Goal: Task Accomplishment & Management: Manage account settings

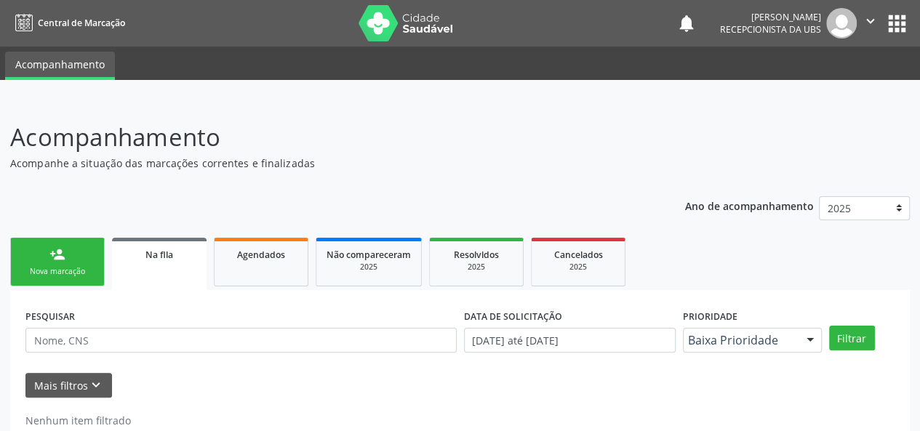
click at [151, 259] on span "Na fila" at bounding box center [159, 255] width 28 height 12
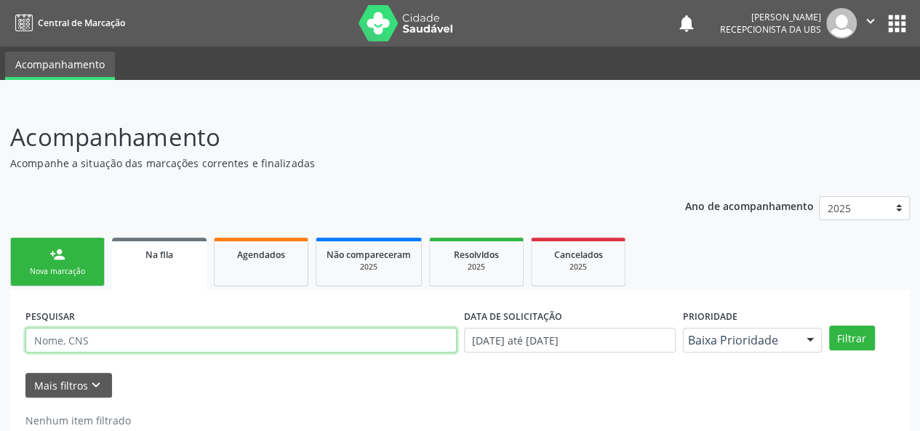
click at [106, 341] on input "text" at bounding box center [240, 340] width 431 height 25
click at [829, 326] on button "Filtrar" at bounding box center [852, 338] width 46 height 25
click at [64, 347] on input "edirlene" at bounding box center [240, 340] width 431 height 25
type input "costa"
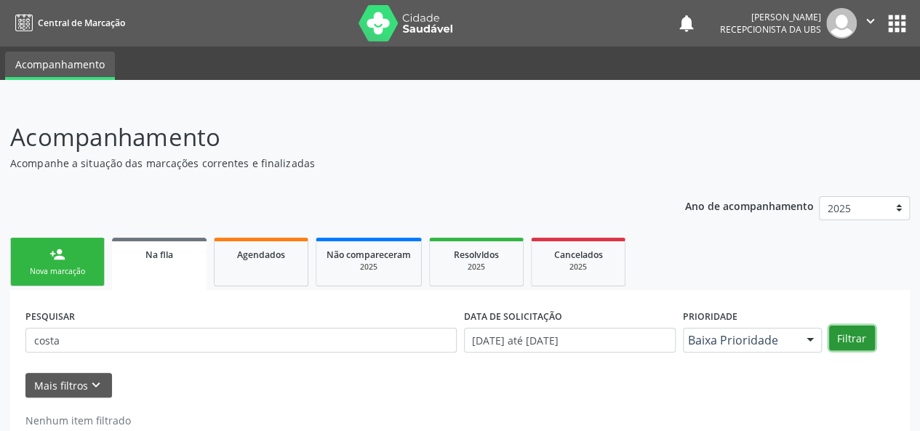
click at [844, 335] on button "Filtrar" at bounding box center [852, 338] width 46 height 25
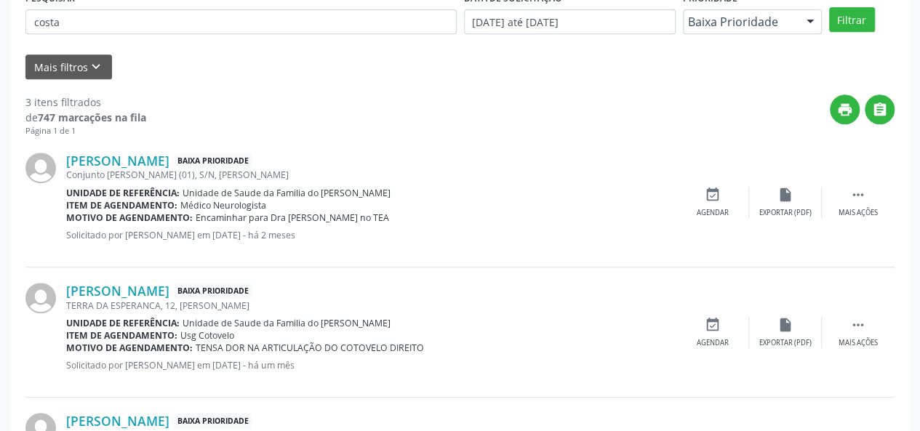
scroll to position [145, 0]
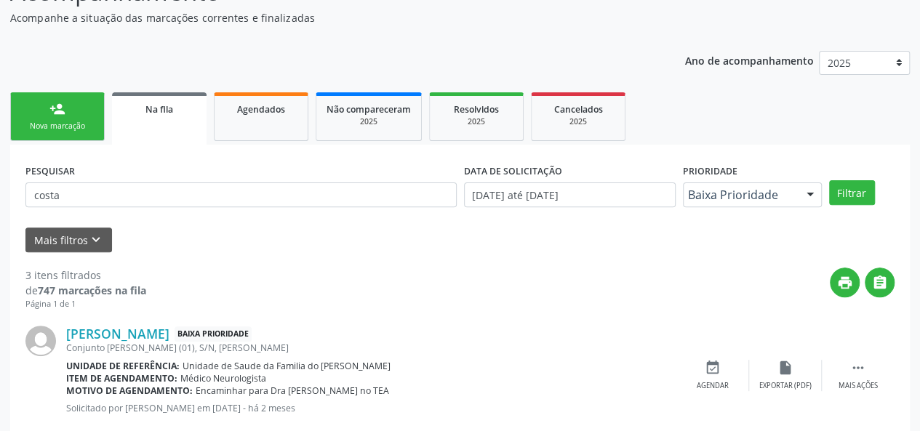
click at [187, 119] on link "Na fila" at bounding box center [159, 118] width 95 height 52
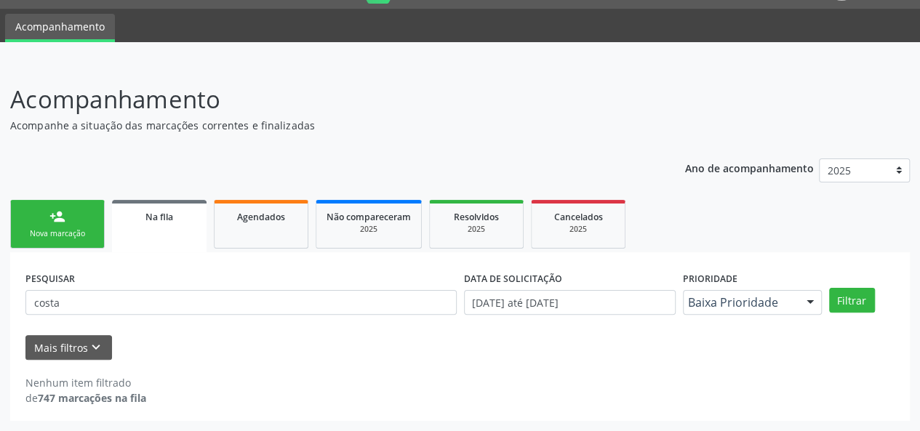
scroll to position [37, 0]
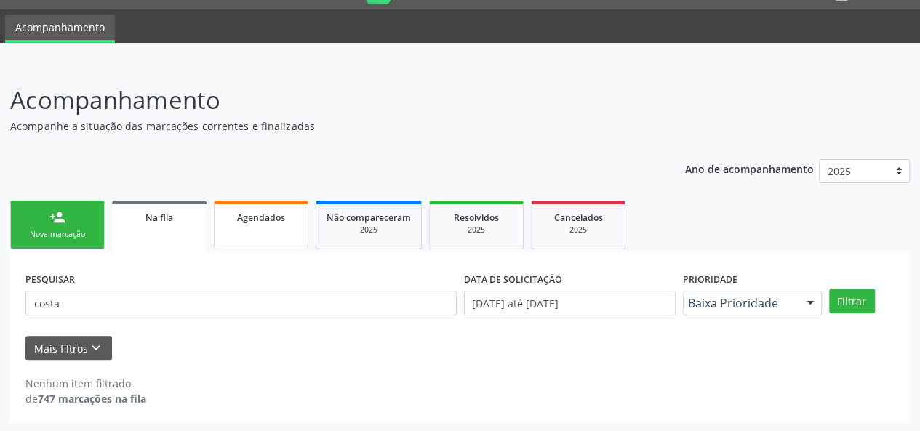
click at [276, 231] on link "Agendados" at bounding box center [261, 225] width 95 height 49
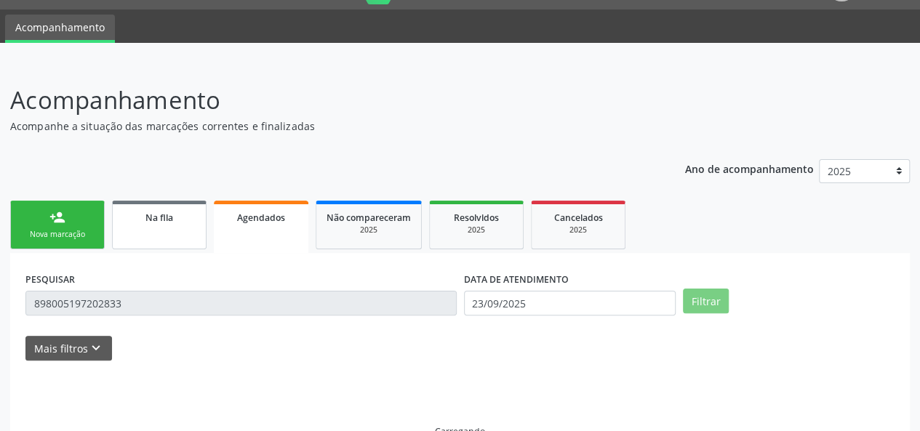
click at [153, 220] on span "Na fila" at bounding box center [159, 218] width 28 height 12
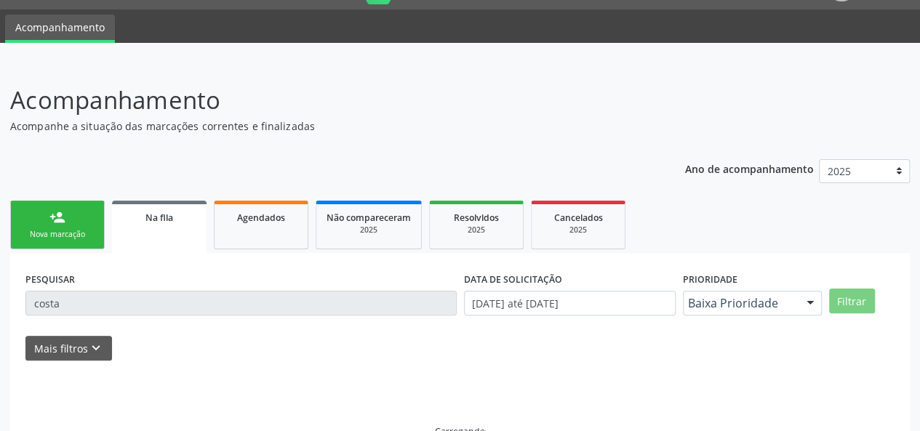
click at [31, 299] on input "costa" at bounding box center [240, 303] width 431 height 25
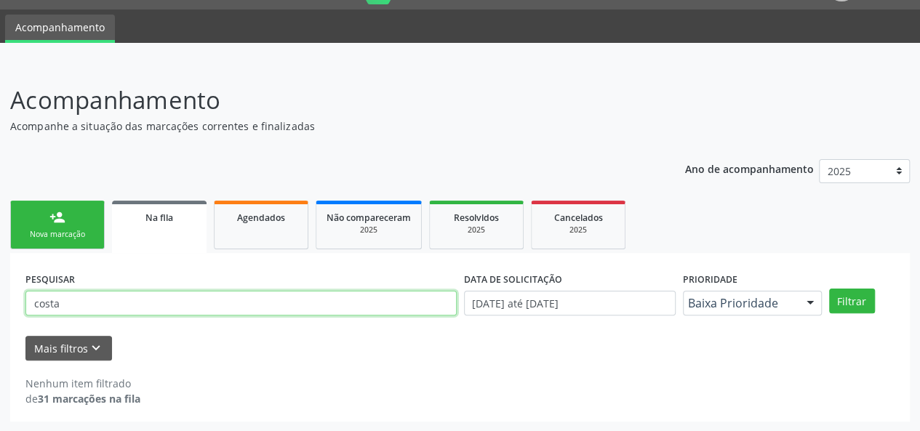
click at [33, 299] on input "costa" at bounding box center [240, 303] width 431 height 25
paste input "709605609365476"
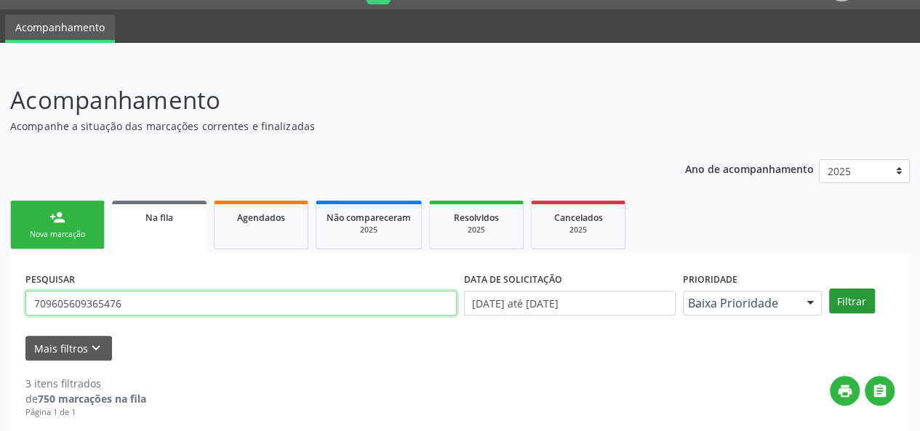
type input "709605609365476"
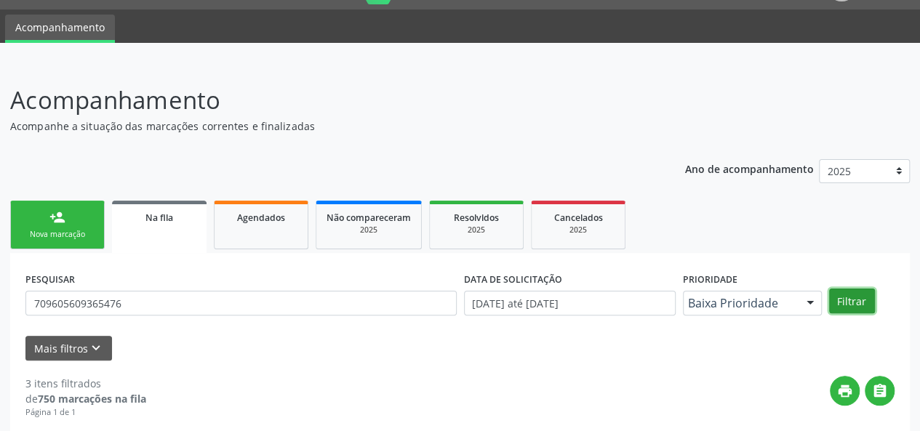
click at [852, 299] on button "Filtrar" at bounding box center [852, 301] width 46 height 25
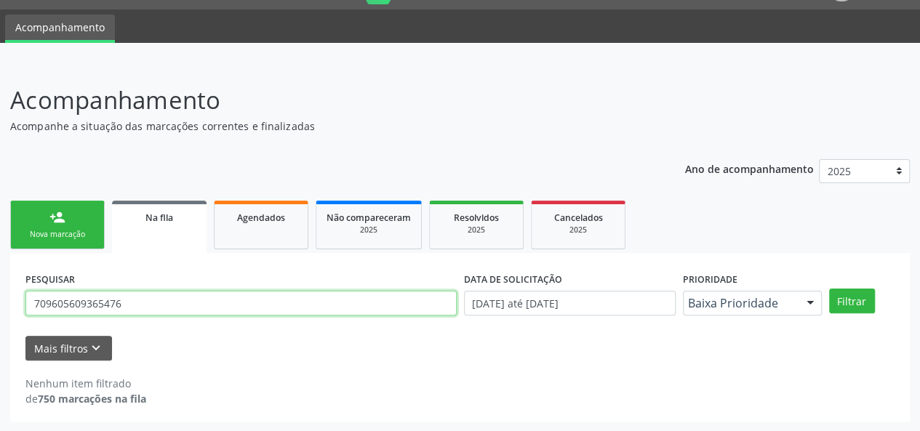
click at [115, 298] on input "709605609365476" at bounding box center [240, 303] width 431 height 25
click at [160, 224] on link "Na fila" at bounding box center [159, 227] width 95 height 52
click at [80, 302] on input "709605609365476" at bounding box center [240, 303] width 431 height 25
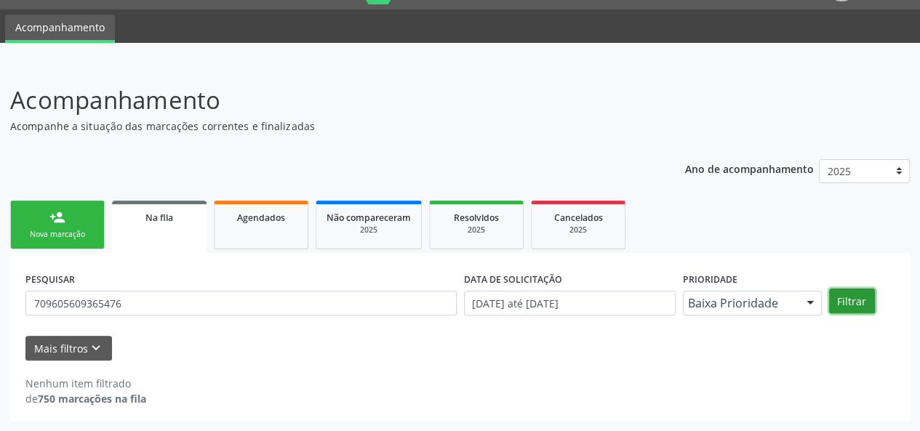
click at [852, 293] on button "Filtrar" at bounding box center [852, 301] width 46 height 25
click at [599, 309] on input "[DATE] até [DATE]" at bounding box center [570, 303] width 212 height 25
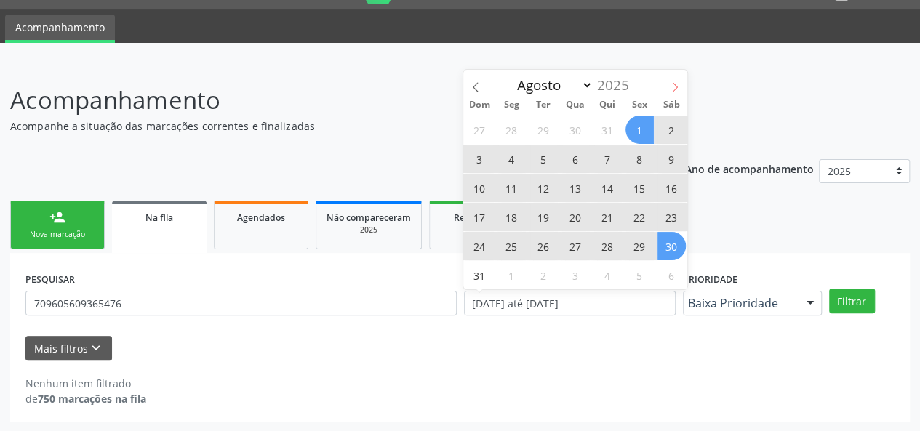
click at [676, 85] on icon at bounding box center [675, 86] width 5 height 9
select select "8"
click at [676, 85] on div "Janeiro Fevereiro Março Abril Maio Junho Julho Agosto [DATE]" at bounding box center [575, 82] width 224 height 25
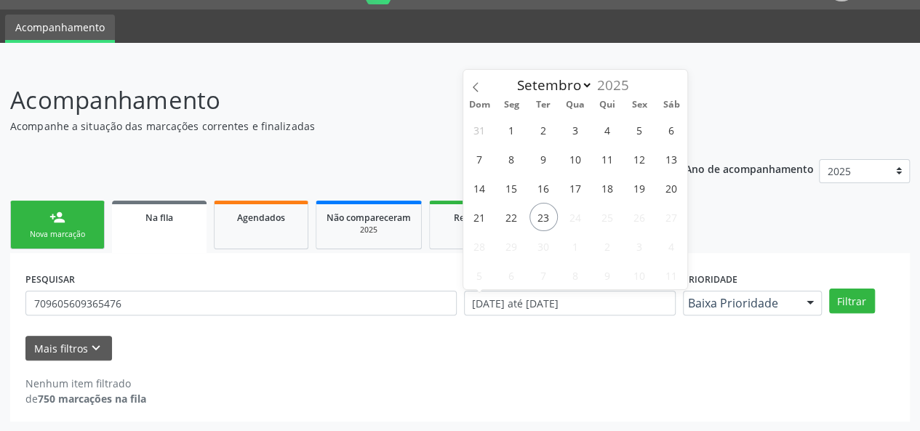
click at [676, 85] on div "Janeiro Fevereiro Março Abril Maio Junho Julho Agosto [DATE]" at bounding box center [575, 82] width 224 height 25
click at [509, 127] on span "1" at bounding box center [511, 130] width 28 height 28
type input "[DATE]"
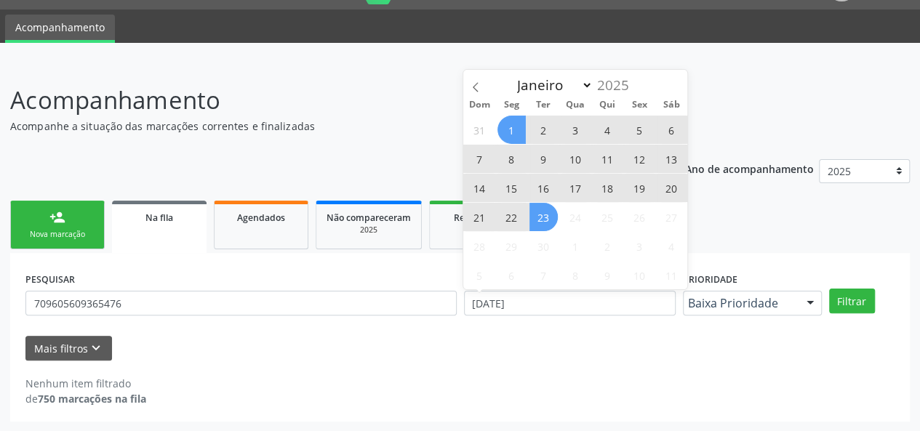
click at [547, 222] on span "23" at bounding box center [543, 217] width 28 height 28
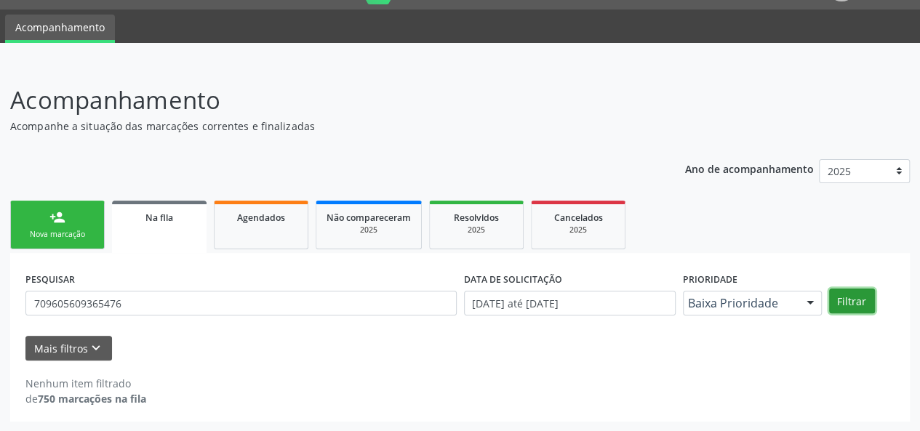
click at [849, 296] on button "Filtrar" at bounding box center [852, 301] width 46 height 25
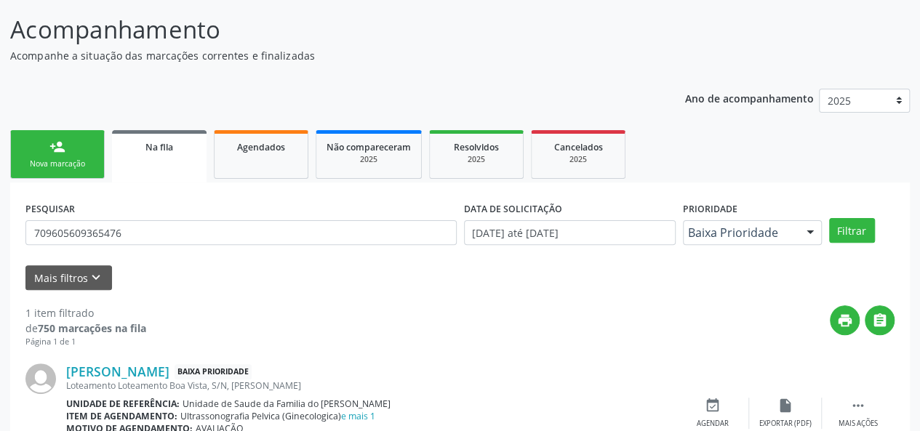
scroll to position [179, 0]
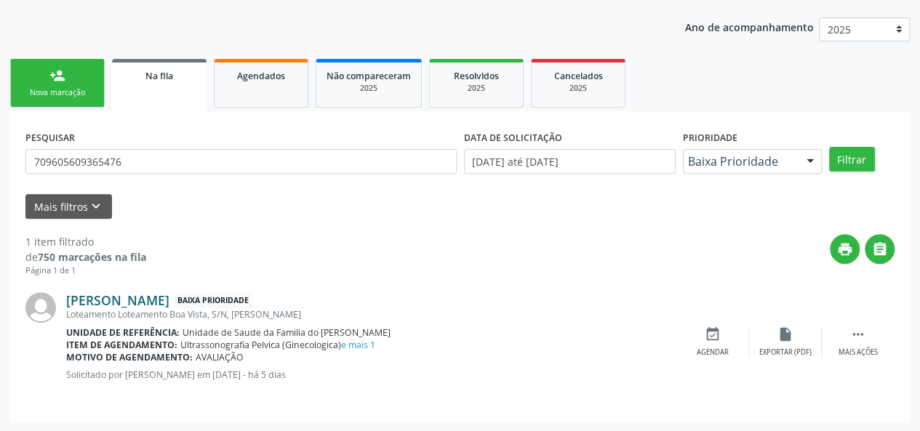
click at [169, 303] on link "[PERSON_NAME]" at bounding box center [117, 300] width 103 height 16
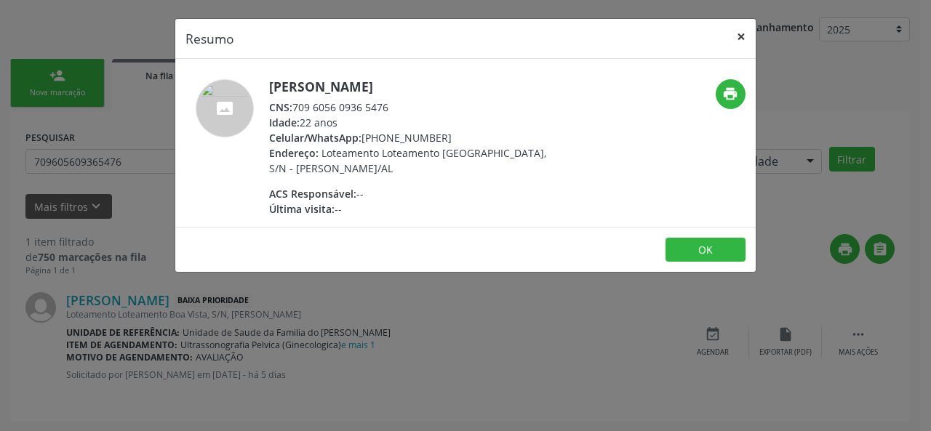
click at [737, 37] on button "×" at bounding box center [741, 37] width 29 height 36
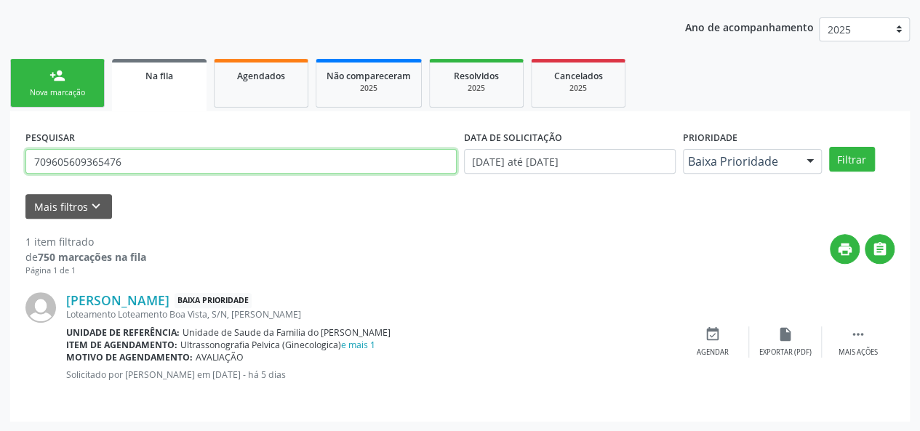
drag, startPoint x: 149, startPoint y: 167, endPoint x: 0, endPoint y: 155, distance: 149.5
click at [0, 155] on div "Acompanhamento Acompanhe a situação das marcações correntes e finalizadas Relat…" at bounding box center [460, 176] width 920 height 511
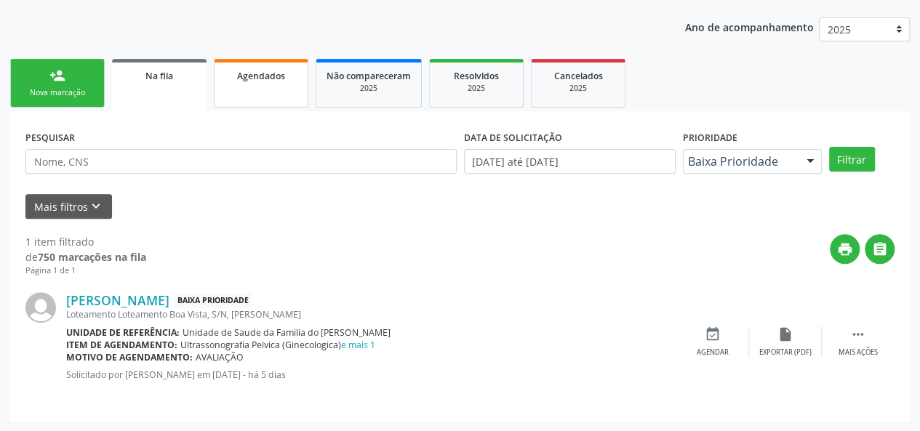
click at [230, 97] on link "Agendados" at bounding box center [261, 83] width 95 height 49
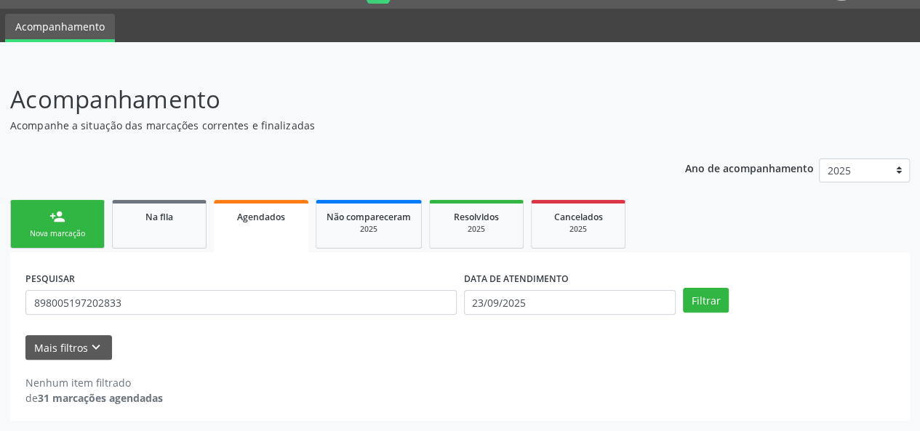
scroll to position [37, 0]
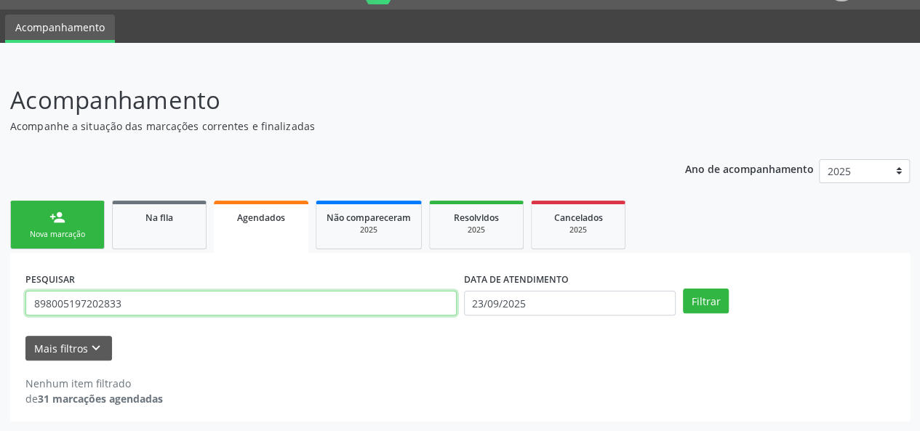
drag, startPoint x: 148, startPoint y: 297, endPoint x: 0, endPoint y: 293, distance: 148.4
click at [0, 297] on div "Acompanhamento Acompanhe a situação das marcações correntes e finalizadas Relat…" at bounding box center [460, 247] width 920 height 369
type input "[PERSON_NAME]"
click at [683, 289] on button "Filtrar" at bounding box center [706, 301] width 46 height 25
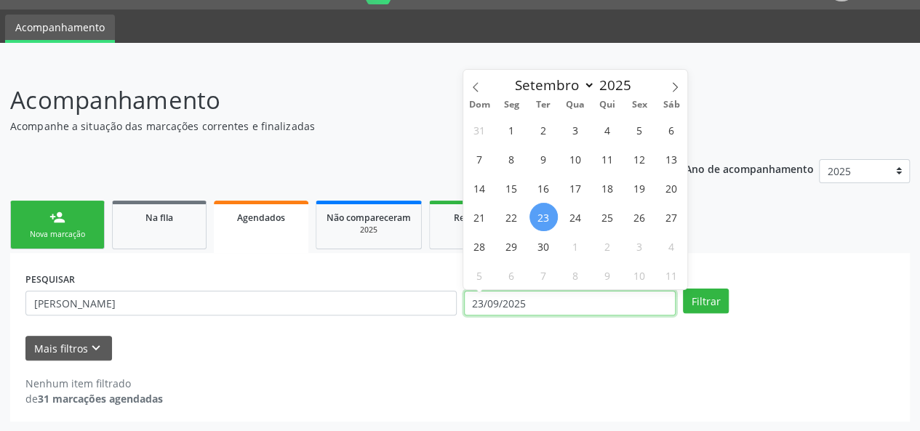
click at [628, 306] on input "23/09/2025" at bounding box center [570, 303] width 212 height 25
click at [501, 126] on span "1" at bounding box center [511, 130] width 28 height 28
type input "[DATE]"
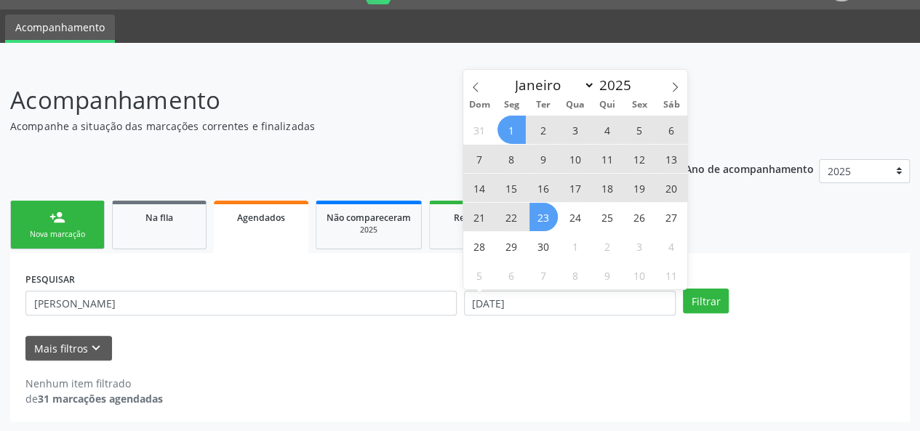
click at [540, 216] on span "23" at bounding box center [543, 217] width 28 height 28
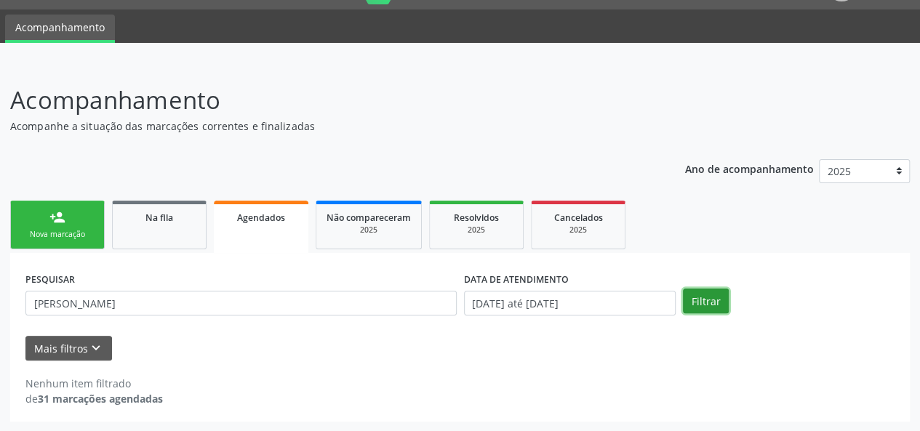
click at [717, 303] on button "Filtrar" at bounding box center [706, 301] width 46 height 25
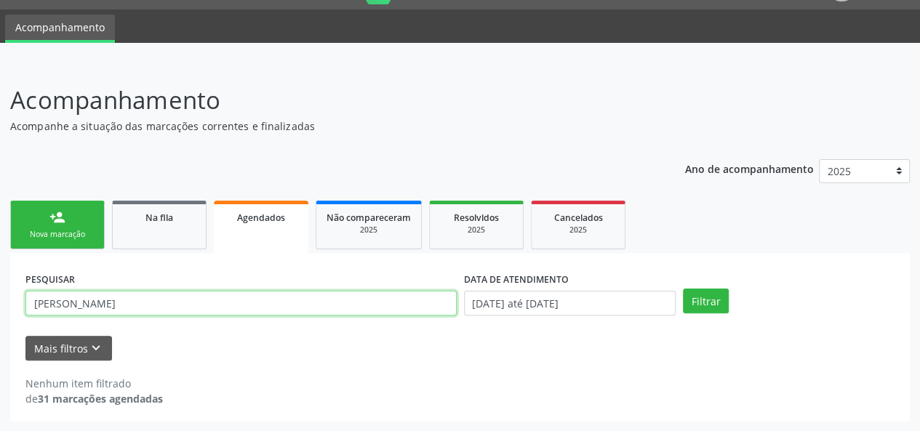
click at [84, 300] on input "[PERSON_NAME]" at bounding box center [240, 303] width 431 height 25
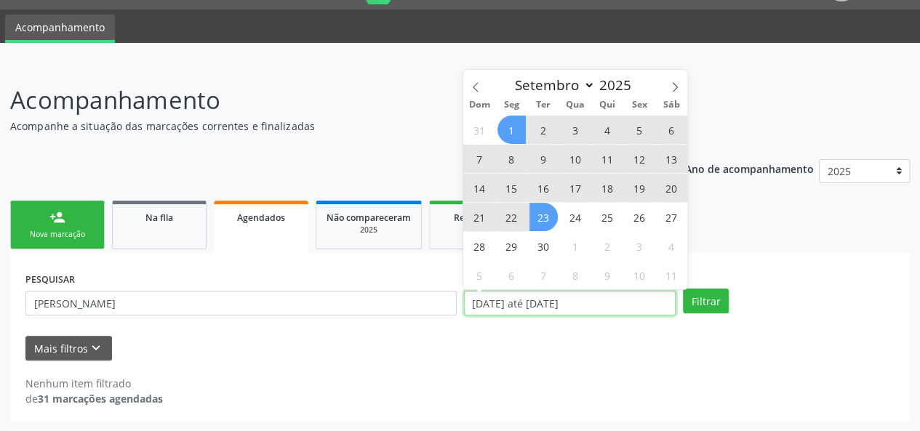
click at [609, 305] on input "[DATE] até [DATE]" at bounding box center [570, 303] width 212 height 25
click at [493, 116] on div "31 1 2 3 4 5 6 7 8 9 10 11 12 13 14 15 16 17 18 19 20 21 22 23 24 25 26 27 28 2…" at bounding box center [575, 202] width 224 height 175
click at [478, 120] on span "31" at bounding box center [479, 130] width 28 height 28
type input "[DATE]"
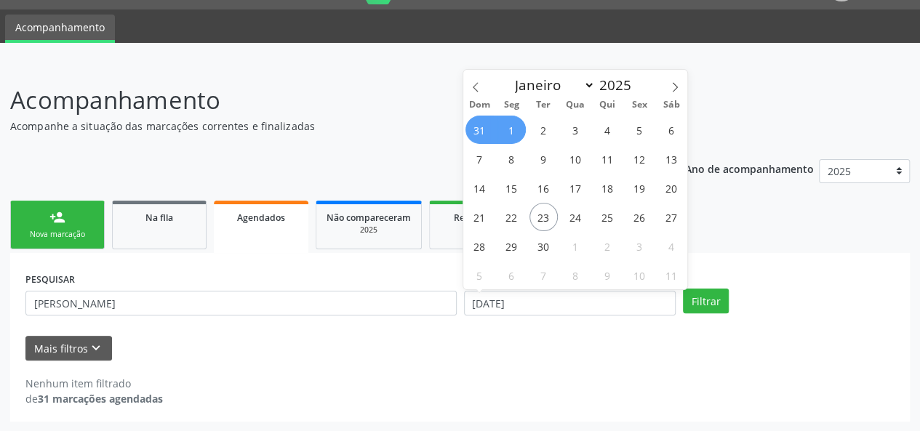
click at [516, 124] on span "1" at bounding box center [511, 130] width 28 height 28
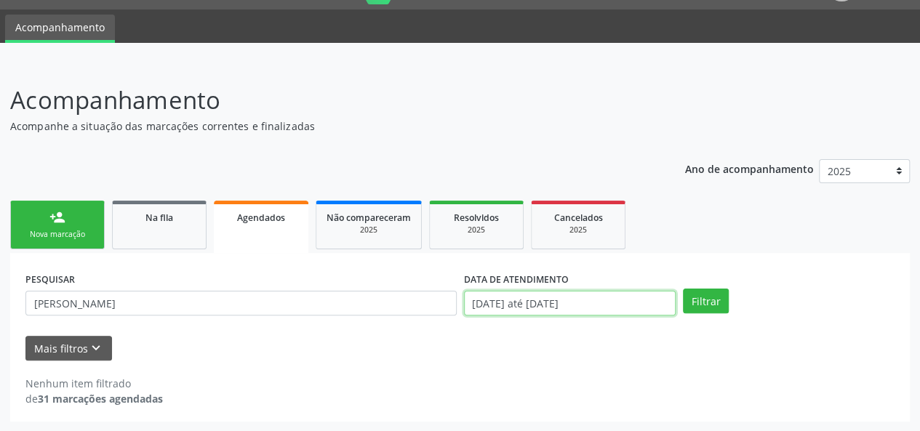
click at [579, 300] on input "[DATE] até [DATE]" at bounding box center [570, 303] width 212 height 25
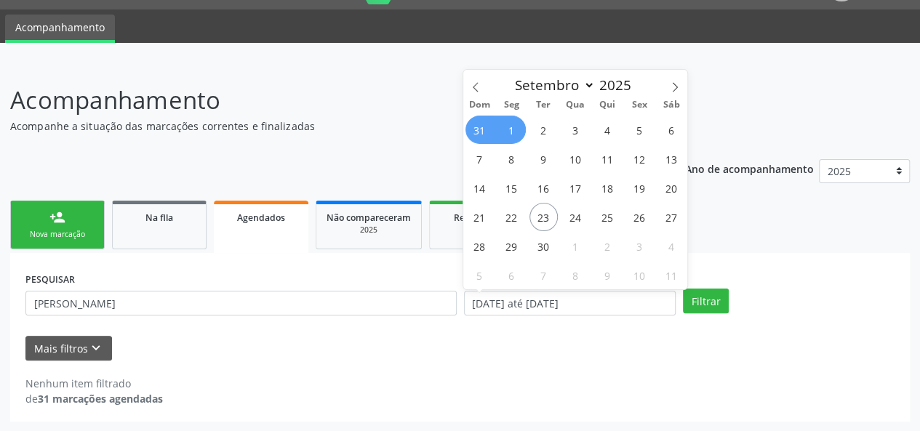
click at [550, 356] on div "Mais filtros keyboard_arrow_down" at bounding box center [460, 348] width 876 height 25
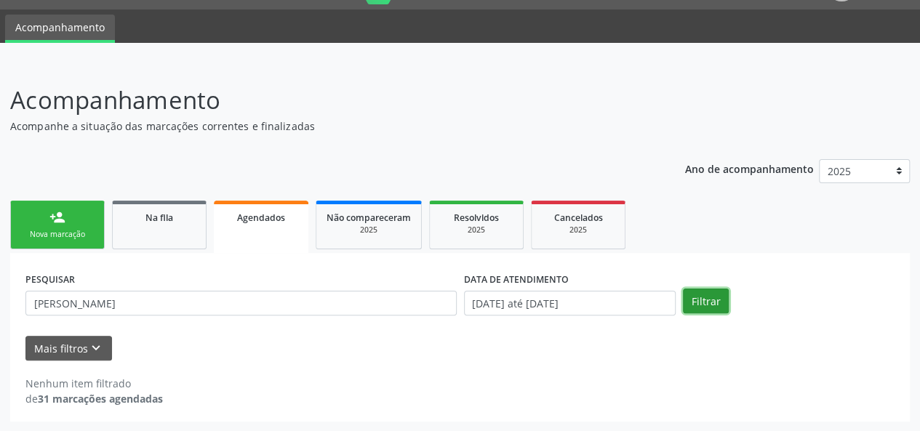
click at [700, 300] on button "Filtrar" at bounding box center [706, 301] width 46 height 25
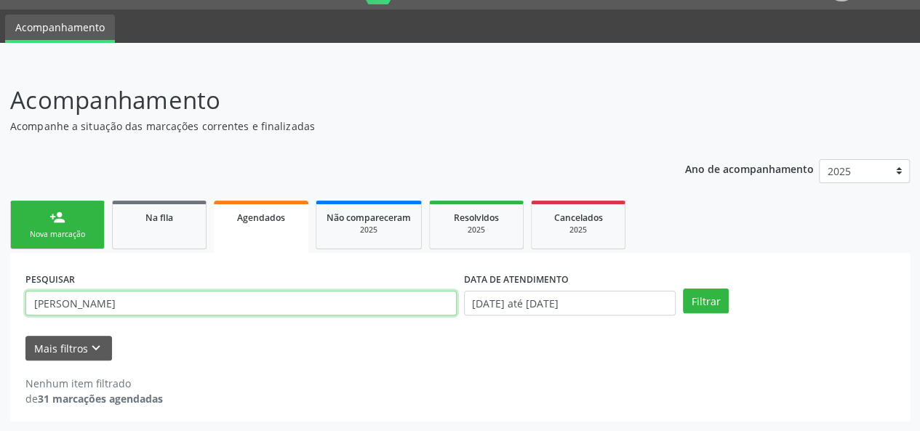
click at [114, 304] on input "[PERSON_NAME]" at bounding box center [240, 303] width 431 height 25
type input "e"
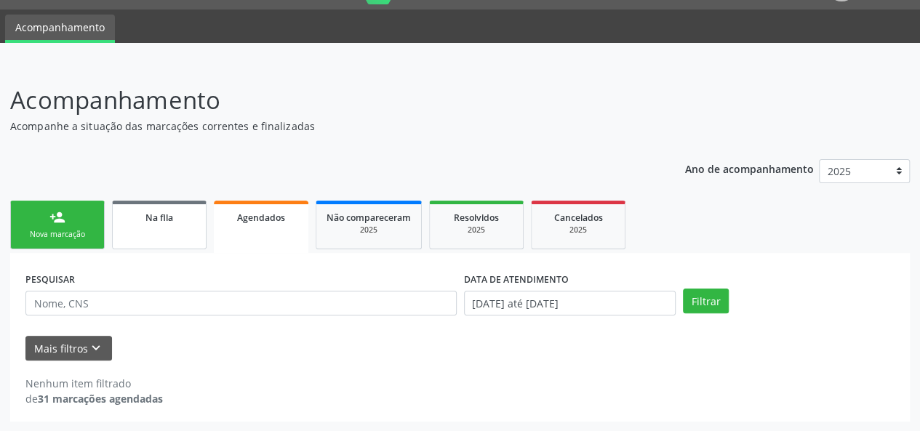
click at [154, 226] on link "Na fila" at bounding box center [159, 225] width 95 height 49
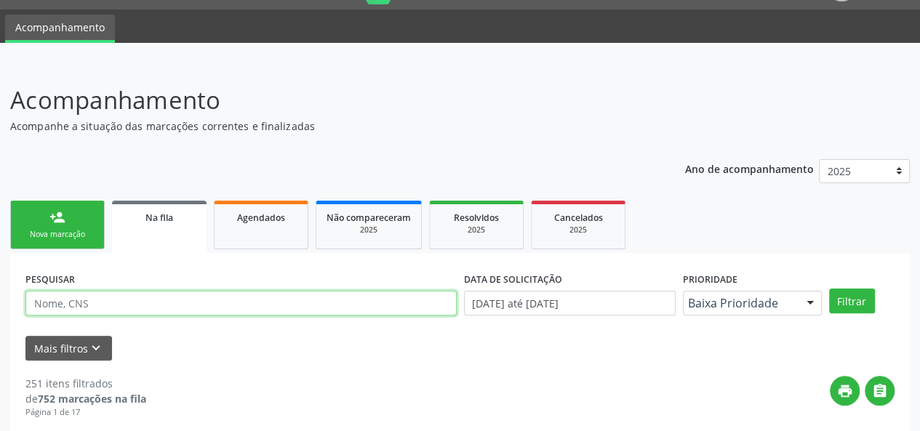
click at [122, 305] on input "text" at bounding box center [240, 303] width 431 height 25
type input "[PERSON_NAME]"
click at [829, 289] on button "Filtrar" at bounding box center [852, 301] width 46 height 25
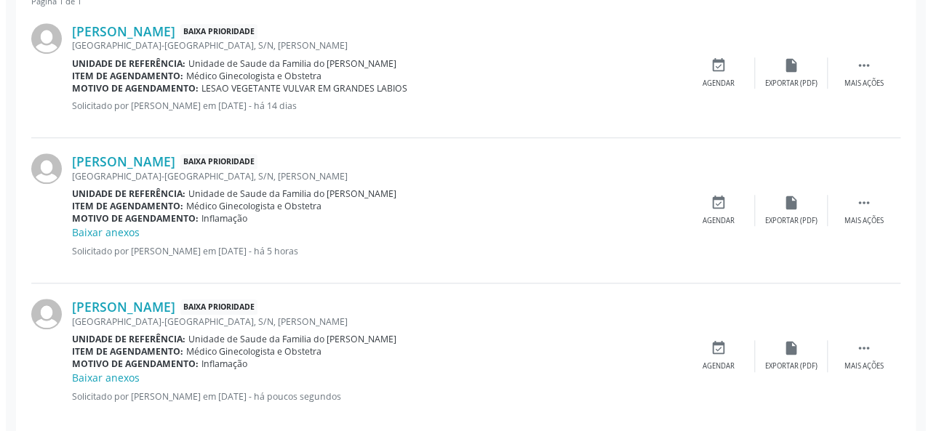
scroll to position [470, 0]
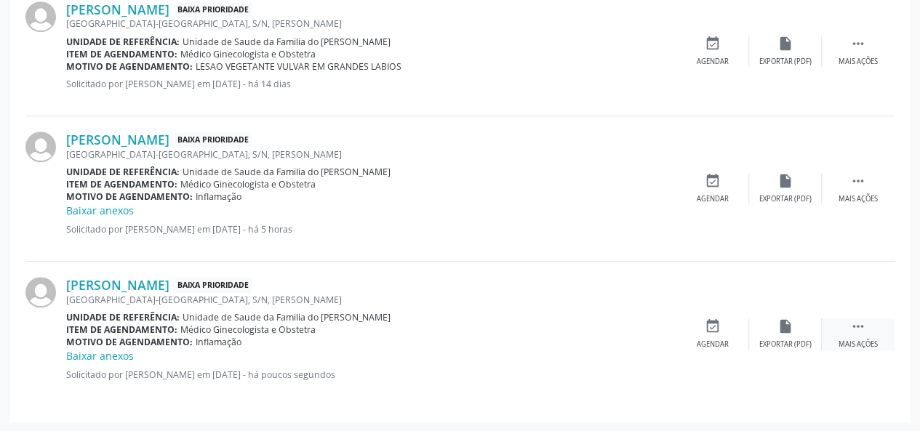
click at [871, 332] on div " Mais ações" at bounding box center [858, 334] width 73 height 31
click at [721, 340] on div "Cancelar" at bounding box center [712, 345] width 34 height 10
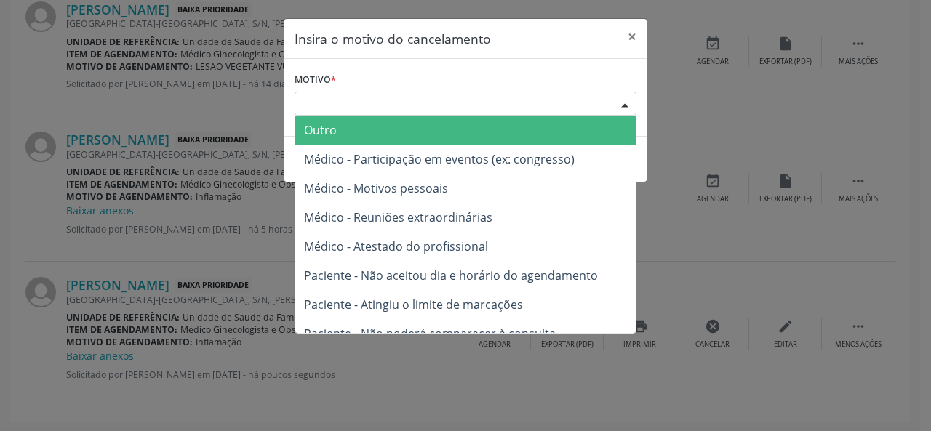
click at [467, 103] on div "Escolha o motivo" at bounding box center [466, 104] width 342 height 25
click at [377, 130] on span "Outro" at bounding box center [465, 130] width 340 height 29
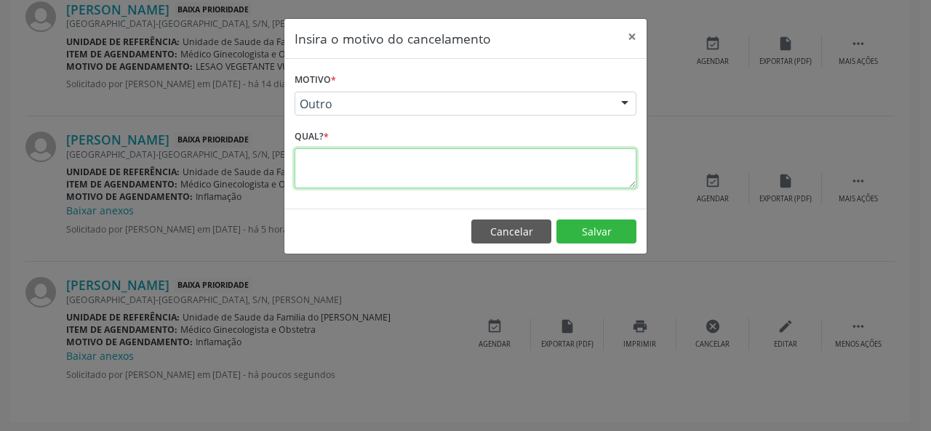
click at [337, 162] on textarea at bounding box center [466, 168] width 342 height 40
type textarea "duplicado"
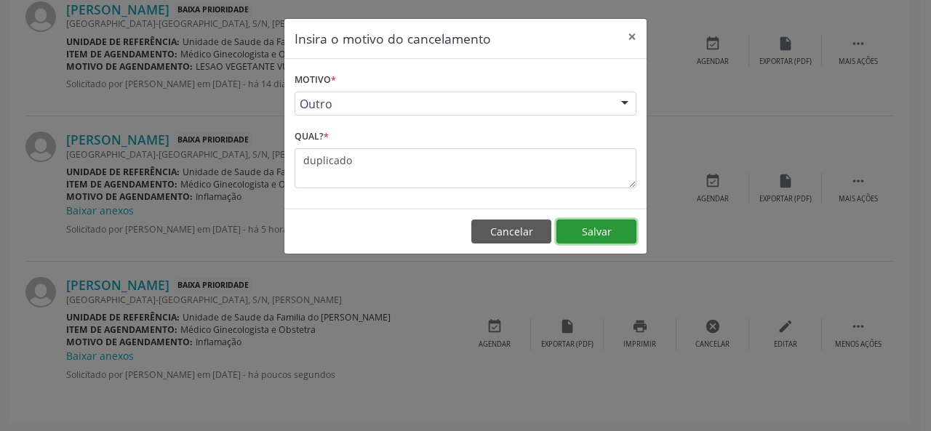
click at [609, 235] on button "Salvar" at bounding box center [596, 232] width 80 height 25
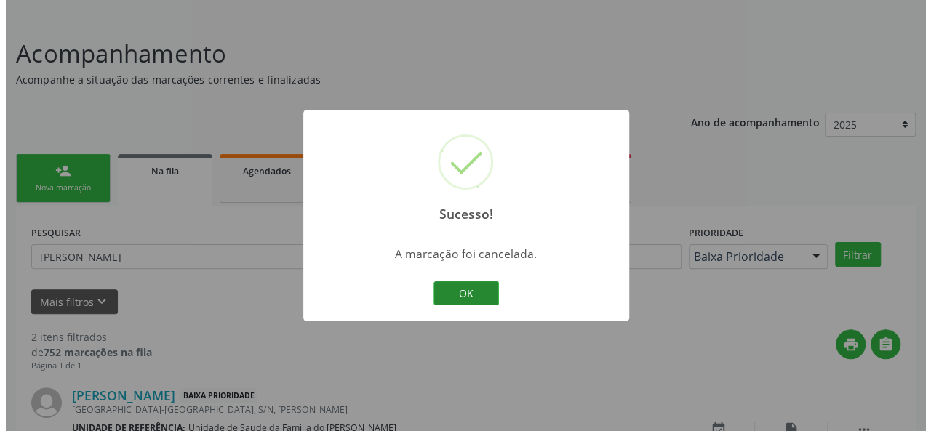
scroll to position [324, 0]
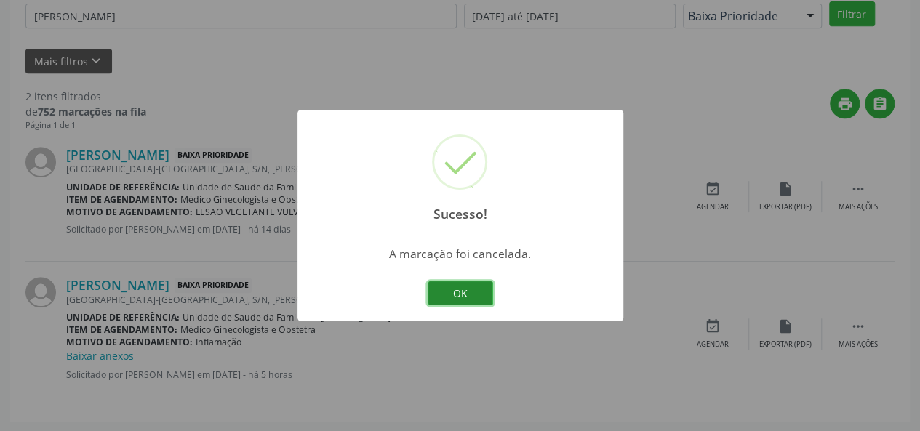
click at [471, 297] on button "OK" at bounding box center [460, 293] width 65 height 25
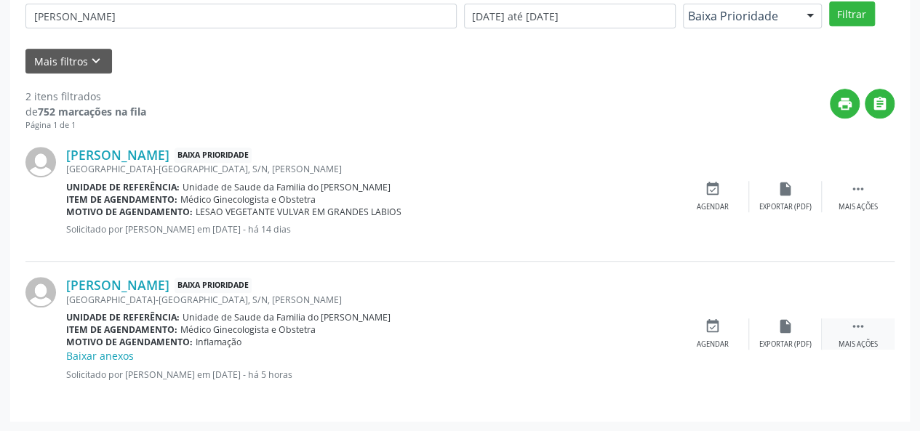
click at [852, 331] on icon "" at bounding box center [858, 327] width 16 height 16
click at [721, 337] on div "cancel Cancelar" at bounding box center [712, 334] width 73 height 31
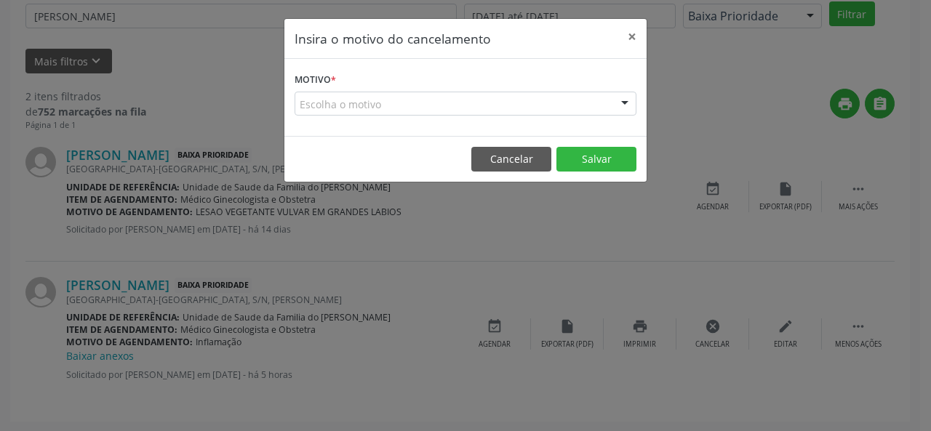
click at [505, 102] on div "Escolha o motivo" at bounding box center [466, 104] width 342 height 25
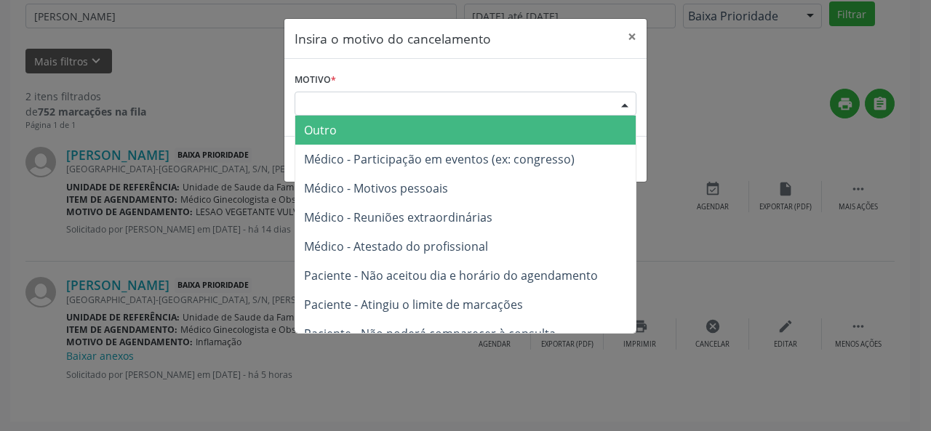
click at [401, 135] on span "Outro" at bounding box center [465, 130] width 340 height 29
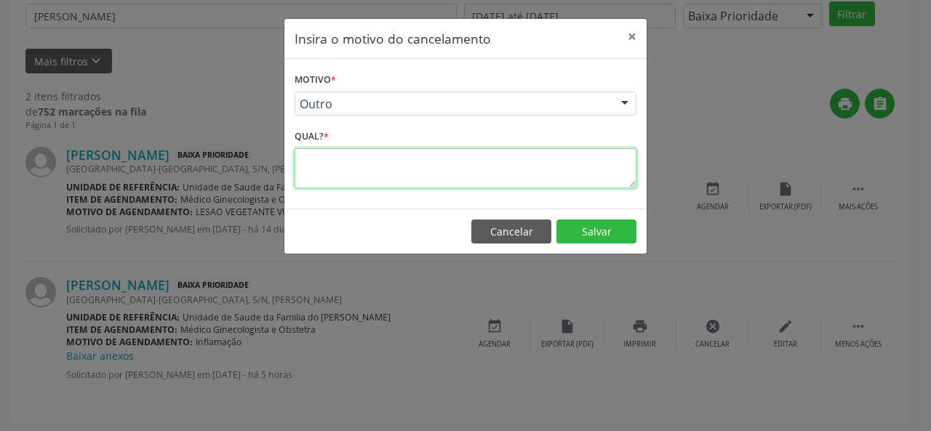
click at [375, 175] on textarea at bounding box center [466, 168] width 342 height 40
type textarea "duplicado"
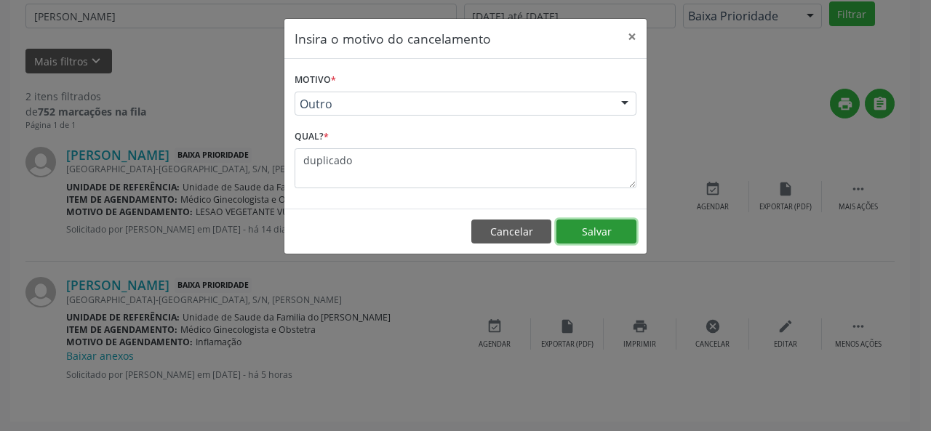
click at [604, 231] on button "Salvar" at bounding box center [596, 232] width 80 height 25
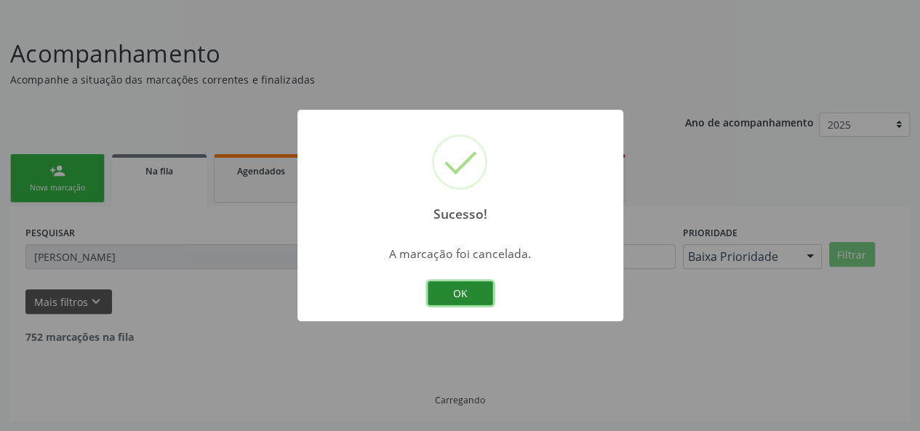
scroll to position [179, 0]
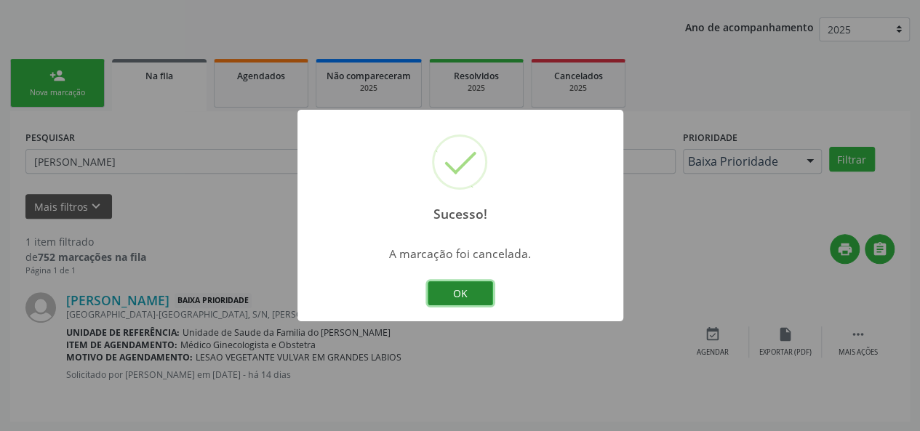
click at [465, 295] on button "OK" at bounding box center [460, 293] width 65 height 25
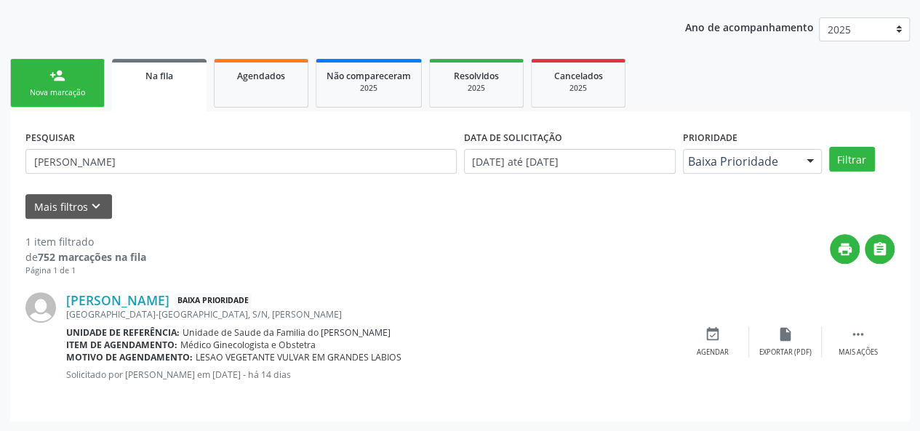
click at [65, 92] on div "Nova marcação" at bounding box center [57, 92] width 73 height 11
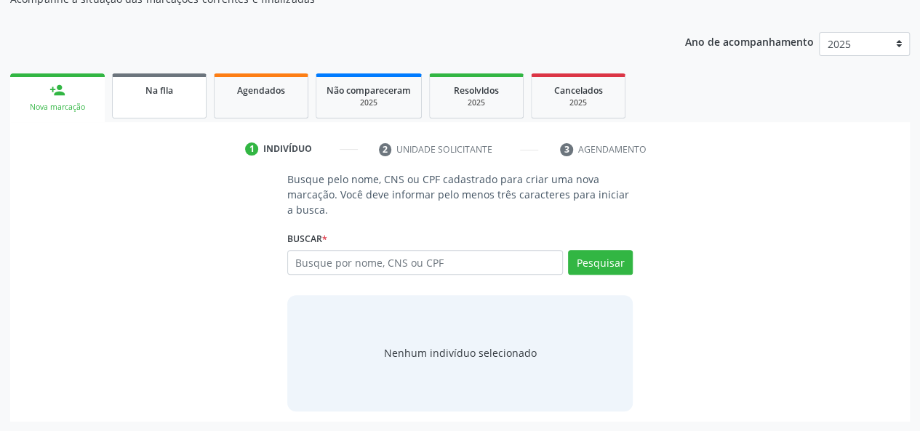
click at [157, 94] on span "Na fila" at bounding box center [159, 90] width 28 height 12
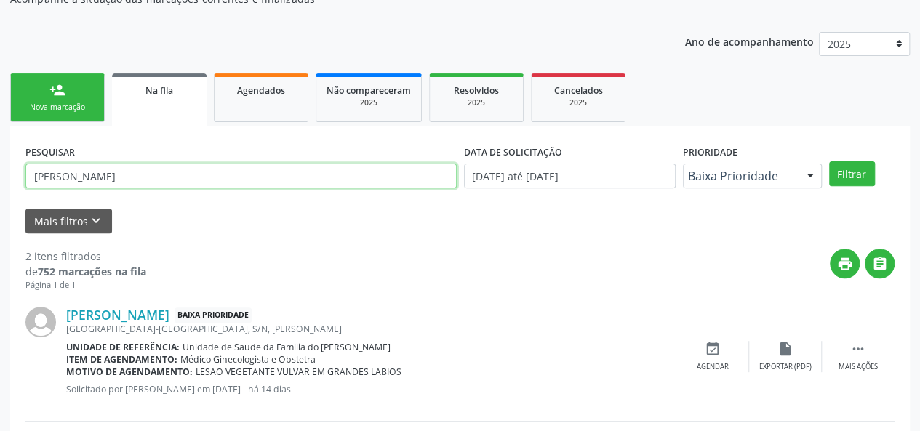
click at [168, 180] on input "[PERSON_NAME]" at bounding box center [240, 176] width 431 height 25
type input "e"
type input "[PERSON_NAME]"
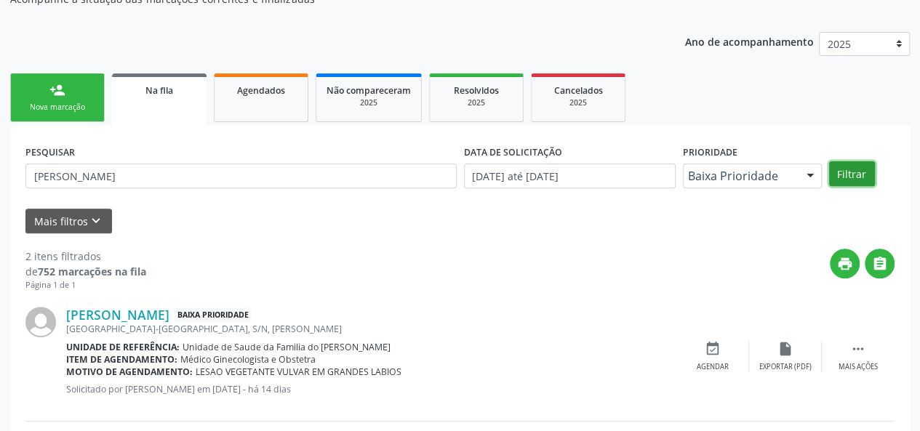
click at [855, 172] on button "Filtrar" at bounding box center [852, 173] width 46 height 25
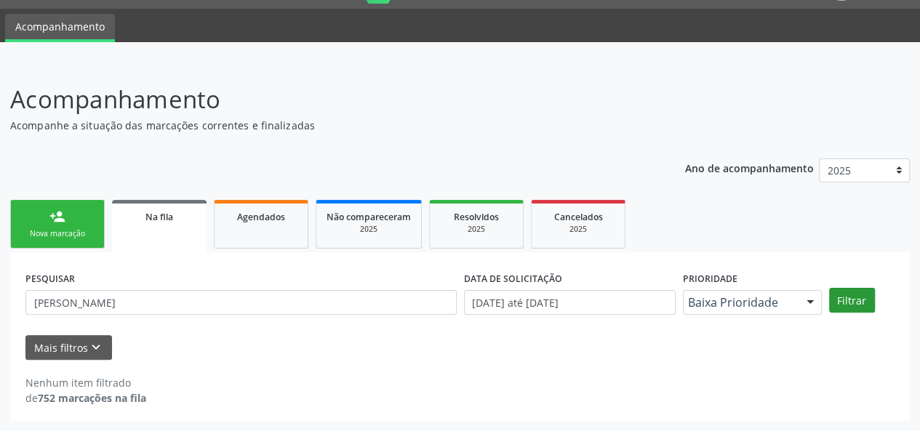
scroll to position [37, 0]
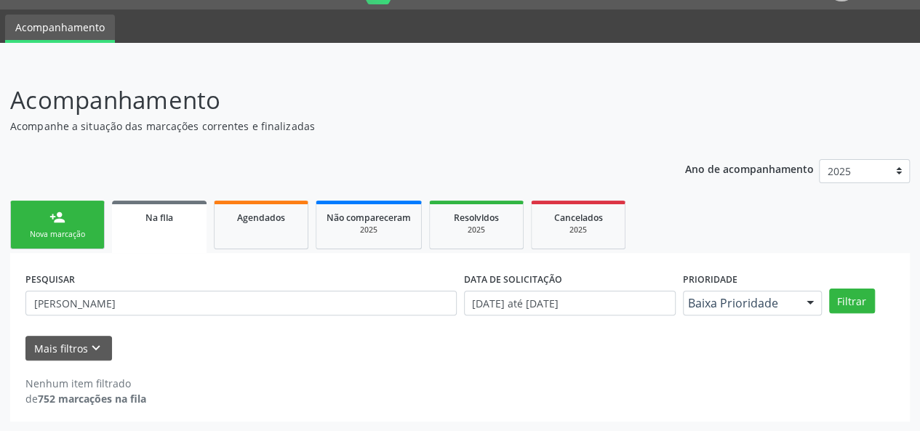
click at [150, 226] on link "Na fila" at bounding box center [159, 227] width 95 height 52
drag, startPoint x: 143, startPoint y: 308, endPoint x: 16, endPoint y: 308, distance: 126.6
click at [16, 308] on div "PESQUISAR [PERSON_NAME] DATA DE SOLICITAÇÃO [DATE] até [DATE] Prioridade Baixa …" at bounding box center [460, 337] width 900 height 169
click at [829, 289] on button "Filtrar" at bounding box center [852, 301] width 46 height 25
click at [127, 325] on form "PESQUISAR erick DATA DE SOLICITAÇÃO [DATE] até [DATE] Prioridade Baixa Priorida…" at bounding box center [459, 314] width 869 height 92
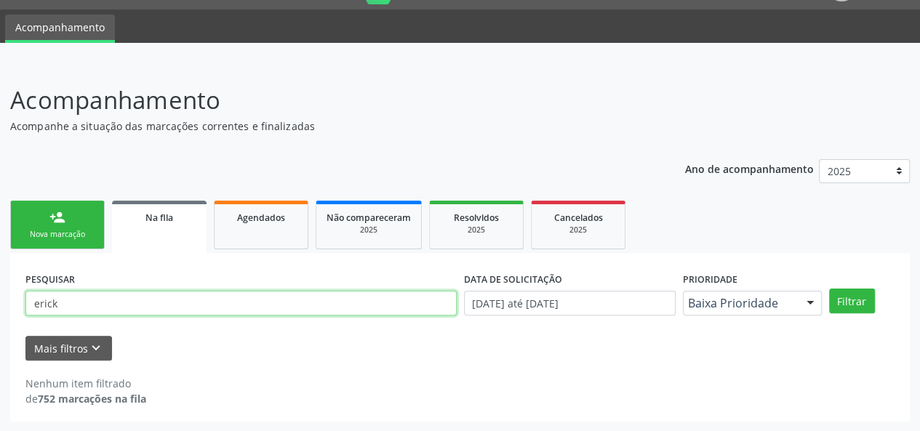
click at [121, 305] on input "erick" at bounding box center [240, 303] width 431 height 25
type input "e"
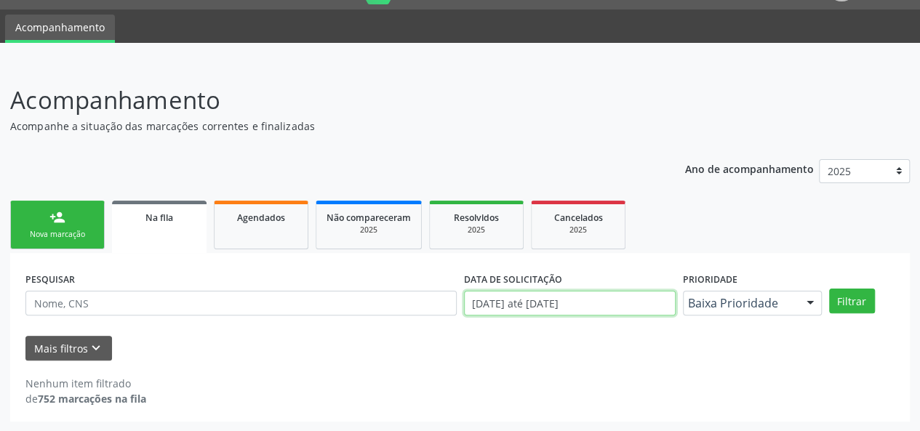
click at [614, 309] on input "[DATE] até [DATE]" at bounding box center [570, 303] width 212 height 25
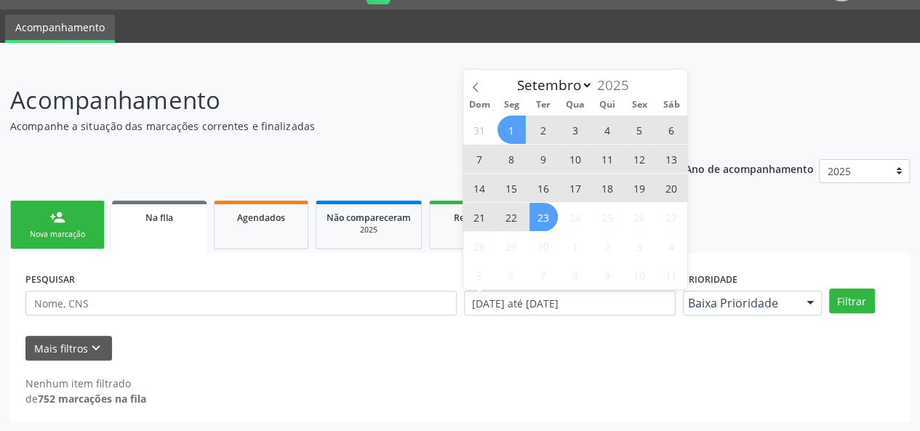
click at [610, 235] on span "2" at bounding box center [607, 246] width 28 height 28
click at [485, 120] on span "31" at bounding box center [479, 130] width 28 height 28
type input "[DATE]"
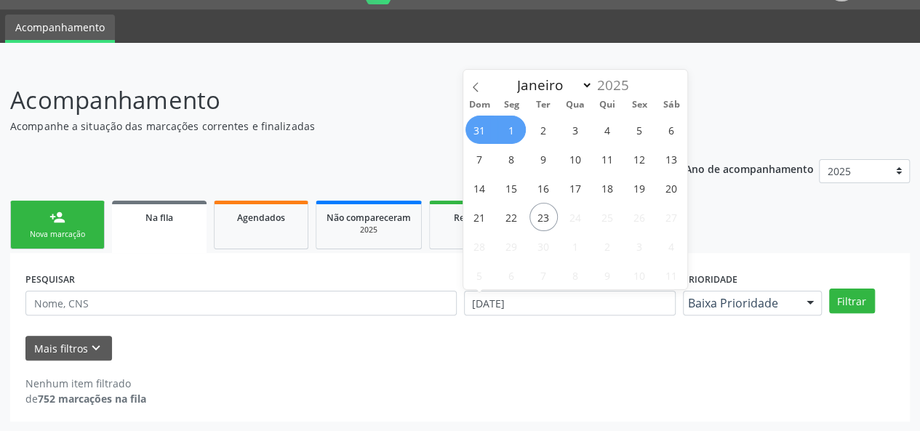
click at [496, 81] on div "Janeiro Fevereiro Março Abril Maio Junho Julho Agosto [DATE]" at bounding box center [576, 82] width 168 height 25
click at [492, 88] on div "Janeiro Fevereiro Março Abril Maio Junho Julho Agosto [DATE]" at bounding box center [576, 82] width 168 height 25
click at [655, 86] on div "Janeiro Fevereiro Março Abril Maio Junho Julho Agosto [DATE]" at bounding box center [576, 82] width 168 height 25
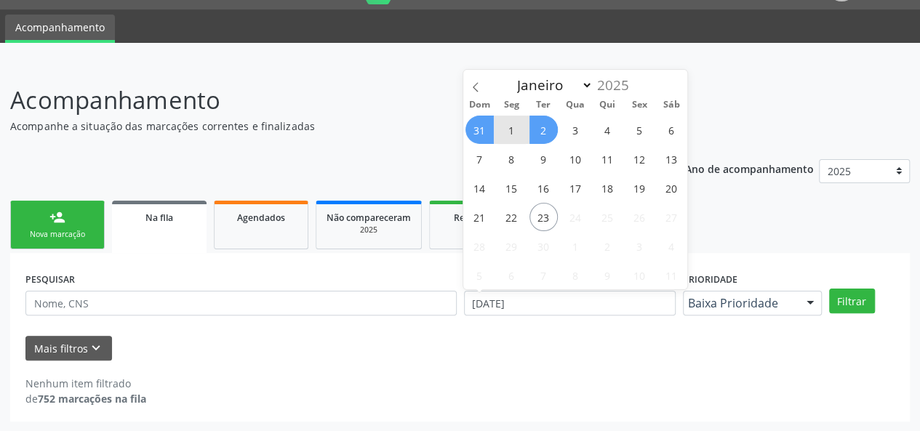
click at [655, 86] on div "Janeiro Fevereiro Março Abril Maio Junho Julho Agosto [DATE]" at bounding box center [576, 82] width 168 height 25
click at [476, 84] on icon at bounding box center [476, 87] width 10 height 10
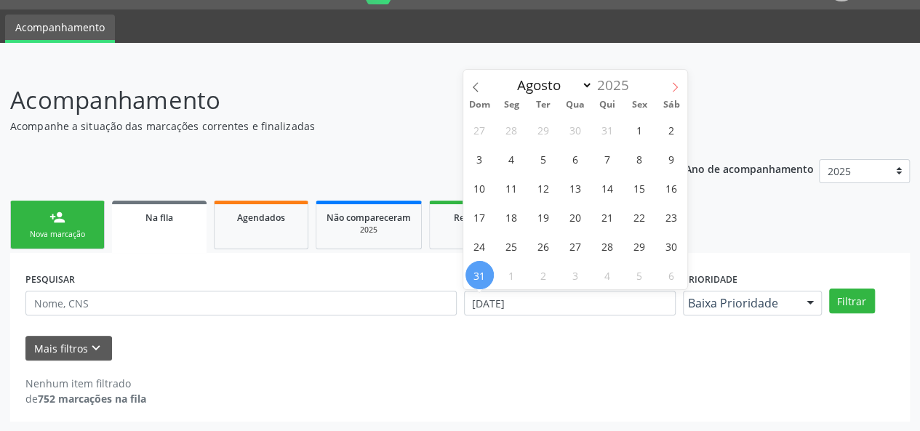
click at [679, 82] on icon at bounding box center [675, 87] width 10 height 10
select select "8"
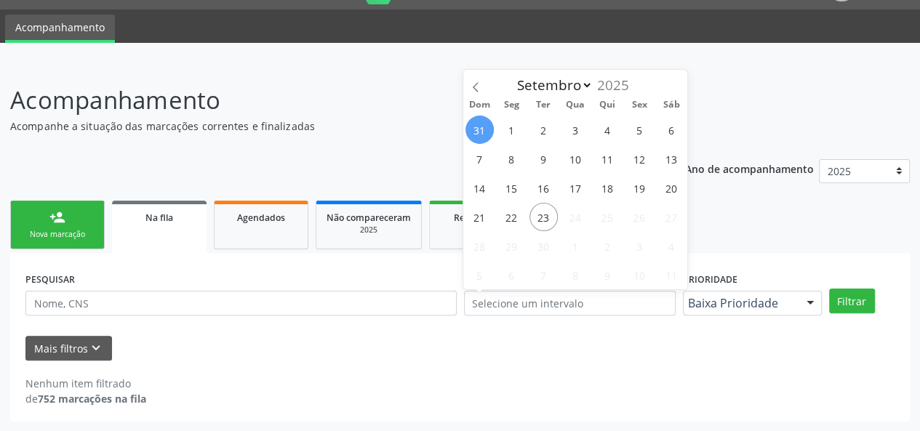
click at [662, 365] on div "Nenhum item filtrado de 752 marcações na fila" at bounding box center [459, 384] width 869 height 46
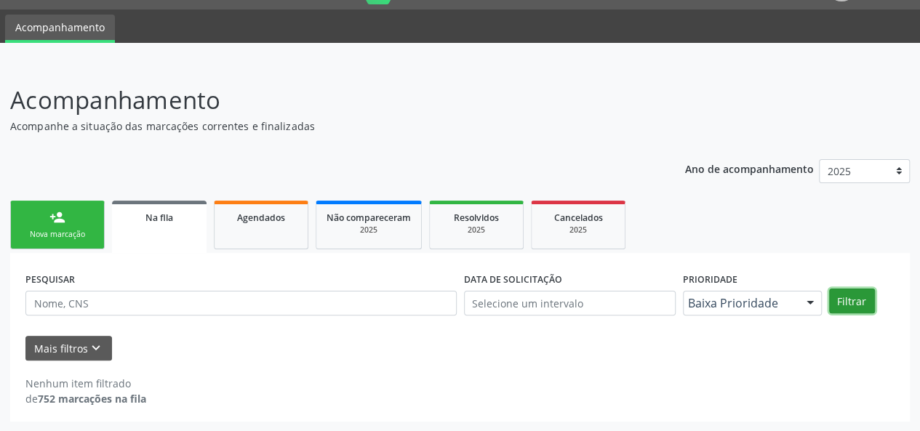
drag, startPoint x: 860, startPoint y: 299, endPoint x: 849, endPoint y: 306, distance: 12.5
click at [859, 299] on button "Filtrar" at bounding box center [852, 301] width 46 height 25
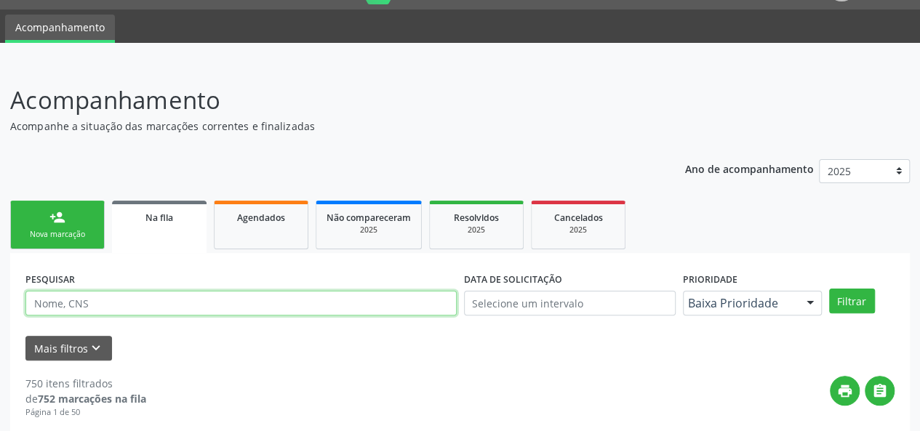
click at [377, 308] on input "text" at bounding box center [240, 303] width 431 height 25
type input "erick"
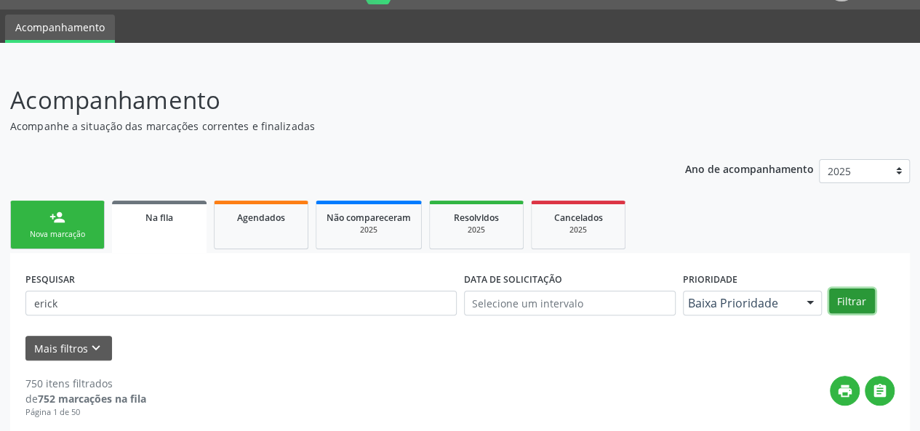
click at [854, 300] on button "Filtrar" at bounding box center [852, 301] width 46 height 25
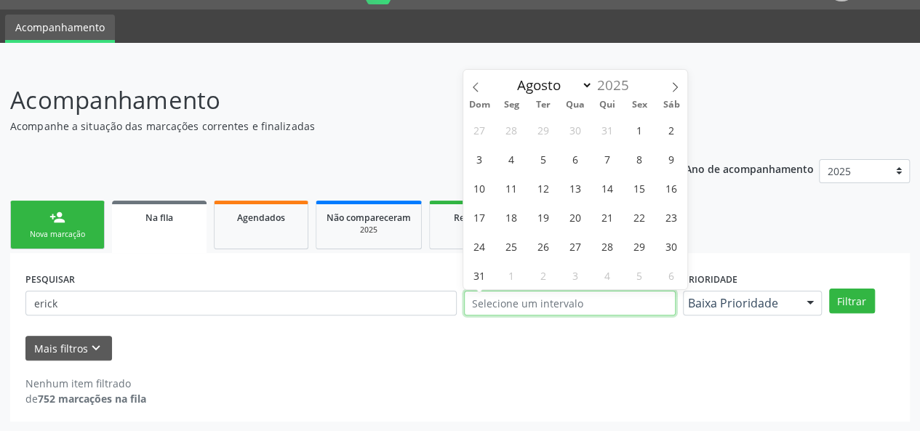
click at [584, 310] on input "text" at bounding box center [570, 303] width 212 height 25
click at [671, 82] on icon at bounding box center [675, 87] width 10 height 10
select select "8"
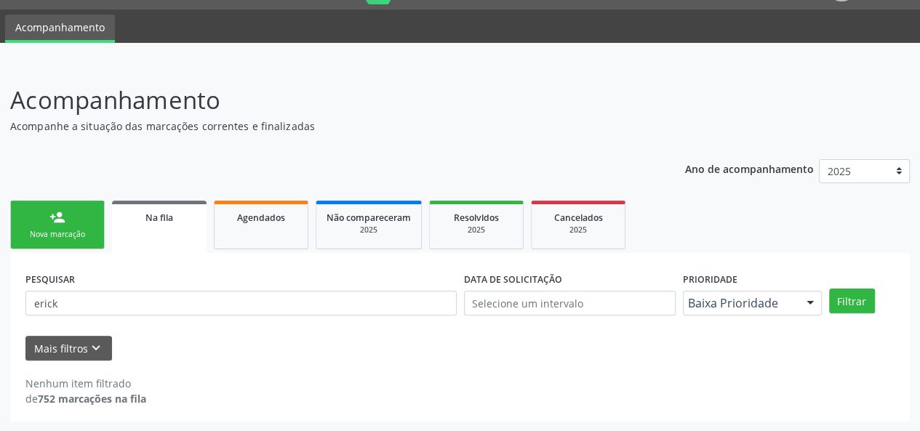
click at [778, 350] on div "Mais filtros keyboard_arrow_down" at bounding box center [460, 348] width 876 height 25
drag, startPoint x: 847, startPoint y: 302, endPoint x: 825, endPoint y: 335, distance: 39.9
click at [847, 302] on button "Filtrar" at bounding box center [852, 301] width 46 height 25
click at [607, 306] on input "text" at bounding box center [570, 303] width 212 height 25
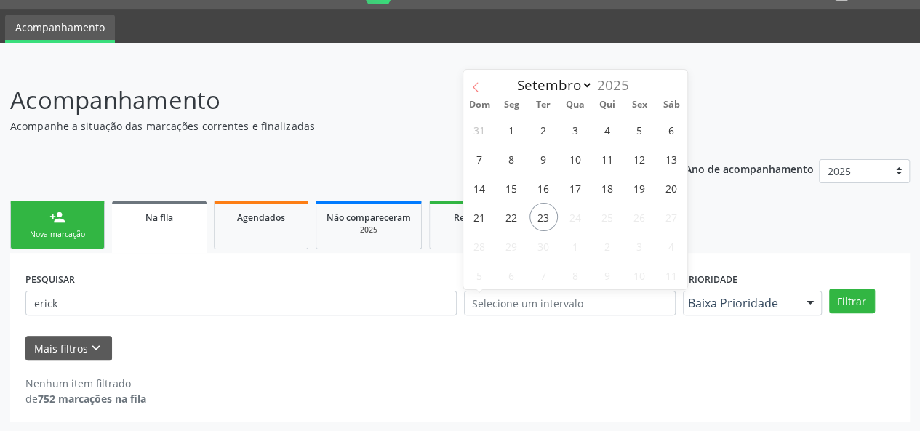
click at [473, 87] on icon at bounding box center [476, 87] width 10 height 10
click at [484, 87] on span at bounding box center [475, 82] width 25 height 25
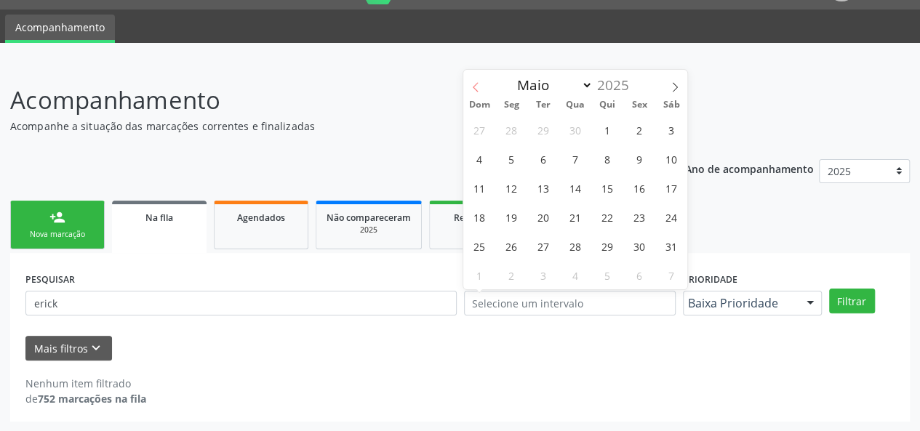
select select "3"
click at [441, 382] on div "Nenhum item filtrado de 752 marcações na fila" at bounding box center [459, 391] width 869 height 31
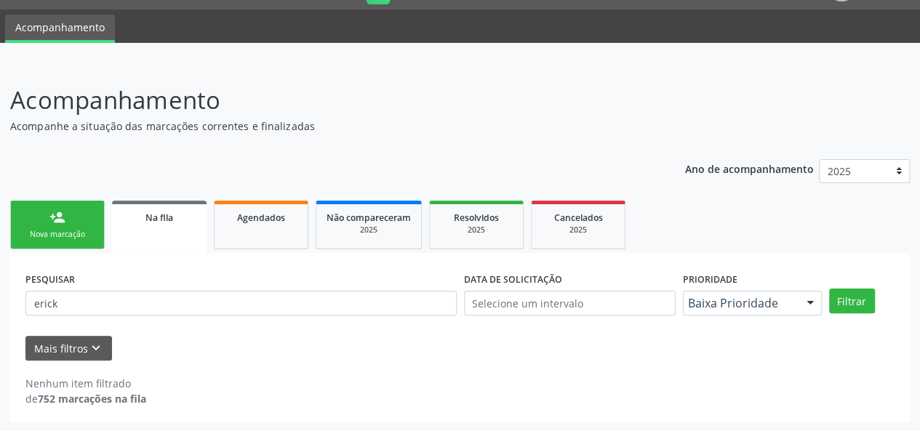
click at [155, 212] on span "Na fila" at bounding box center [159, 218] width 28 height 12
click at [63, 226] on link "person_add Nova marcação" at bounding box center [57, 225] width 95 height 49
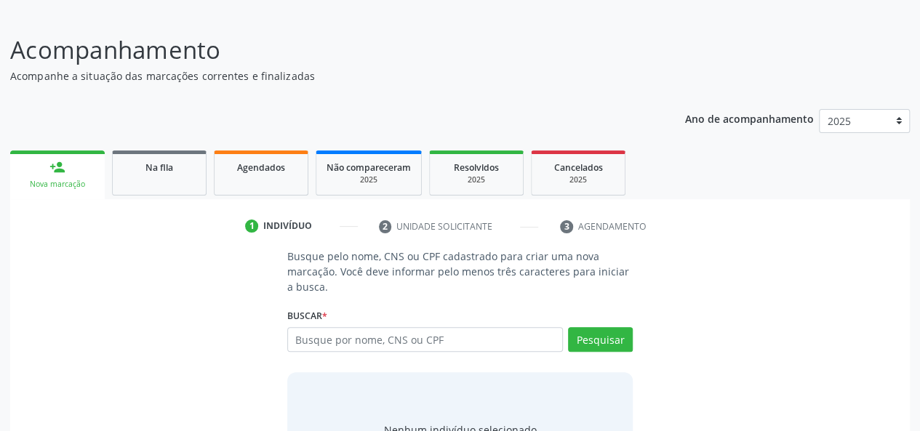
scroll to position [110, 0]
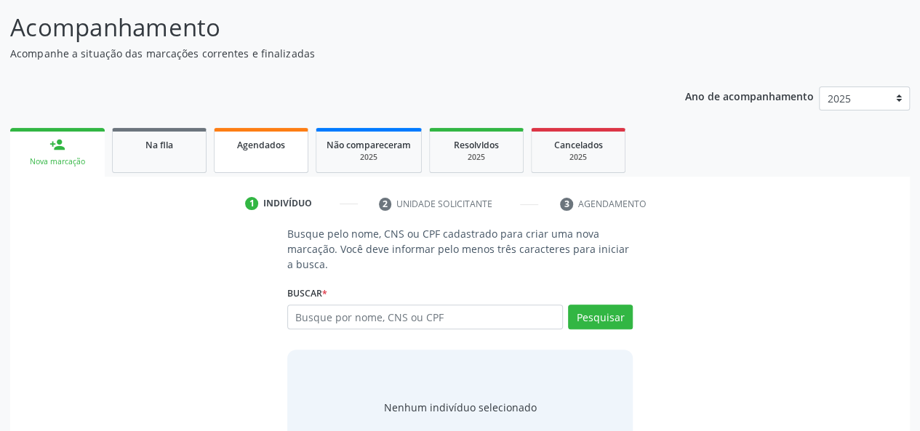
click at [266, 152] on link "Agendados" at bounding box center [261, 150] width 95 height 45
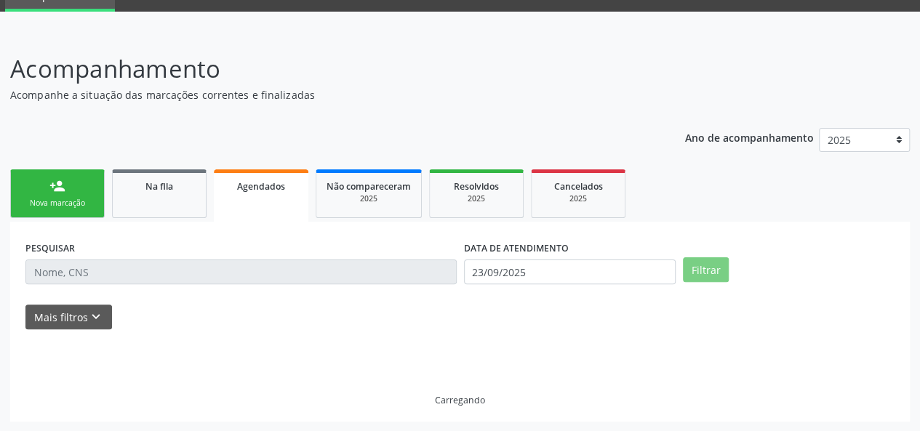
scroll to position [37, 0]
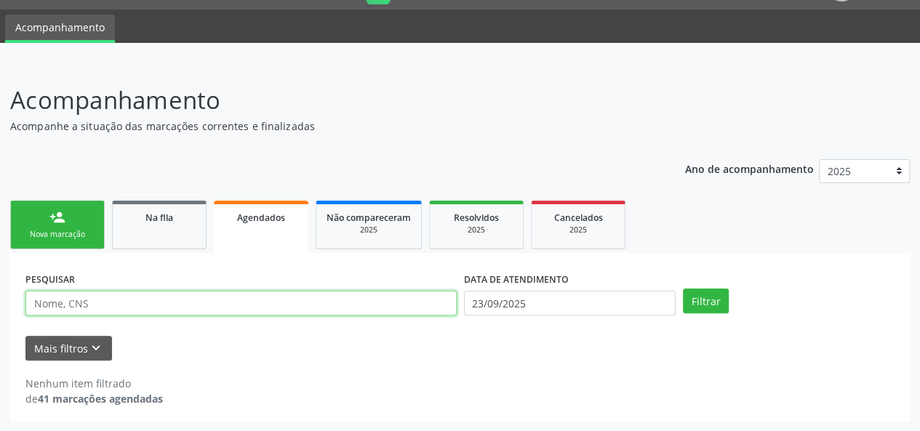
click at [202, 300] on input "text" at bounding box center [240, 303] width 431 height 25
type input "erick"
click at [729, 308] on div "Filtrar" at bounding box center [788, 301] width 219 height 25
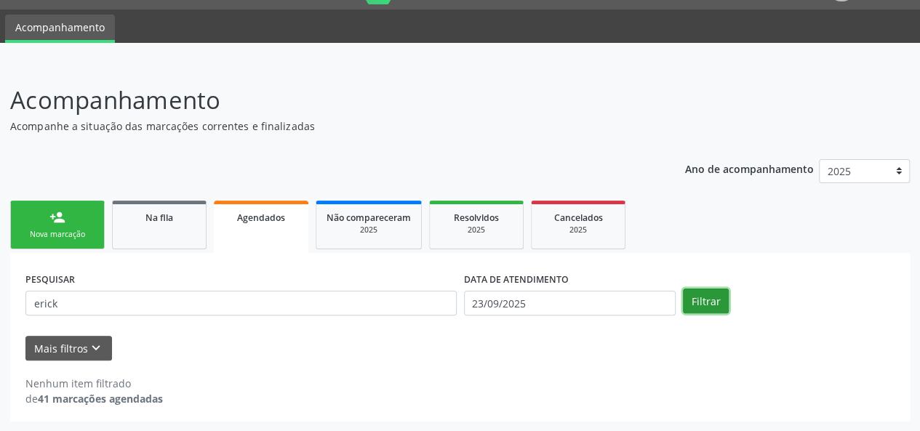
click at [711, 304] on button "Filtrar" at bounding box center [706, 301] width 46 height 25
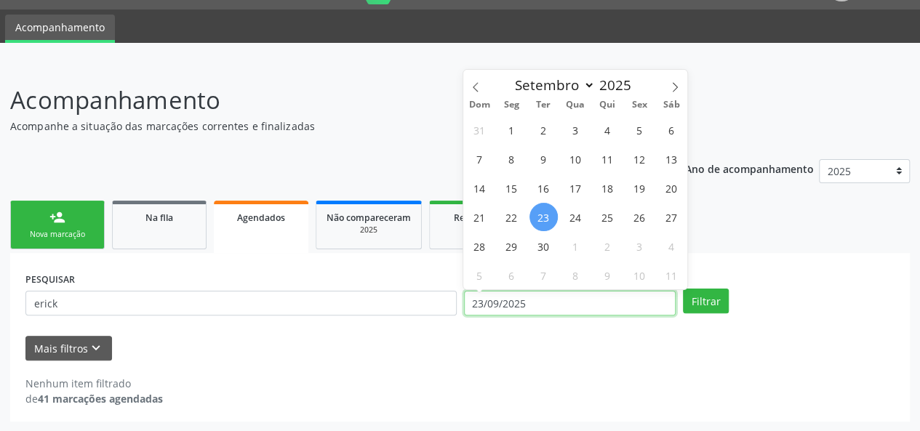
click at [611, 303] on input "23/09/2025" at bounding box center [570, 303] width 212 height 25
click at [471, 86] on icon at bounding box center [476, 87] width 10 height 10
select select "7"
click at [637, 127] on span "1" at bounding box center [639, 130] width 28 height 28
type input "[DATE]"
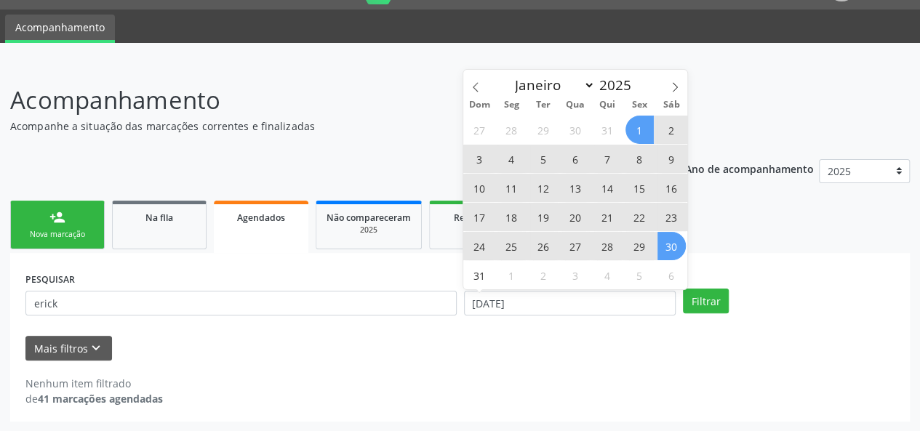
click at [679, 248] on span "30" at bounding box center [671, 246] width 28 height 28
click at [543, 297] on input "[DATE] até [DATE]" at bounding box center [570, 303] width 212 height 25
click at [673, 83] on icon at bounding box center [675, 86] width 5 height 9
select select "8"
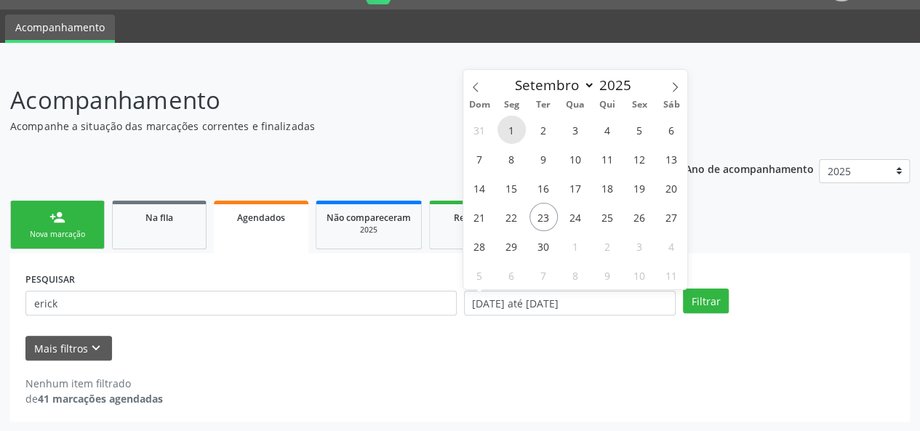
click at [520, 132] on span "1" at bounding box center [511, 130] width 28 height 28
type input "[DATE]"
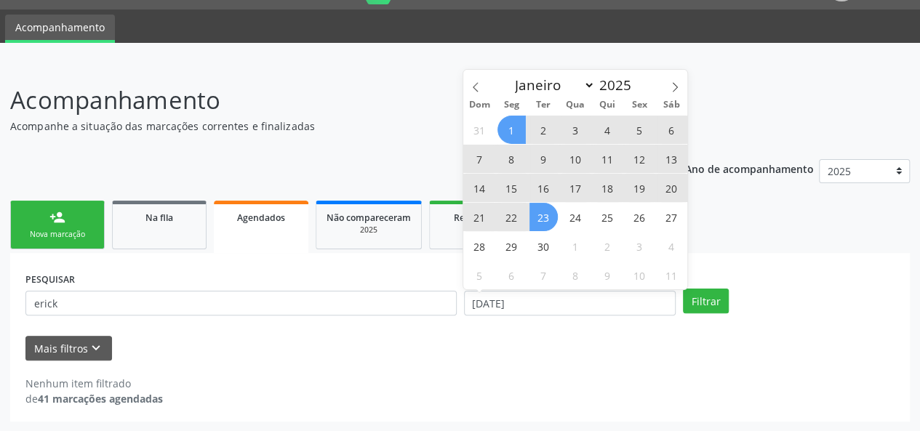
click at [541, 216] on span "23" at bounding box center [543, 217] width 28 height 28
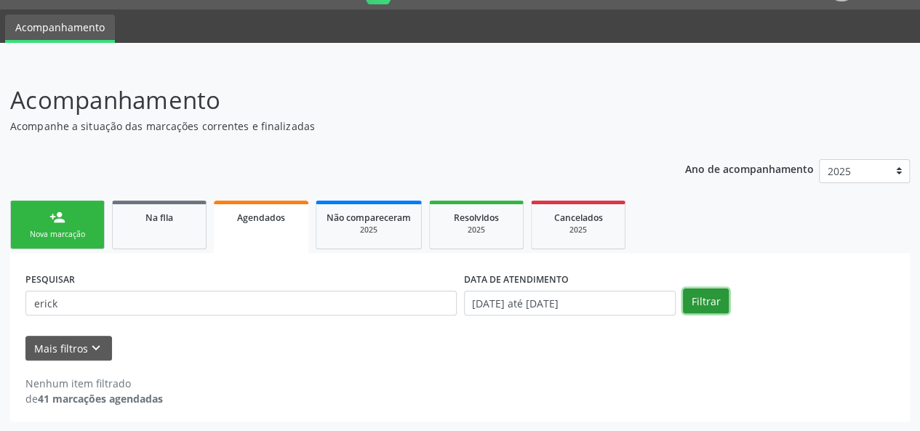
click at [699, 302] on button "Filtrar" at bounding box center [706, 301] width 46 height 25
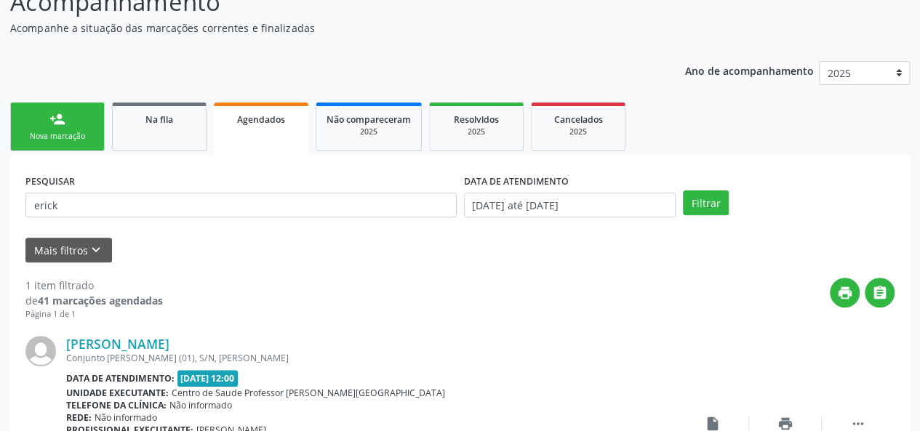
scroll to position [125, 0]
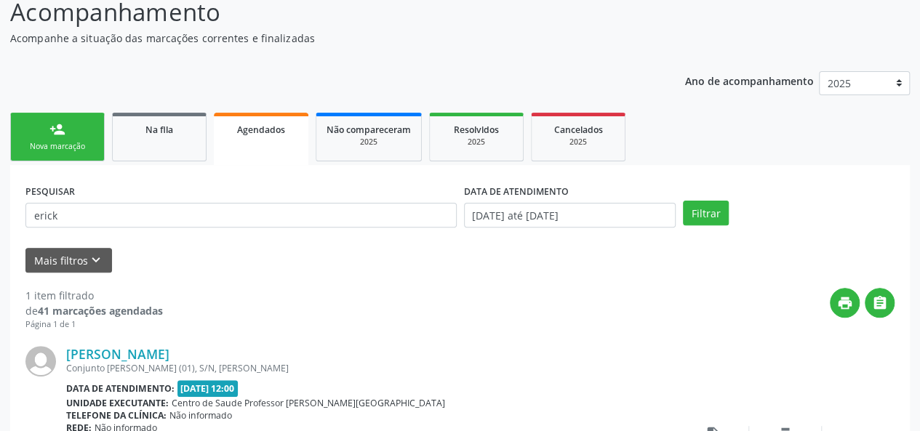
click at [248, 130] on span "Agendados" at bounding box center [261, 130] width 48 height 12
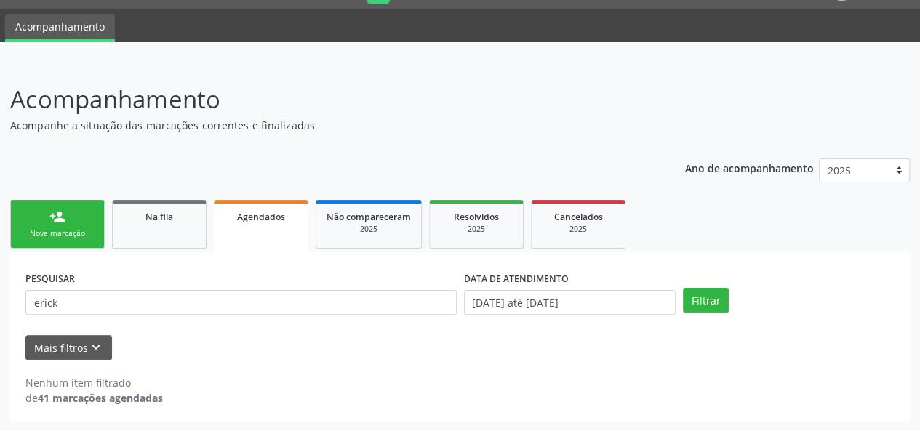
scroll to position [37, 0]
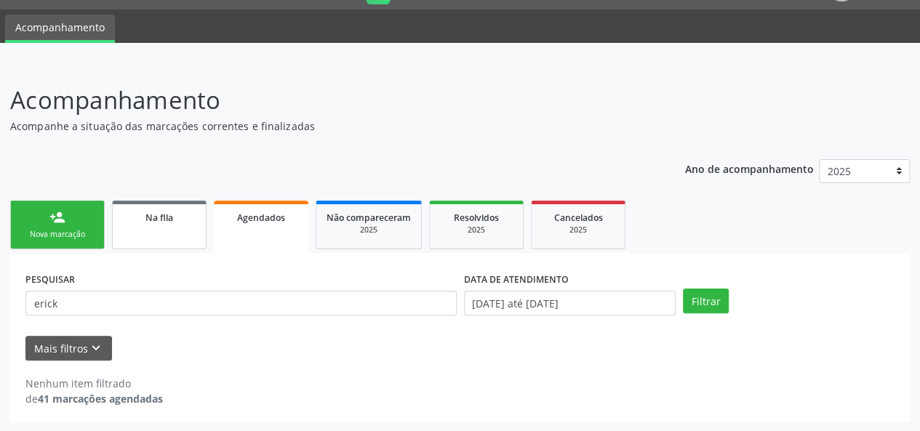
click at [159, 225] on link "Na fila" at bounding box center [159, 225] width 95 height 49
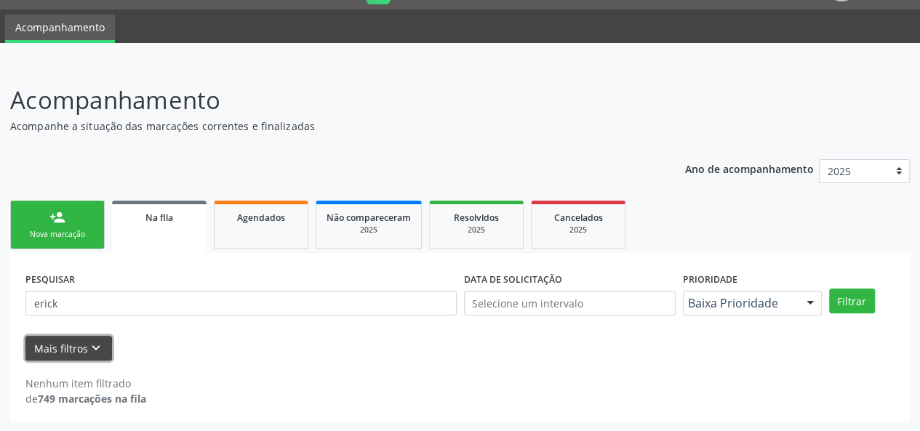
click at [74, 343] on button "Mais filtros keyboard_arrow_down" at bounding box center [68, 348] width 87 height 25
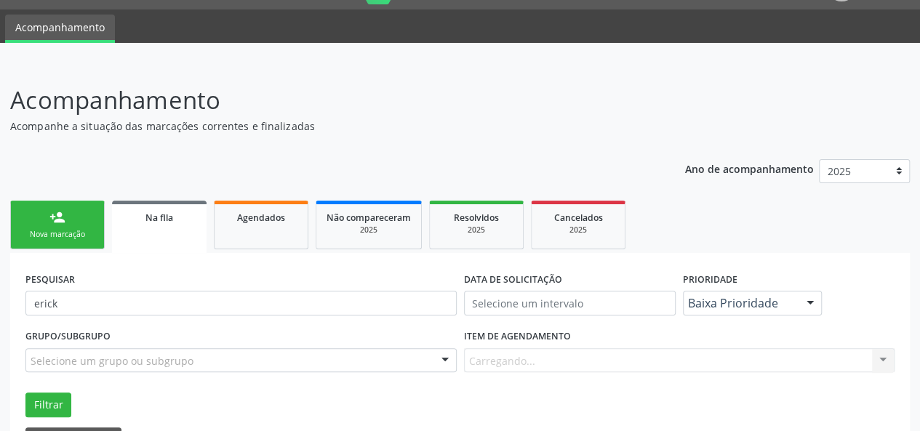
click at [532, 360] on div "Item de agendamento [GEOGRAPHIC_DATA]... No elements found. Consider changing t…" at bounding box center [679, 349] width 431 height 47
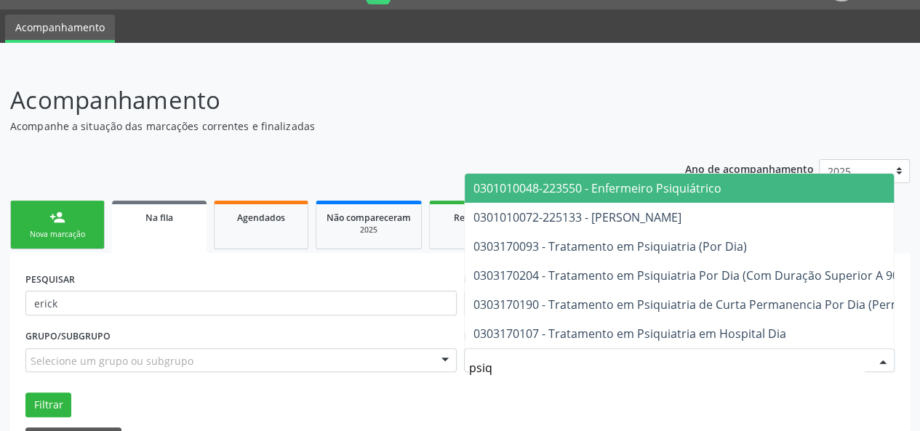
type input "psiqu"
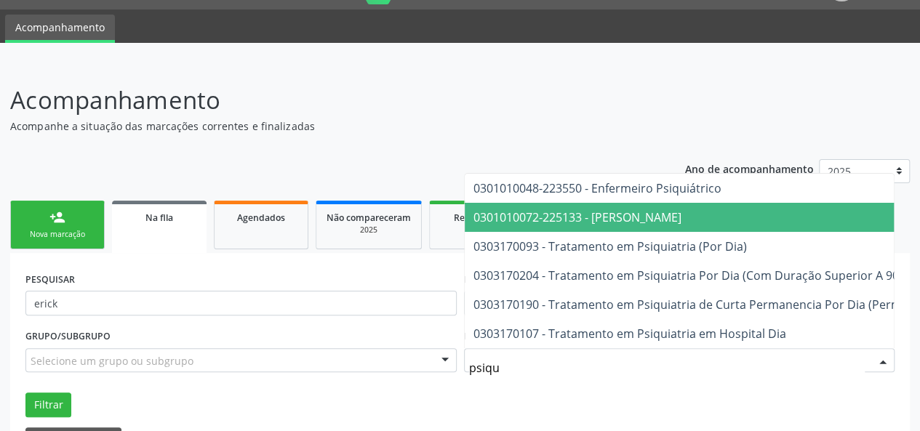
click at [620, 209] on span "0301010072-225133 - [PERSON_NAME]" at bounding box center [577, 217] width 208 height 16
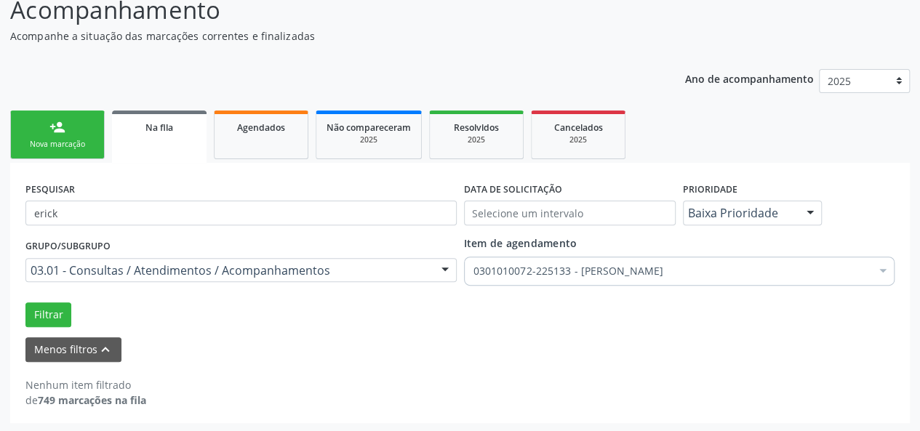
scroll to position [128, 0]
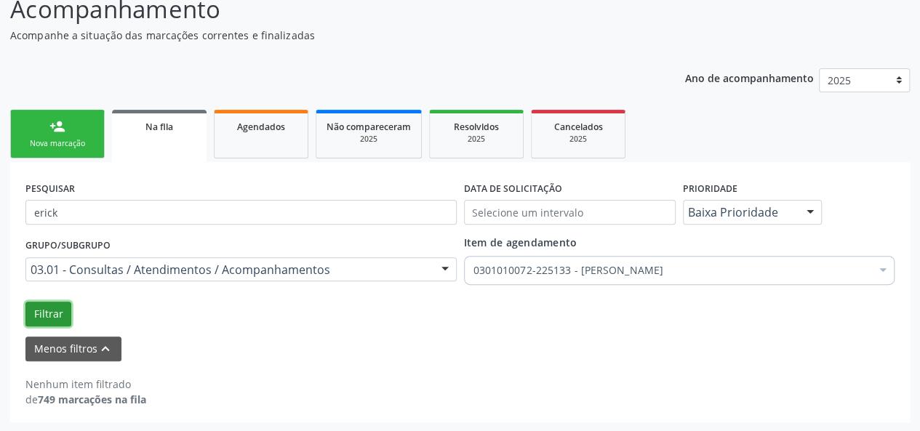
click at [41, 314] on button "Filtrar" at bounding box center [48, 314] width 46 height 25
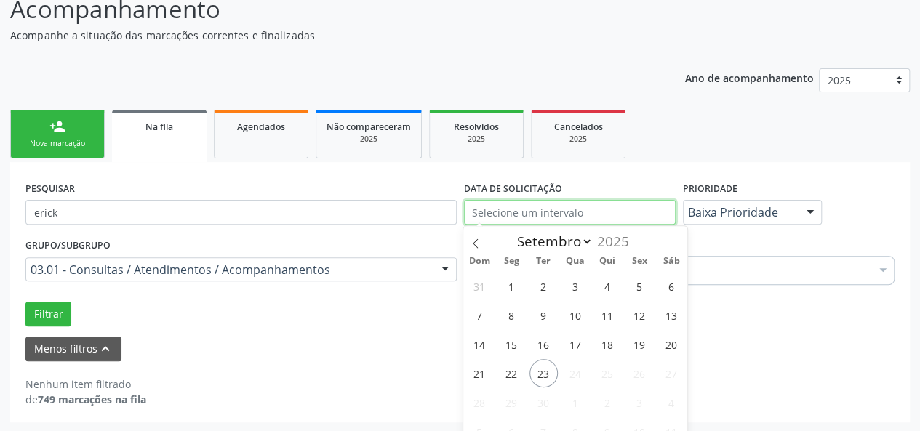
click at [569, 214] on input "text" at bounding box center [570, 212] width 212 height 25
click at [480, 243] on icon at bounding box center [476, 244] width 10 height 10
select select "7"
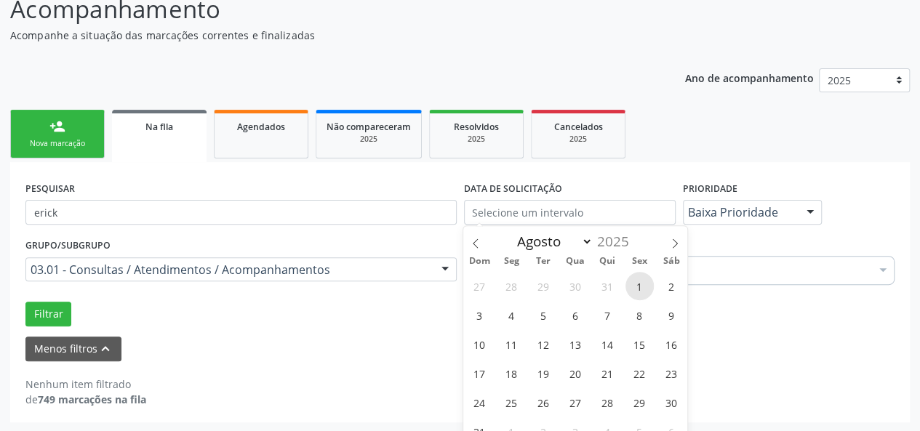
click at [643, 287] on span "1" at bounding box center [639, 286] width 28 height 28
type input "[DATE]"
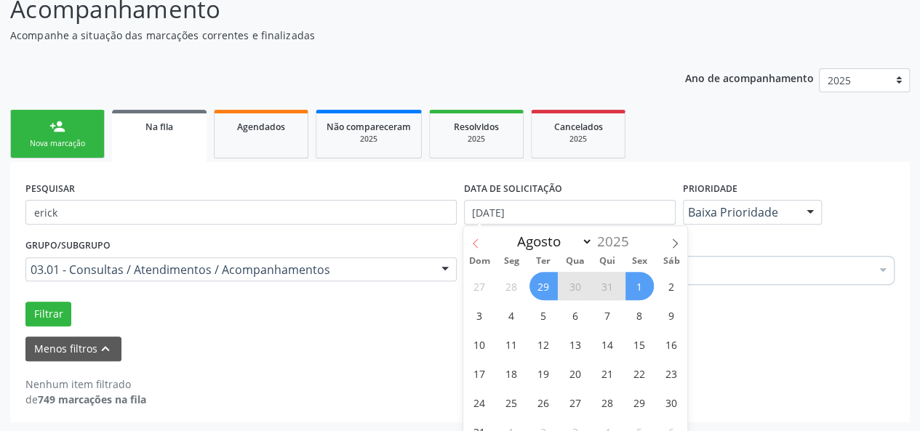
click at [471, 242] on icon at bounding box center [476, 244] width 10 height 10
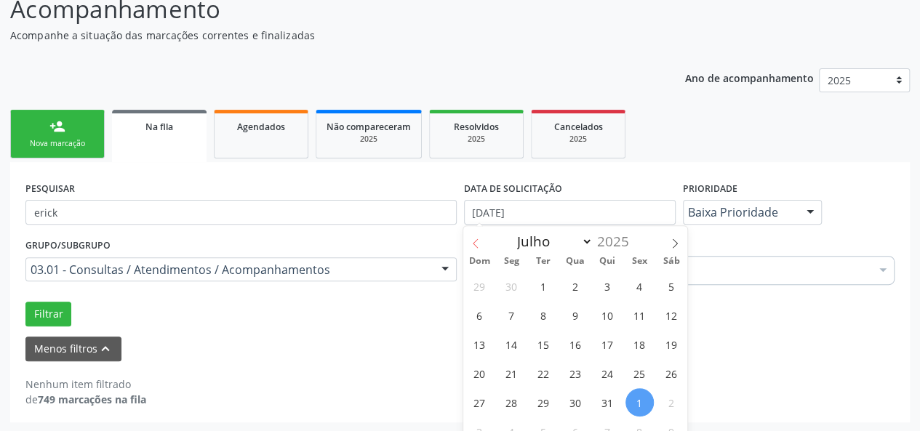
click at [471, 242] on icon at bounding box center [476, 244] width 10 height 10
click at [679, 244] on icon at bounding box center [675, 244] width 10 height 10
select select "6"
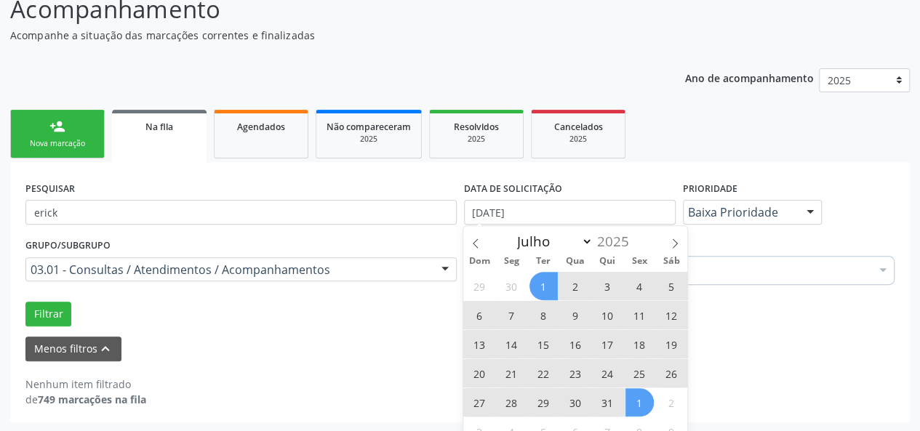
click at [545, 295] on span "1" at bounding box center [543, 286] width 28 height 28
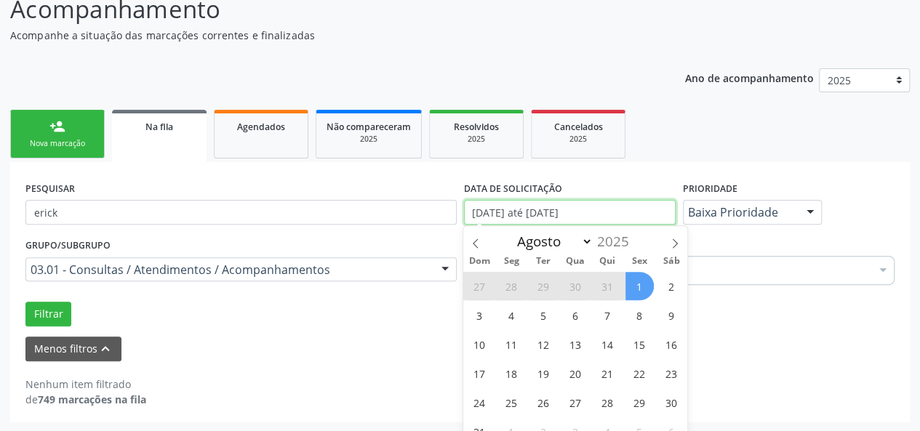
click at [585, 215] on input "[DATE] até [DATE]" at bounding box center [570, 212] width 212 height 25
click at [474, 239] on icon at bounding box center [476, 244] width 10 height 10
select select "6"
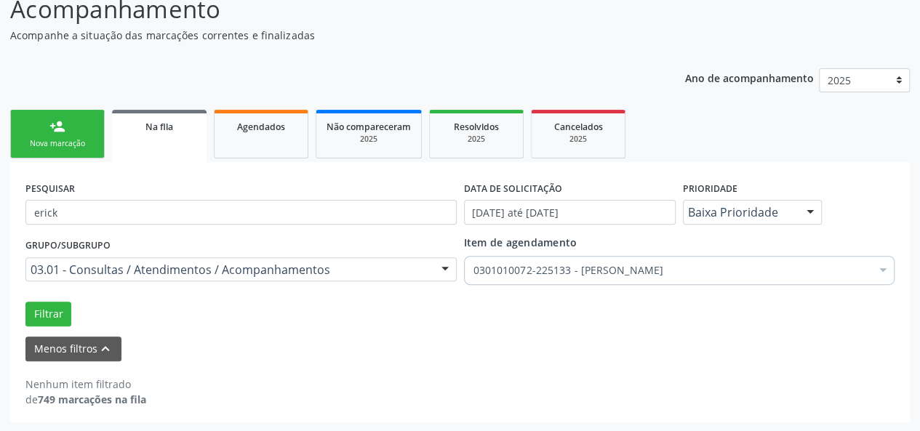
click at [732, 391] on div "Nenhum item filtrado de 749 marcações na fila" at bounding box center [459, 392] width 869 height 31
click at [43, 311] on button "Filtrar" at bounding box center [48, 314] width 46 height 25
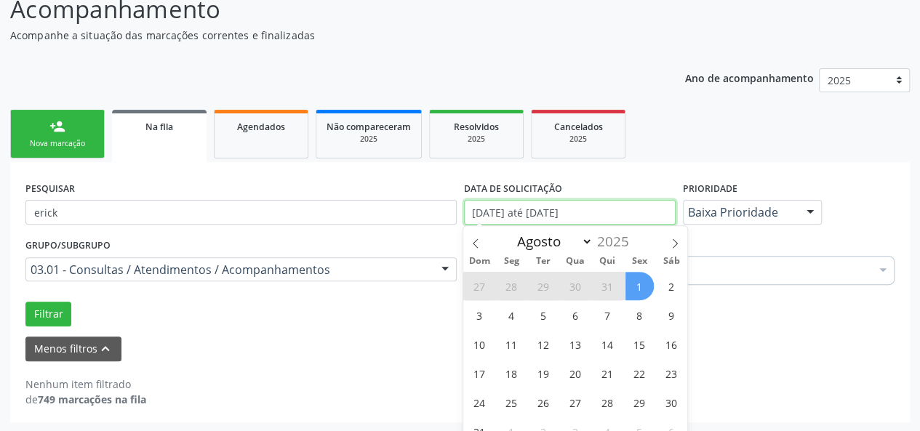
click at [534, 214] on input "[DATE] até [DATE]" at bounding box center [570, 212] width 212 height 25
click at [639, 284] on span "1" at bounding box center [639, 286] width 28 height 28
type input "[DATE]"
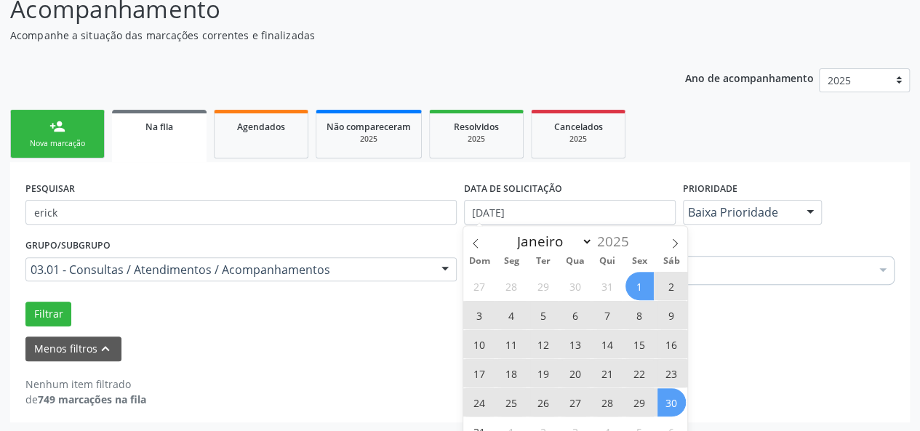
click at [660, 397] on span "30" at bounding box center [671, 402] width 28 height 28
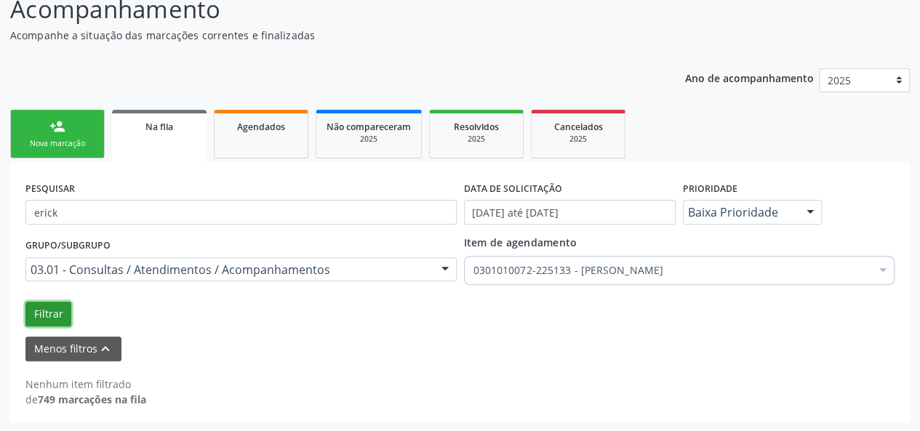
click at [45, 312] on button "Filtrar" at bounding box center [48, 314] width 46 height 25
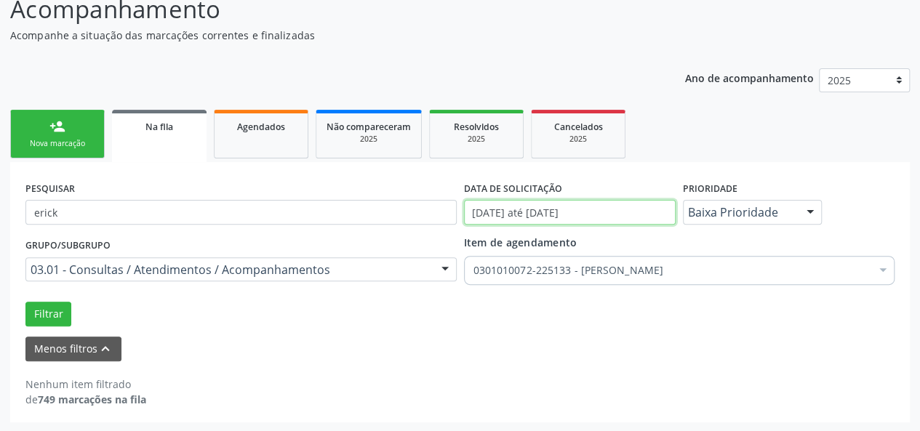
click at [607, 209] on input "[DATE] até [DATE]" at bounding box center [570, 212] width 212 height 25
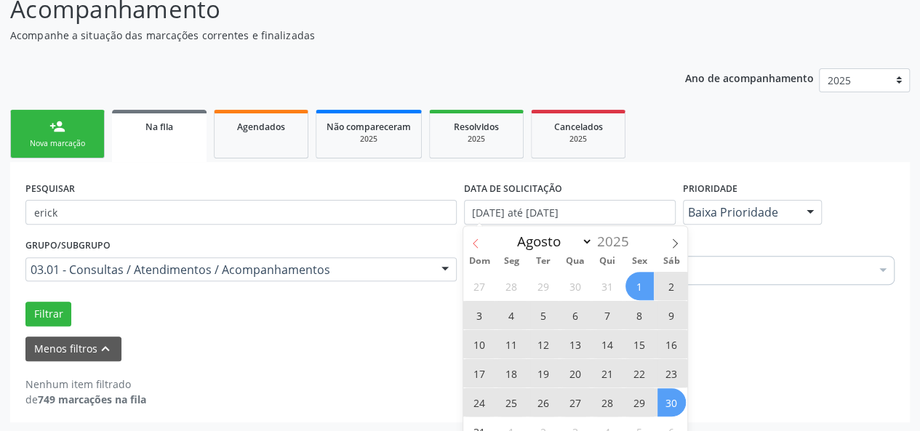
click at [476, 243] on icon at bounding box center [476, 244] width 10 height 10
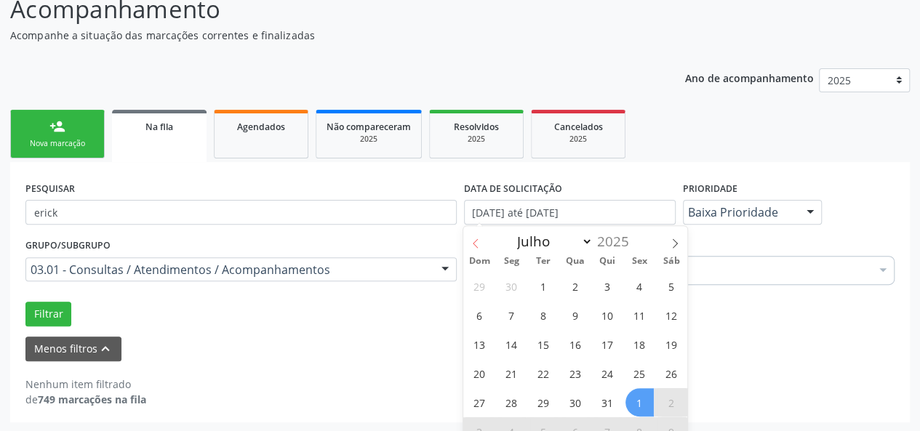
click at [476, 243] on icon at bounding box center [476, 244] width 10 height 10
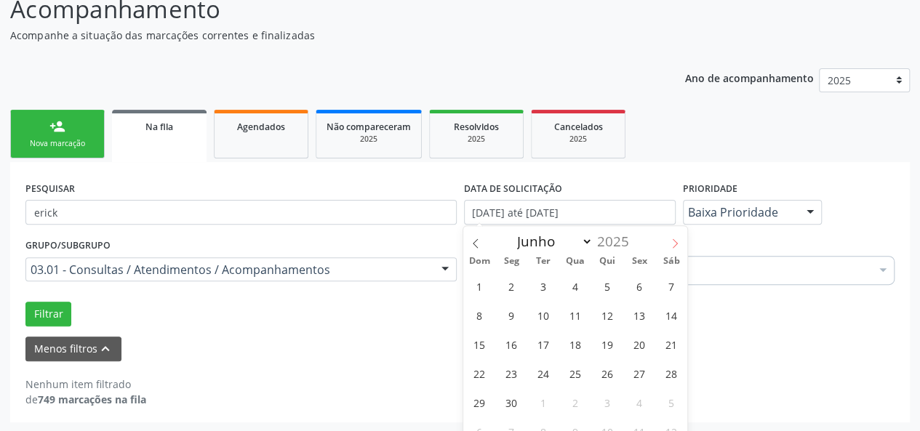
click at [665, 240] on span at bounding box center [675, 238] width 25 height 25
select select "6"
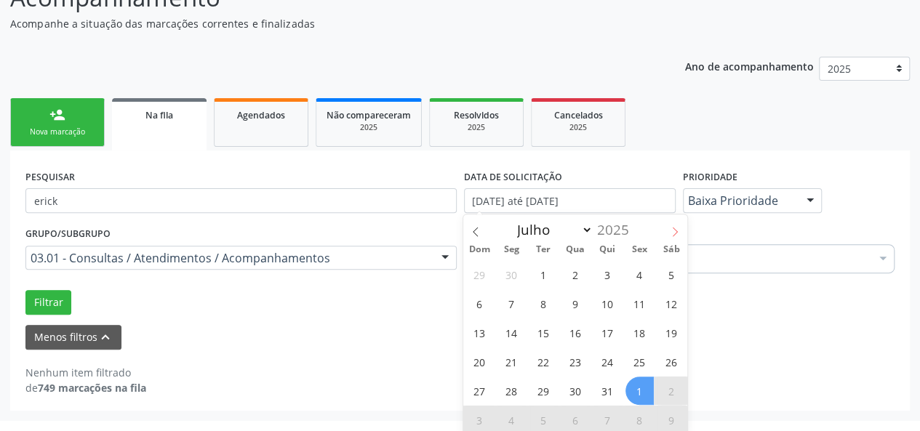
scroll to position [143, 0]
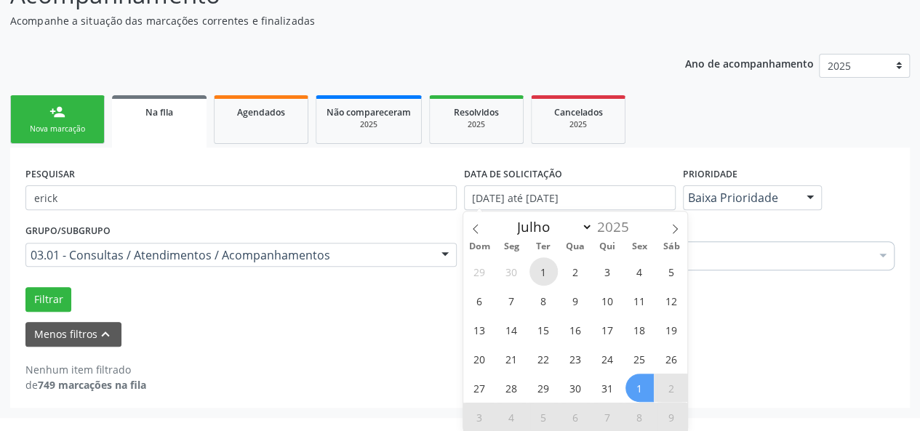
click at [543, 261] on span "1" at bounding box center [543, 271] width 28 height 28
type input "[DATE]"
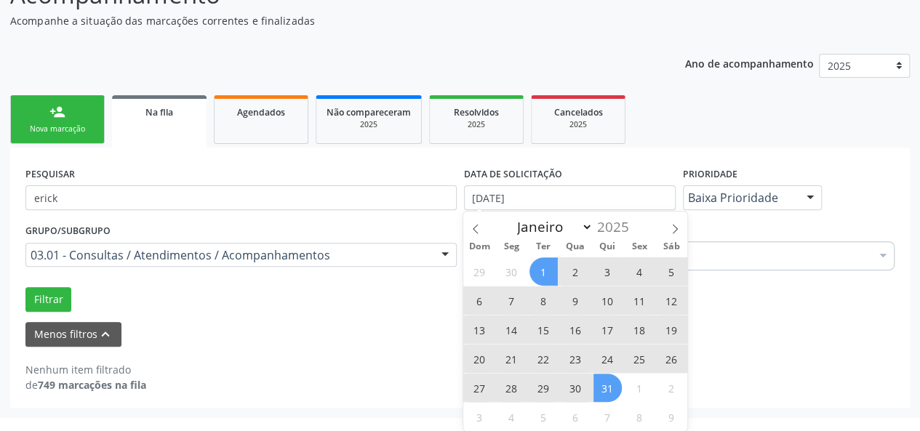
click at [601, 386] on span "31" at bounding box center [607, 388] width 28 height 28
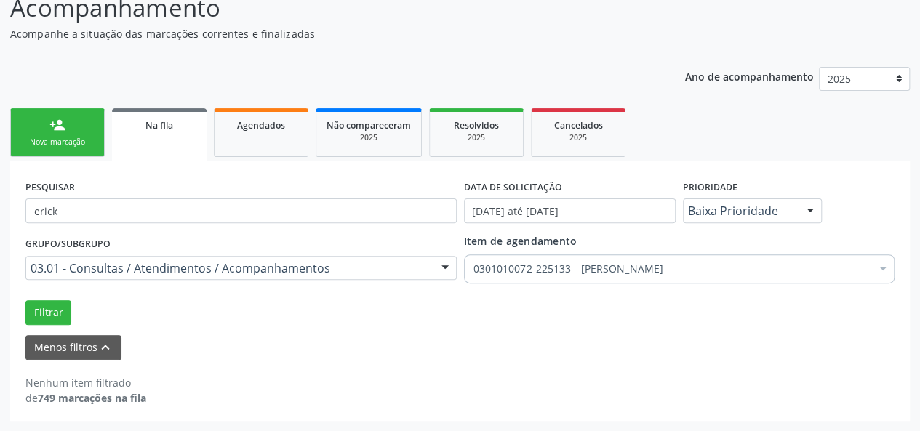
scroll to position [128, 0]
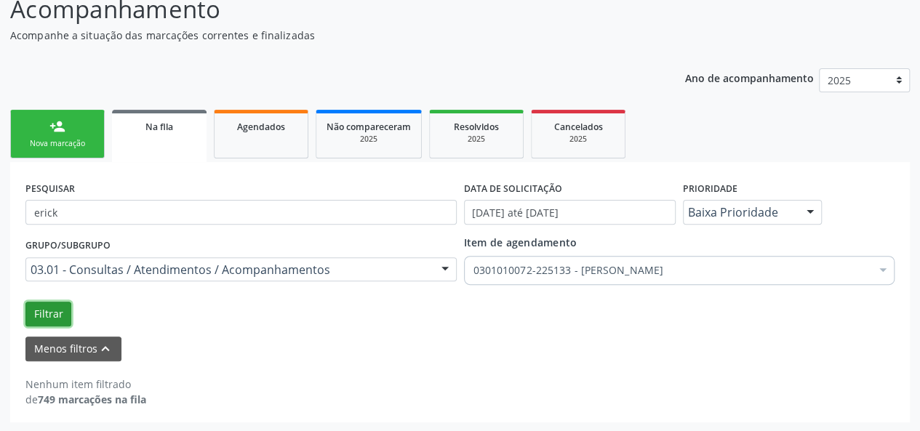
click at [48, 309] on button "Filtrar" at bounding box center [48, 314] width 46 height 25
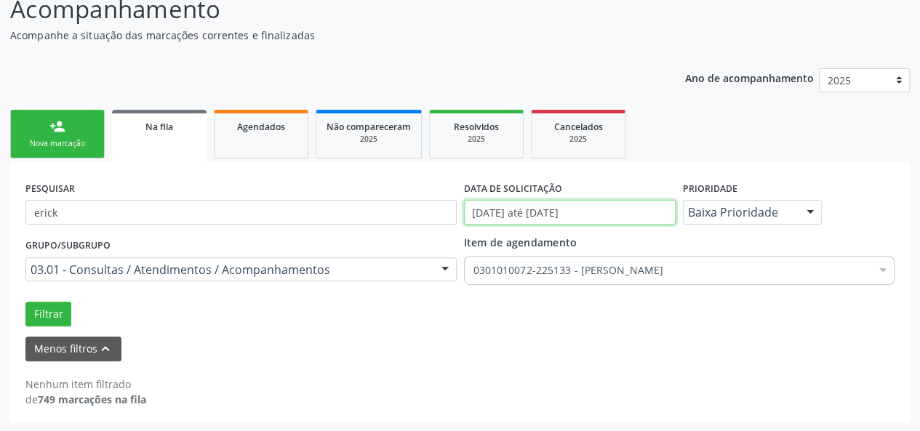
click at [557, 213] on input "[DATE] até [DATE]" at bounding box center [570, 212] width 212 height 25
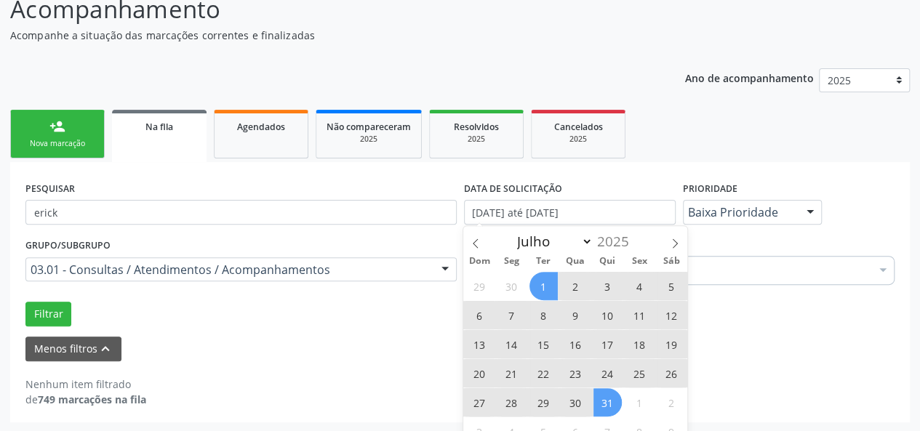
click at [737, 322] on div "Filtrar" at bounding box center [460, 314] width 876 height 25
select select "6"
click at [556, 214] on input "[DATE] até [DATE]" at bounding box center [570, 212] width 212 height 25
click at [549, 289] on span "1" at bounding box center [543, 286] width 28 height 28
type input "[DATE]"
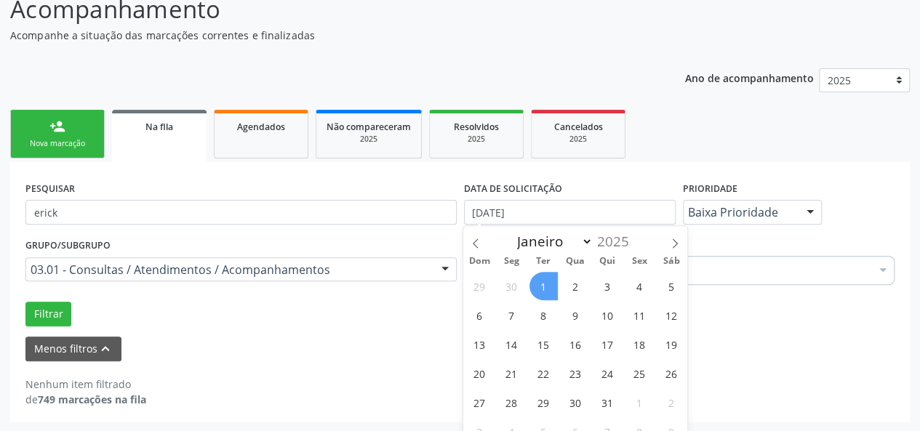
click at [547, 279] on span "1" at bounding box center [543, 286] width 28 height 28
click at [608, 213] on input "[DATE]" at bounding box center [570, 212] width 212 height 25
click at [677, 239] on icon at bounding box center [675, 244] width 10 height 10
select select "7"
click at [628, 279] on span "1" at bounding box center [639, 286] width 28 height 28
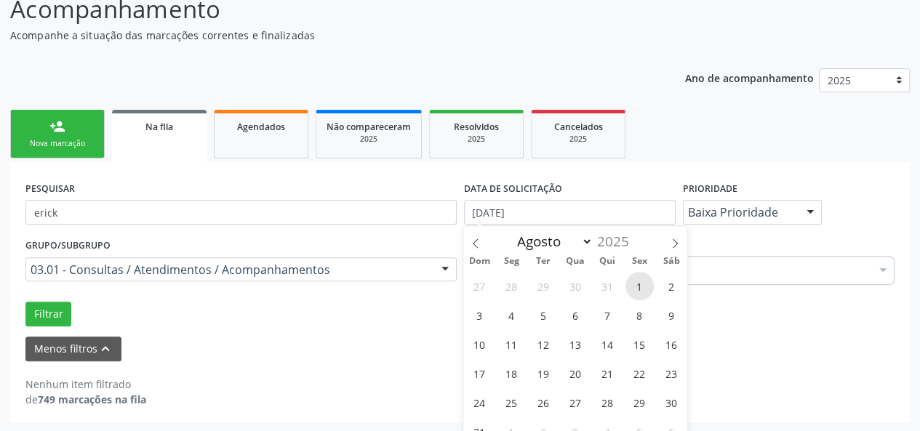
type input "[DATE]"
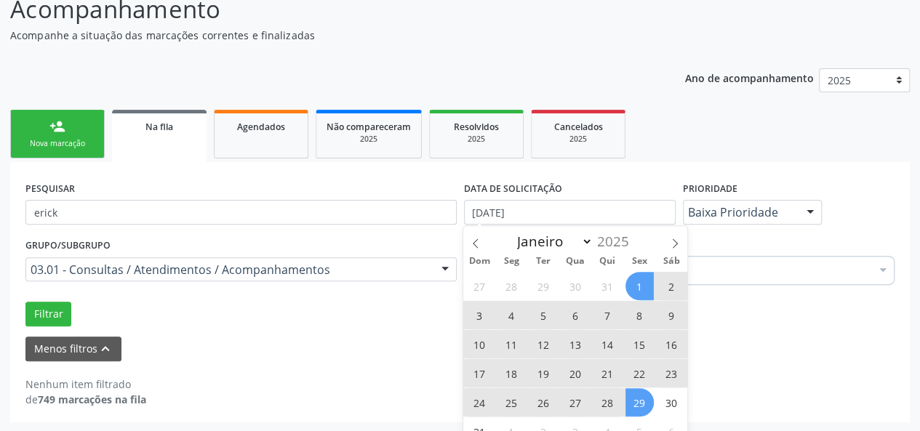
click at [637, 409] on span "29" at bounding box center [639, 402] width 28 height 28
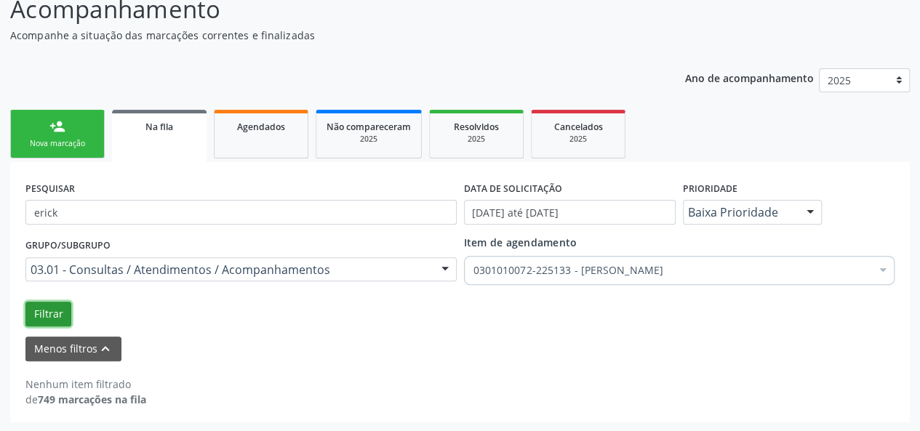
click at [46, 305] on button "Filtrar" at bounding box center [48, 314] width 46 height 25
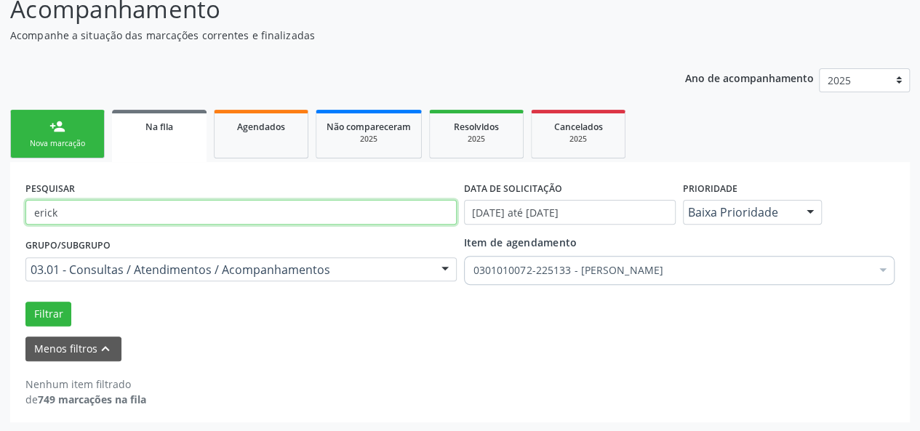
click at [164, 217] on input "erick" at bounding box center [240, 212] width 431 height 25
type input "e"
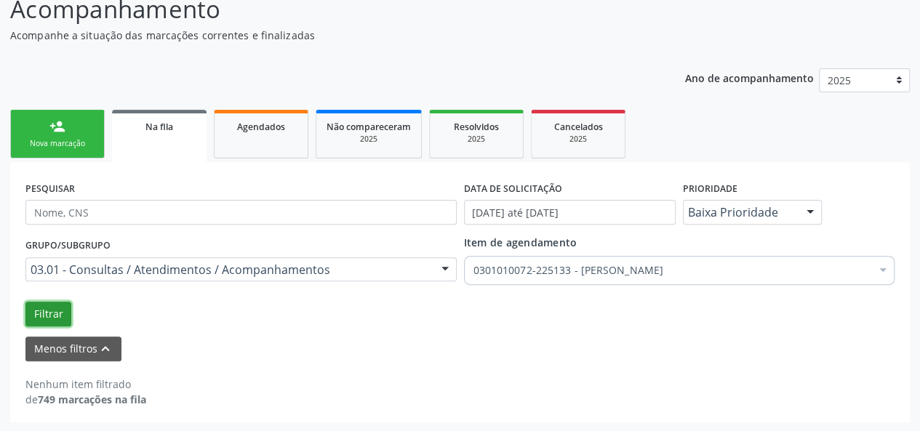
click at [56, 313] on button "Filtrar" at bounding box center [48, 314] width 46 height 25
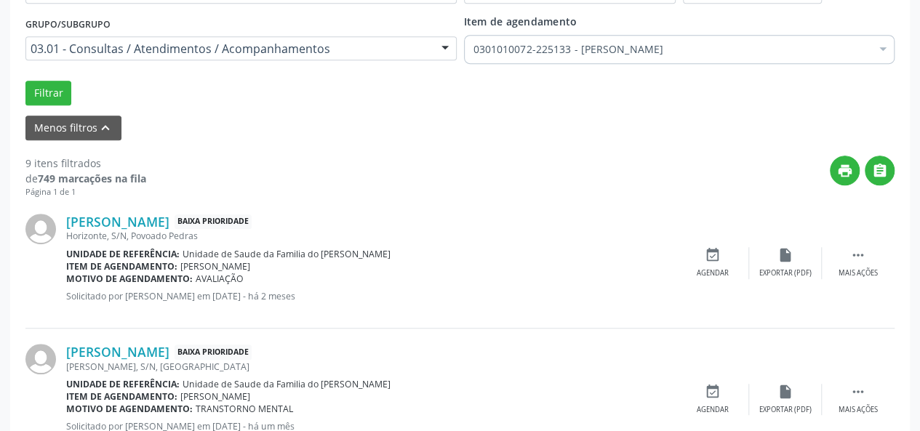
scroll to position [329, 0]
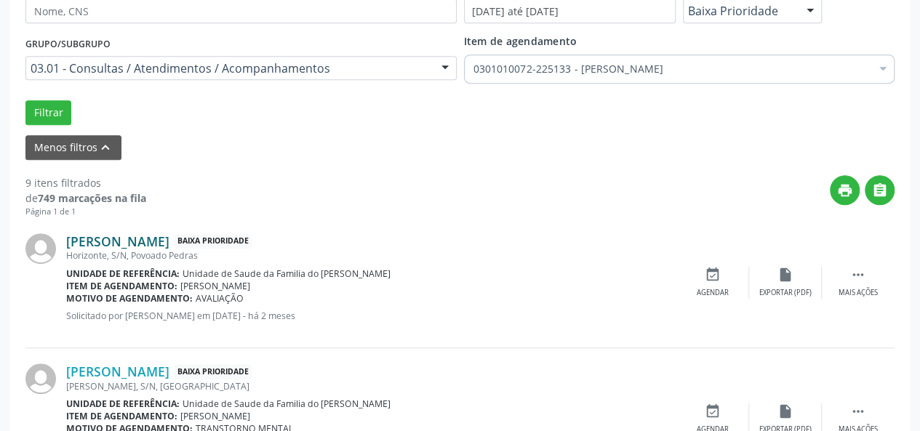
click at [129, 239] on link "[PERSON_NAME]" at bounding box center [117, 241] width 103 height 16
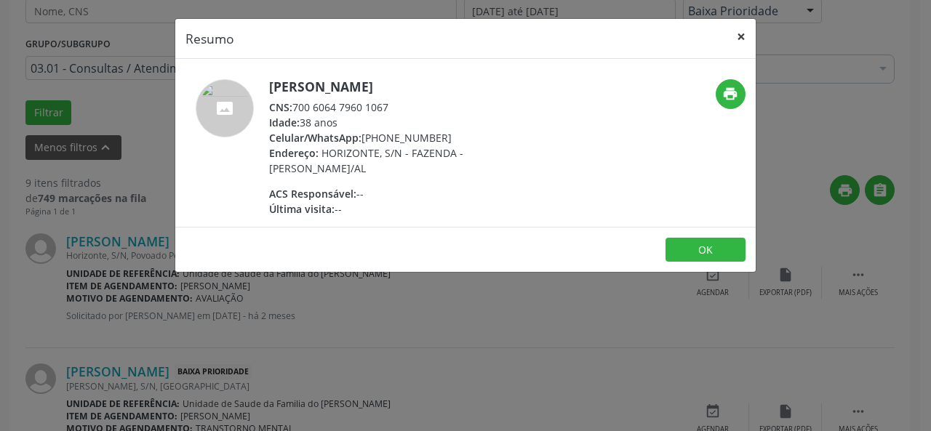
click at [746, 35] on button "×" at bounding box center [741, 37] width 29 height 36
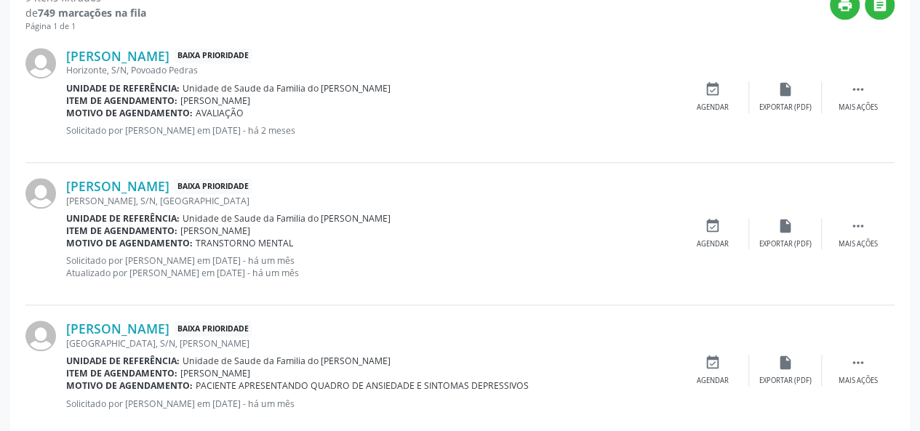
scroll to position [548, 0]
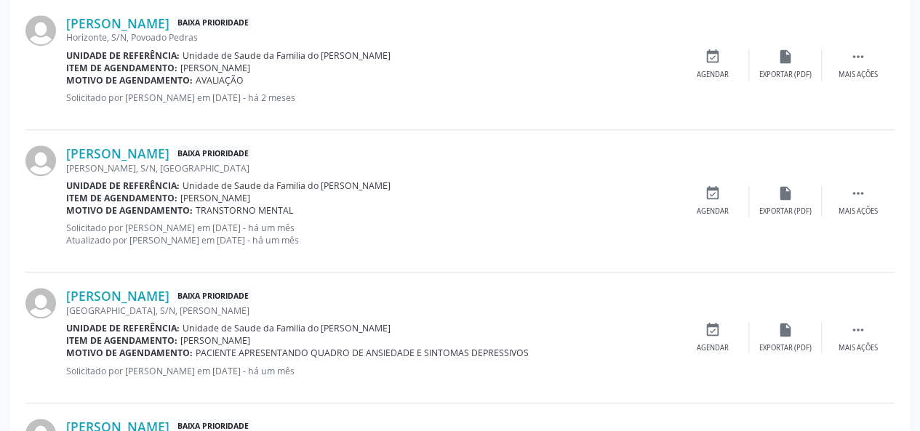
click at [177, 162] on div "[PERSON_NAME], S/N, [GEOGRAPHIC_DATA]" at bounding box center [371, 168] width 610 height 12
click at [169, 156] on link "[PERSON_NAME]" at bounding box center [117, 153] width 103 height 16
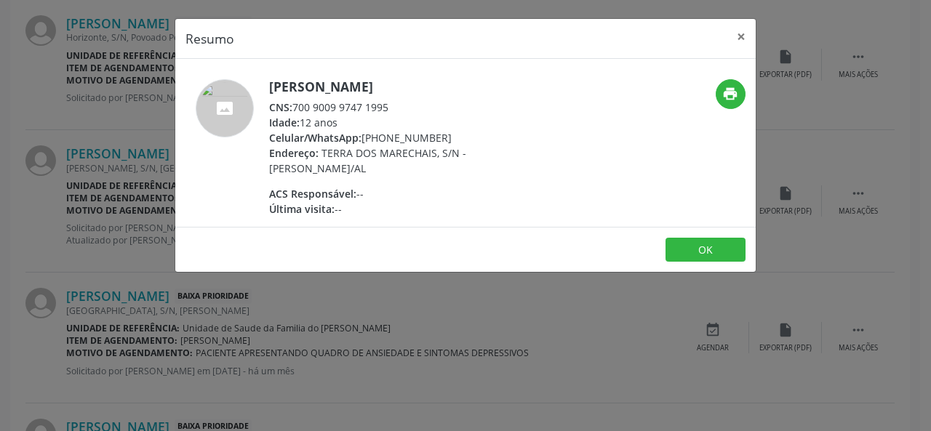
drag, startPoint x: 393, startPoint y: 104, endPoint x: 295, endPoint y: 107, distance: 97.5
click at [295, 107] on div "CNS: 700 9009 9747 1995" at bounding box center [410, 107] width 283 height 15
copy div "700 9009 9747 1995"
click at [737, 34] on button "×" at bounding box center [741, 37] width 29 height 36
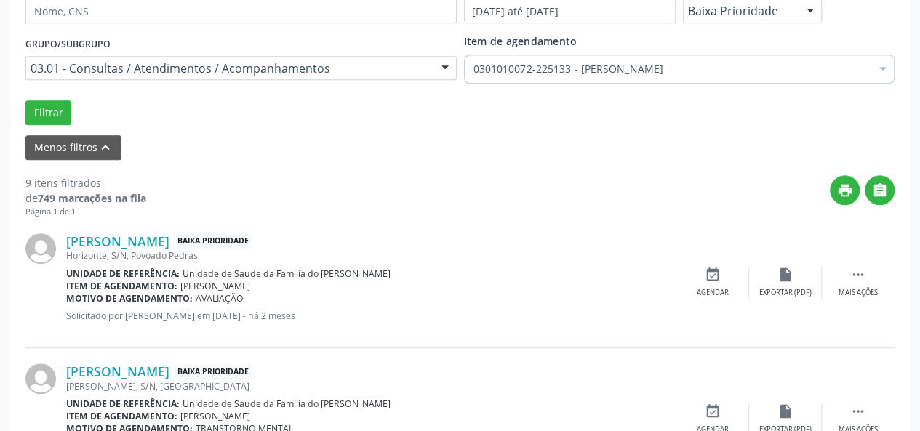
scroll to position [257, 0]
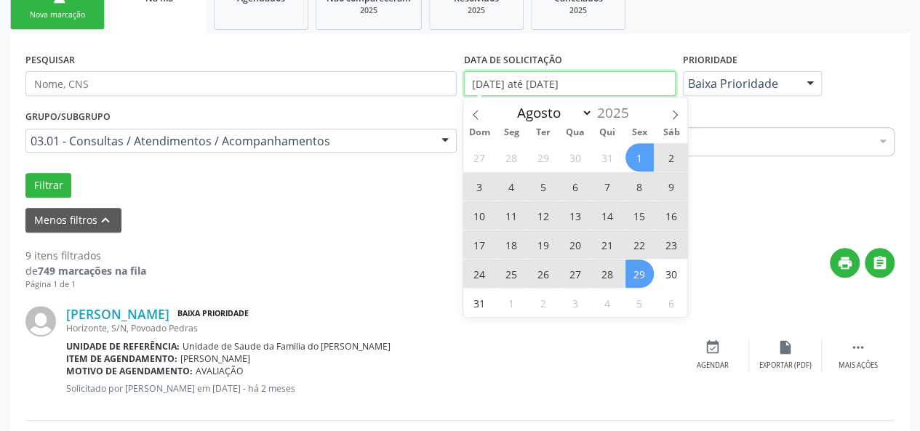
click at [617, 82] on input "[DATE] até [DATE]" at bounding box center [570, 83] width 212 height 25
click at [752, 177] on div "Filtrar" at bounding box center [460, 185] width 876 height 25
click at [628, 88] on input "[DATE] até [DATE]" at bounding box center [570, 83] width 212 height 25
click at [484, 113] on span at bounding box center [475, 109] width 25 height 25
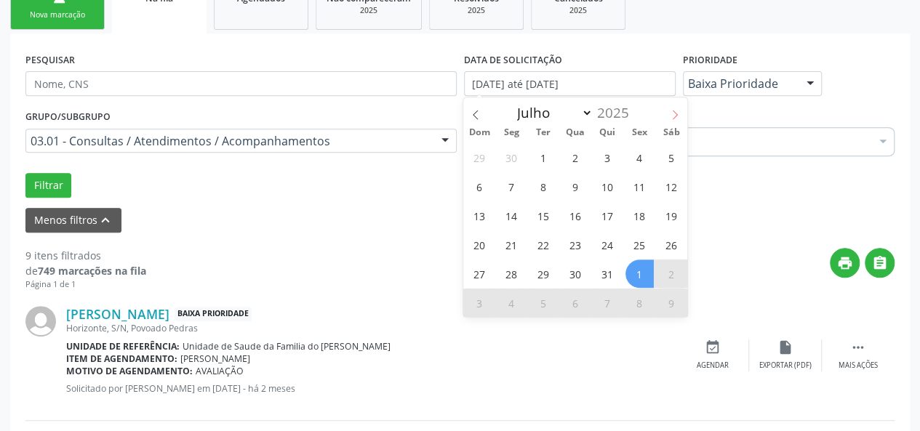
click at [670, 114] on icon at bounding box center [675, 115] width 10 height 10
select select "7"
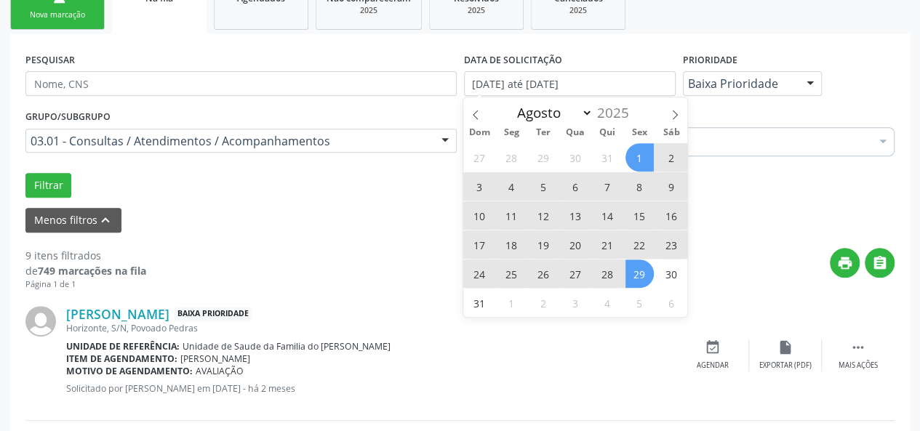
click at [640, 161] on span "1" at bounding box center [639, 157] width 28 height 28
type input "[DATE]"
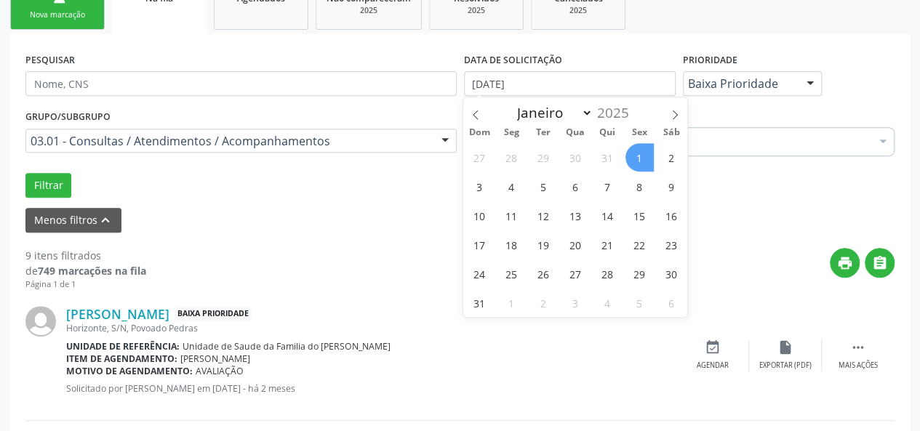
click at [645, 153] on span "1" at bounding box center [639, 157] width 28 height 28
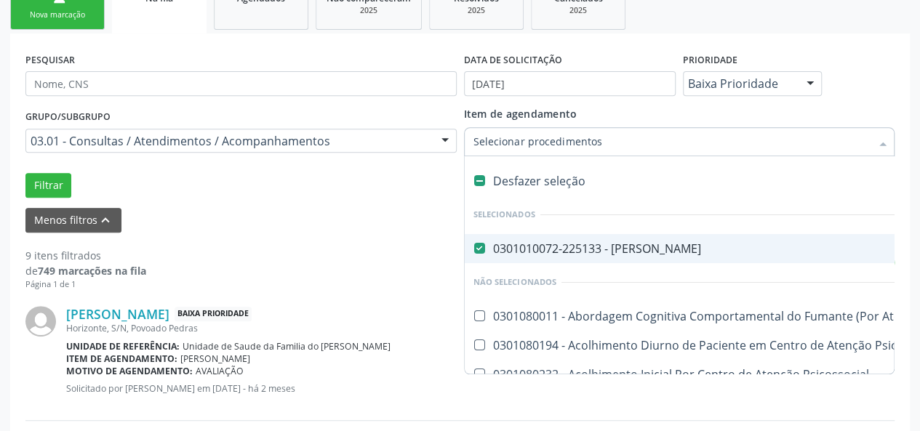
drag, startPoint x: 708, startPoint y: 144, endPoint x: 445, endPoint y: 149, distance: 263.3
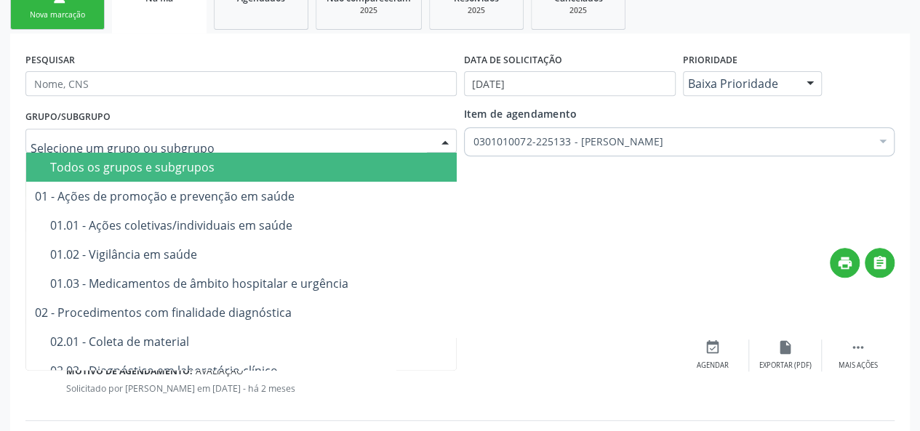
drag, startPoint x: 422, startPoint y: 139, endPoint x: 47, endPoint y: 140, distance: 375.3
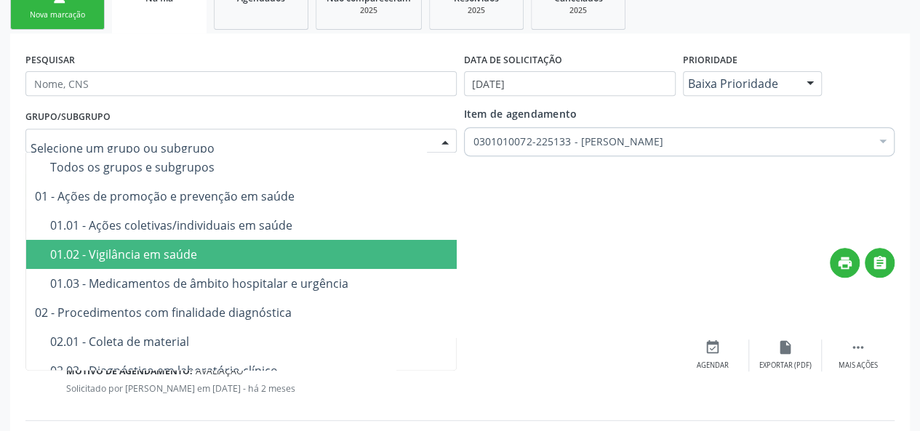
drag, startPoint x: 603, startPoint y: 292, endPoint x: 629, endPoint y: 264, distance: 38.1
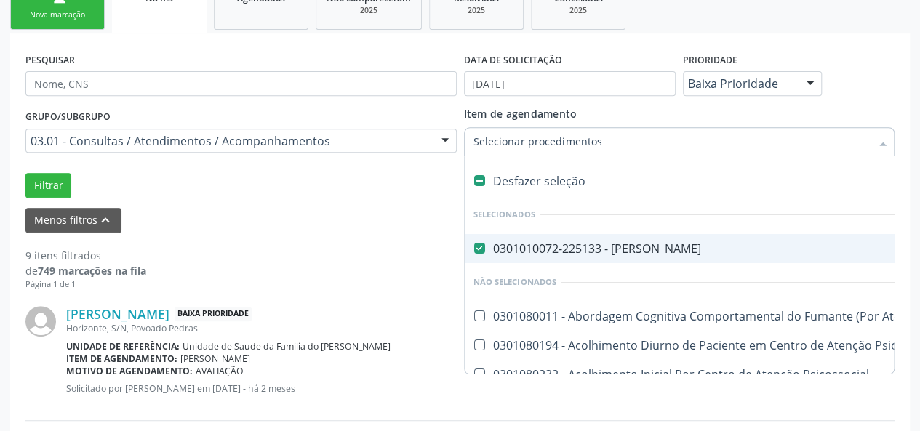
click at [479, 248] on Psiquiatra at bounding box center [479, 248] width 11 height 11
click at [474, 248] on Psiquiatra "checkbox" at bounding box center [469, 248] width 9 height 9
checkbox Psiquiatra "false"
click at [400, 291] on div "[PERSON_NAME] Baixa Prioridade [GEOGRAPHIC_DATA], S/N, [GEOGRAPHIC_DATA] Unidad…" at bounding box center [459, 356] width 869 height 130
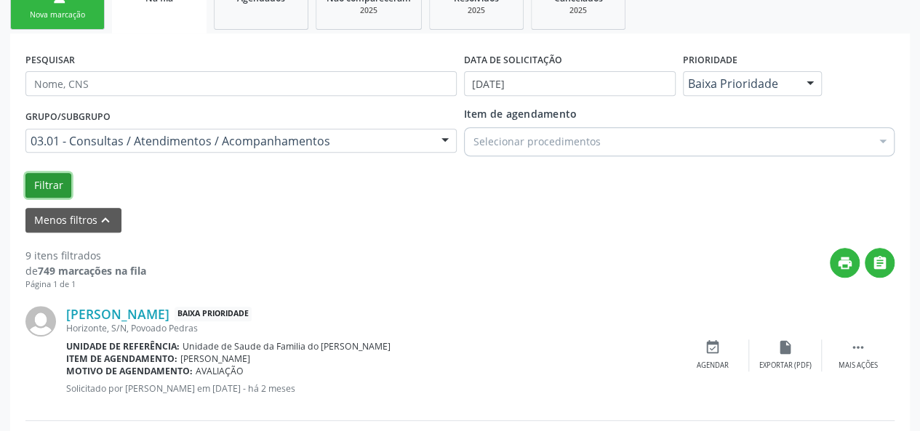
click at [55, 181] on button "Filtrar" at bounding box center [48, 185] width 46 height 25
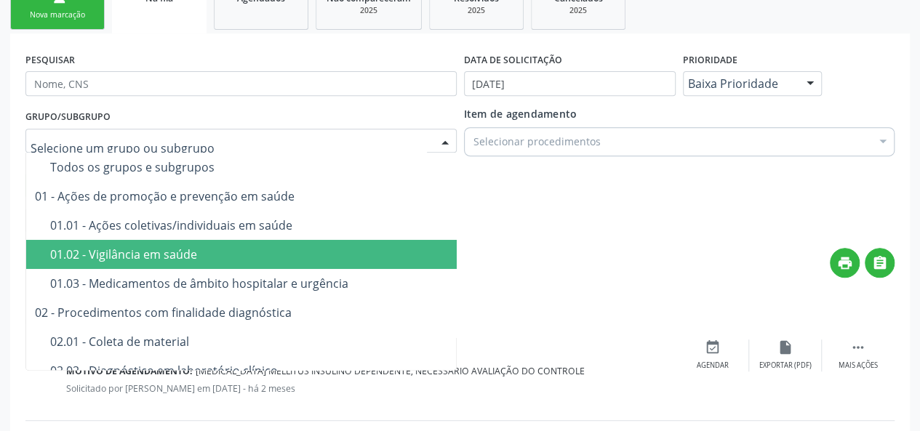
drag, startPoint x: 348, startPoint y: 141, endPoint x: 45, endPoint y: 130, distance: 302.8
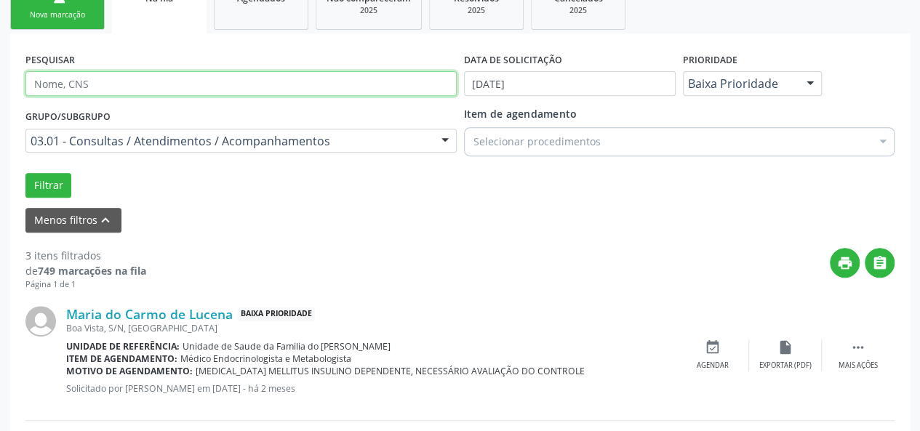
click at [114, 81] on input "text" at bounding box center [240, 83] width 431 height 25
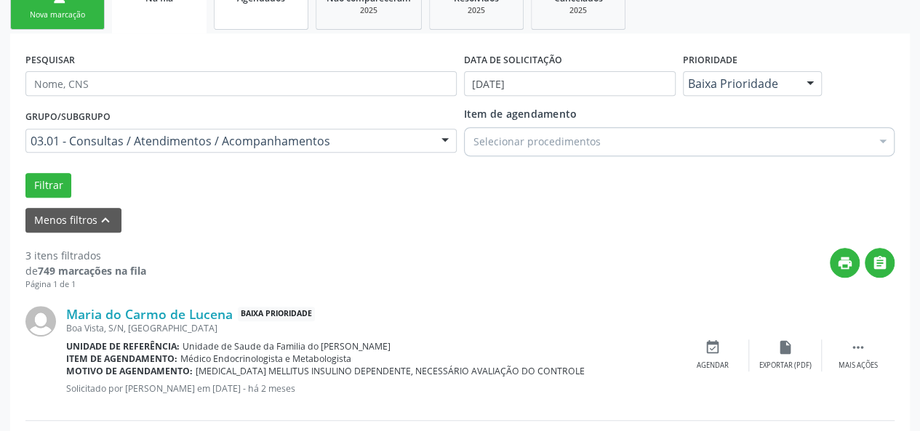
click at [259, 17] on link "Agendados" at bounding box center [261, 5] width 95 height 49
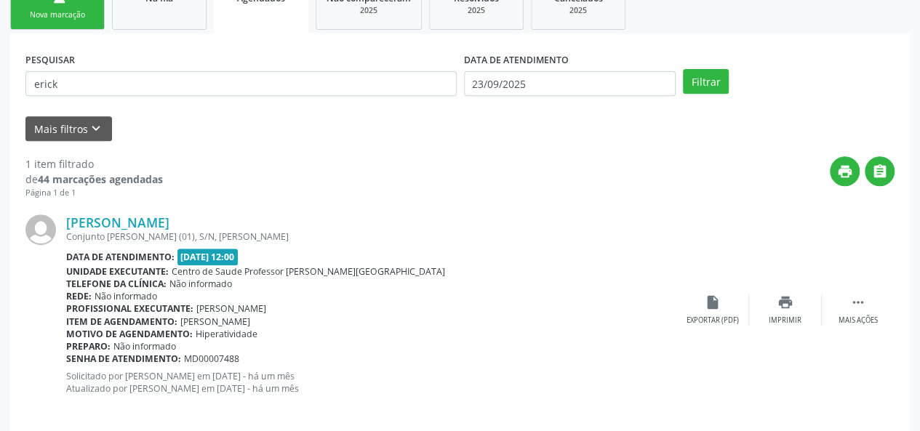
scroll to position [184, 0]
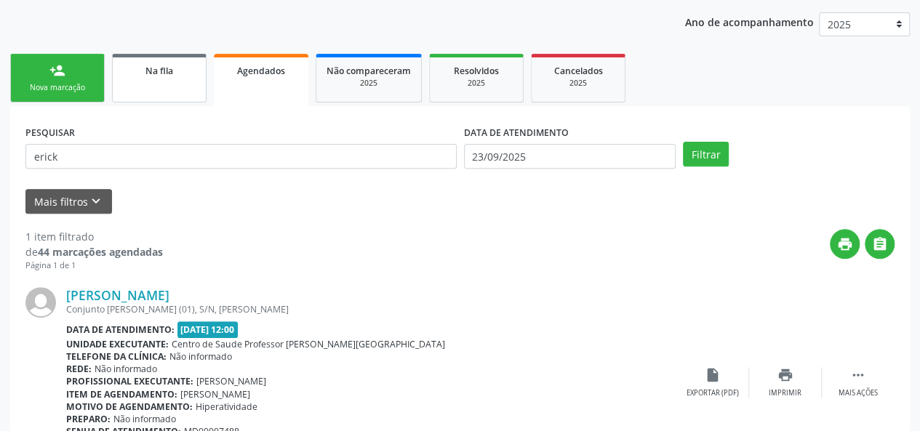
click at [157, 79] on link "Na fila" at bounding box center [159, 78] width 95 height 49
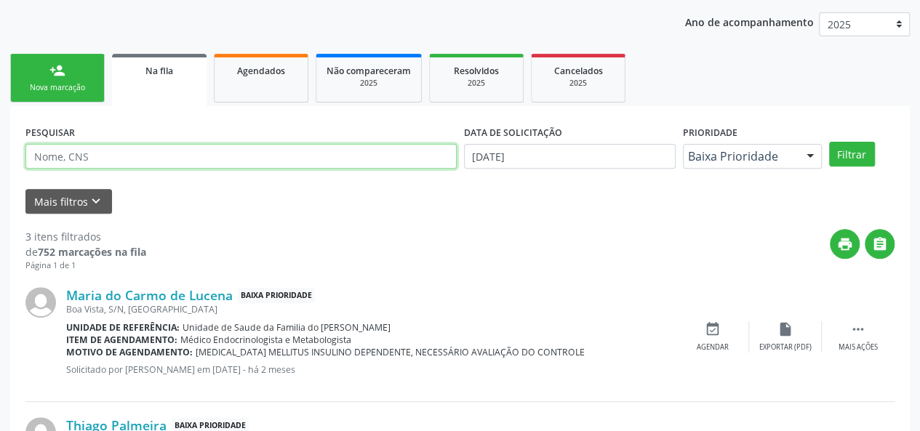
paste input "709605609365476"
type input "709605609365476"
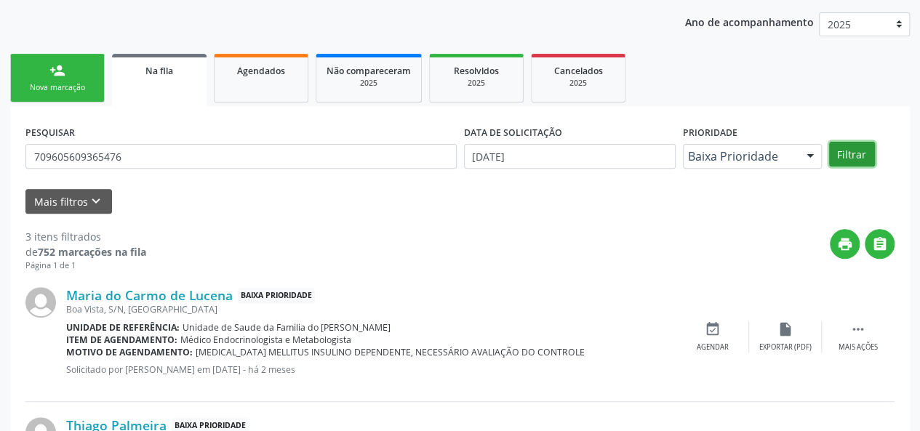
click at [847, 151] on button "Filtrar" at bounding box center [852, 154] width 46 height 25
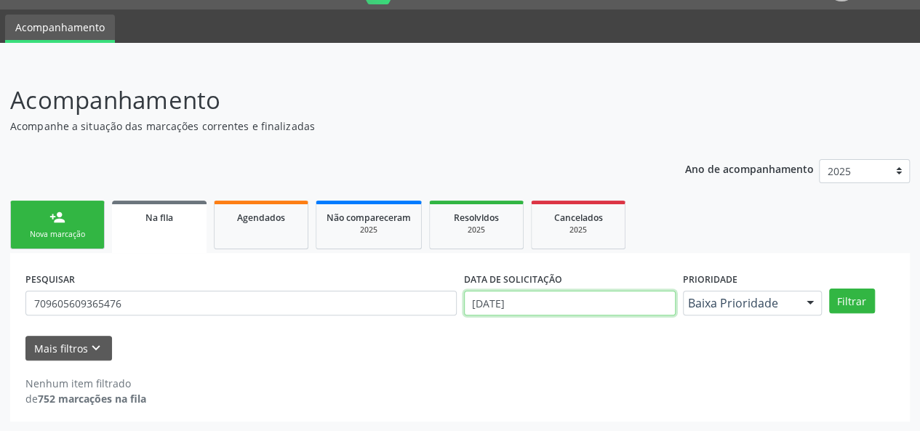
scroll to position [128, 0]
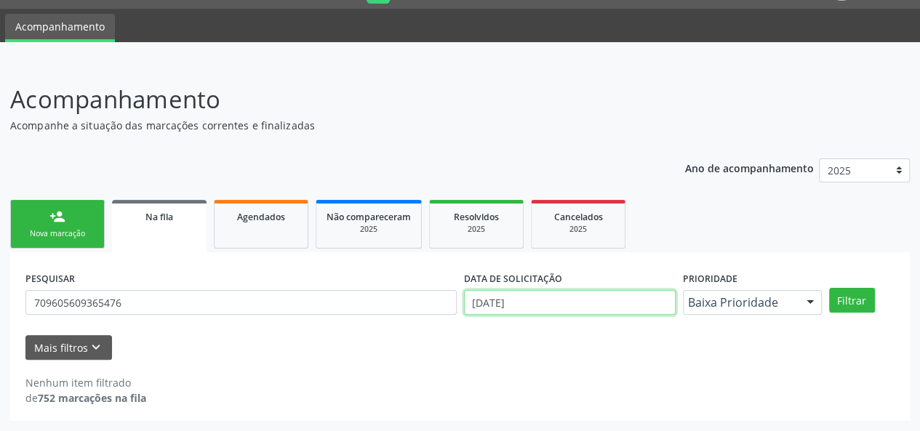
click at [578, 308] on body "Central de Marcação notifications [PERSON_NAME] Recepcionista da UBS  Configur…" at bounding box center [460, 177] width 920 height 431
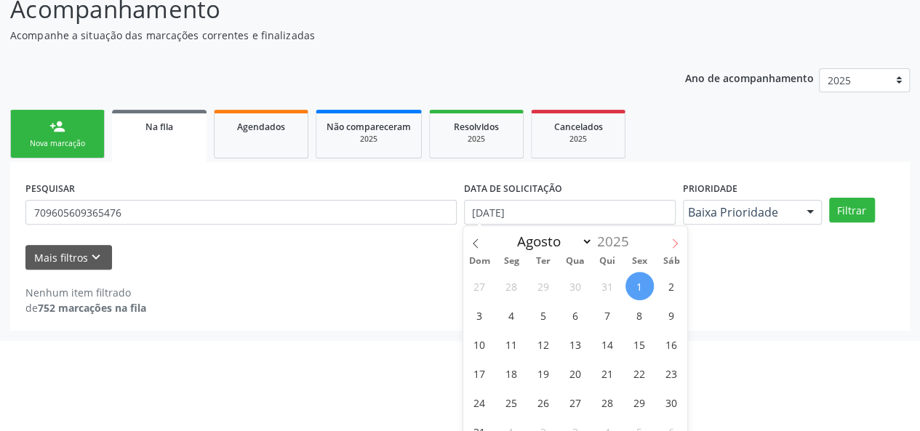
click at [676, 241] on icon at bounding box center [675, 244] width 10 height 10
select select "8"
click at [508, 277] on span "1" at bounding box center [511, 286] width 28 height 28
type input "[DATE]"
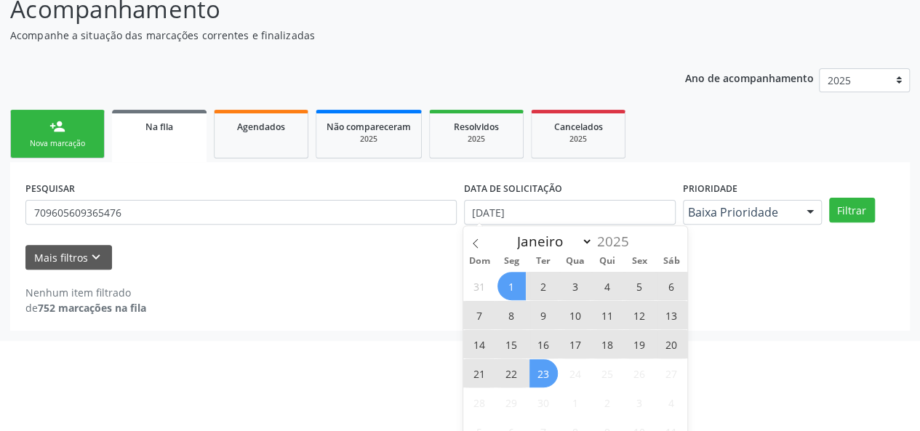
click at [538, 374] on span "23" at bounding box center [543, 373] width 28 height 28
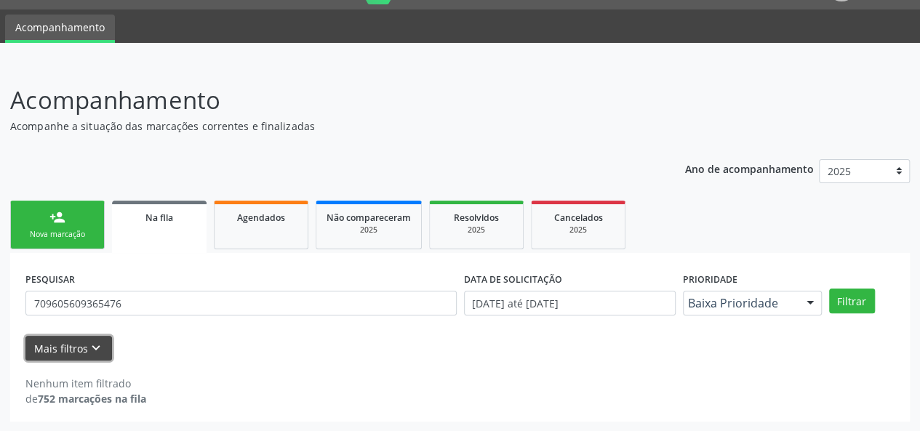
click at [85, 341] on button "Mais filtros keyboard_arrow_down" at bounding box center [68, 348] width 87 height 25
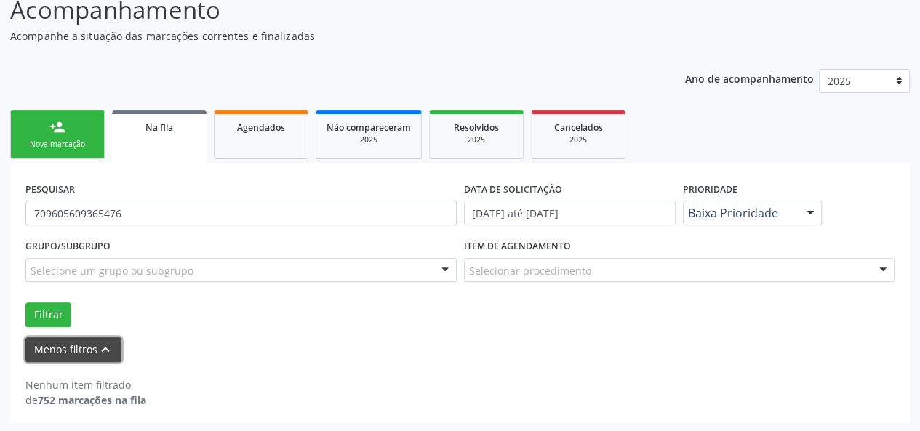
scroll to position [128, 0]
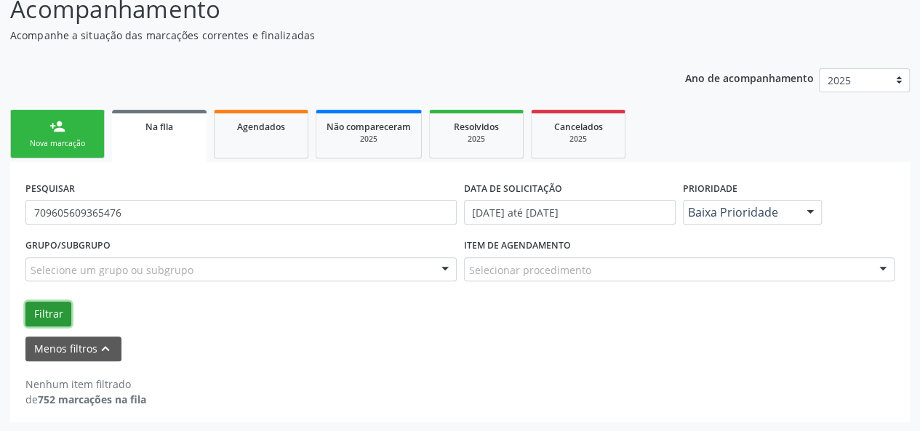
click at [47, 318] on button "Filtrar" at bounding box center [48, 314] width 46 height 25
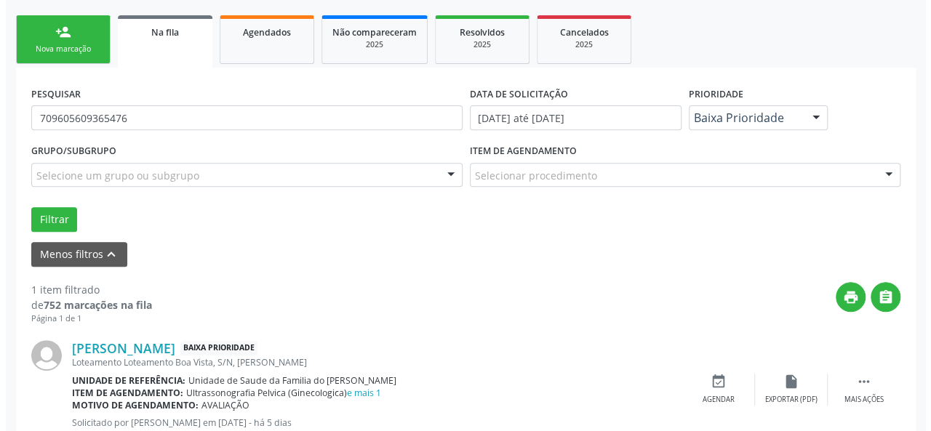
scroll to position [270, 0]
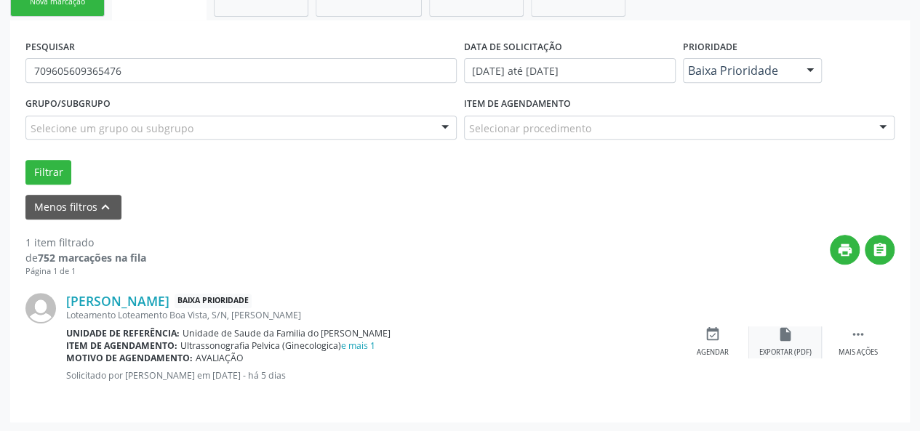
click at [783, 343] on div "insert_drive_file Exportar (PDF)" at bounding box center [785, 342] width 73 height 31
click at [858, 340] on icon "" at bounding box center [858, 335] width 16 height 16
click at [714, 340] on icon "cancel" at bounding box center [713, 335] width 16 height 16
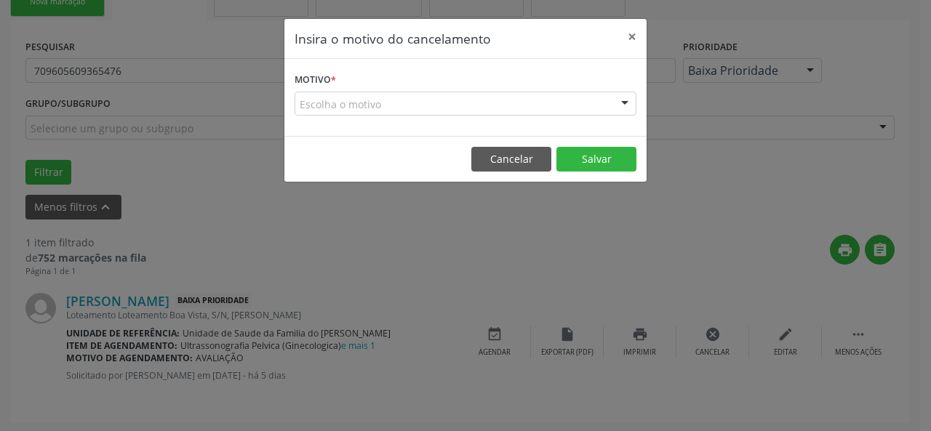
click at [387, 95] on div "Escolha o motivo" at bounding box center [466, 104] width 342 height 25
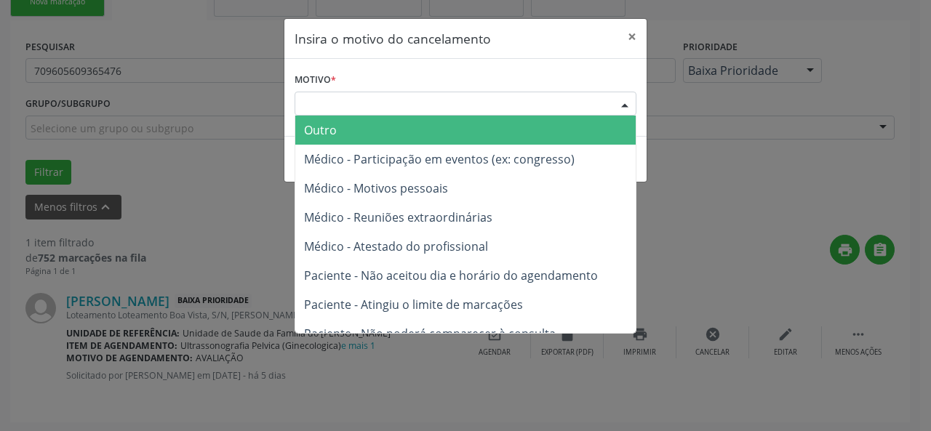
click at [362, 126] on span "Outro" at bounding box center [465, 130] width 340 height 29
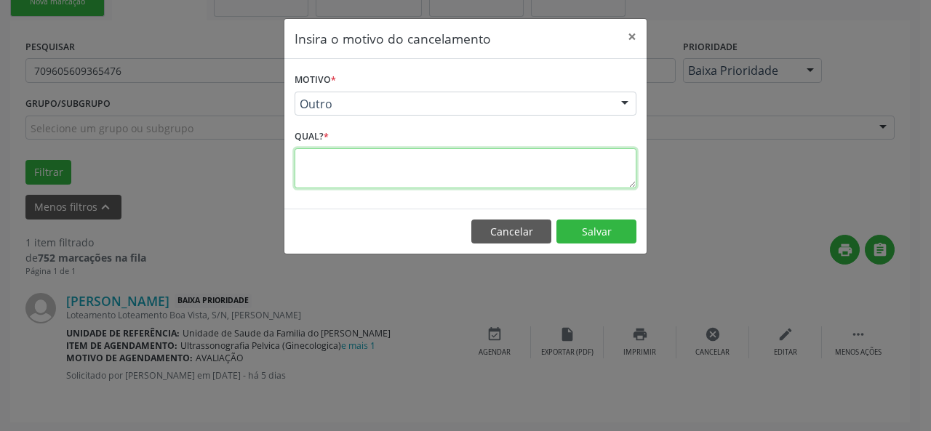
click at [356, 180] on textarea at bounding box center [466, 168] width 342 height 40
type textarea "resolvido"
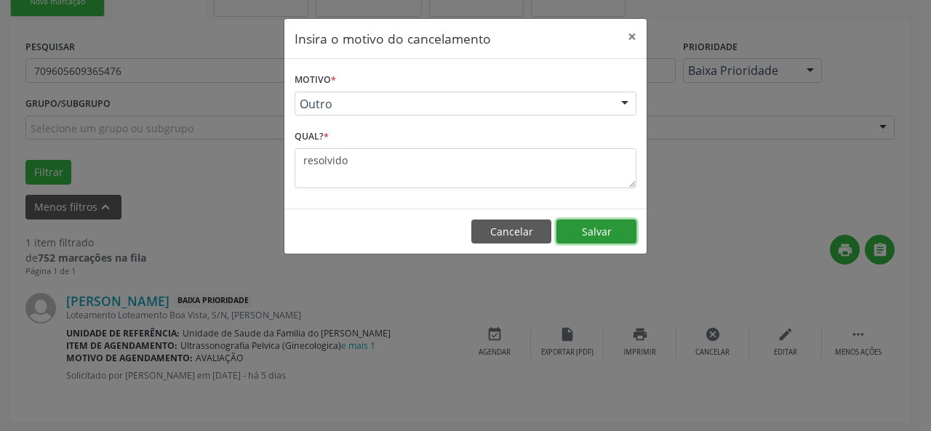
click at [615, 228] on button "Salvar" at bounding box center [596, 232] width 80 height 25
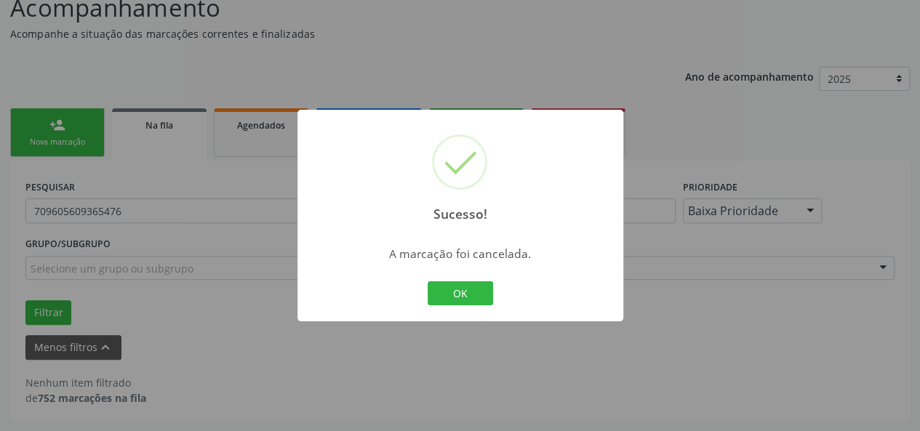
scroll to position [128, 0]
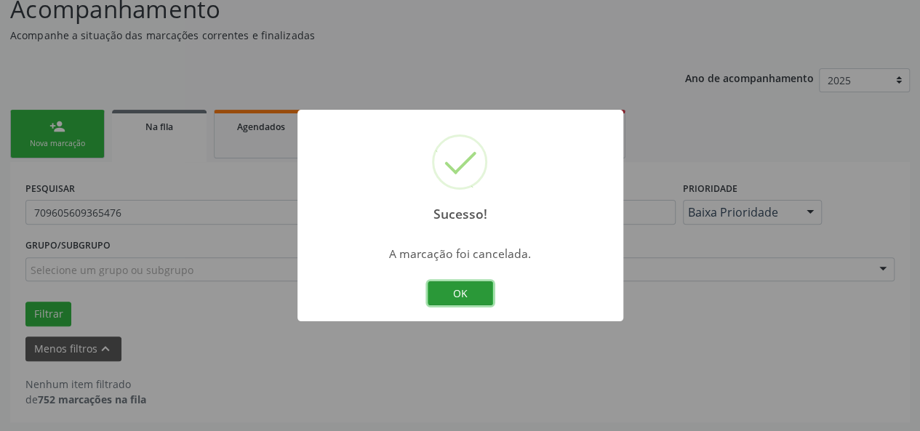
click at [449, 292] on button "OK" at bounding box center [460, 293] width 65 height 25
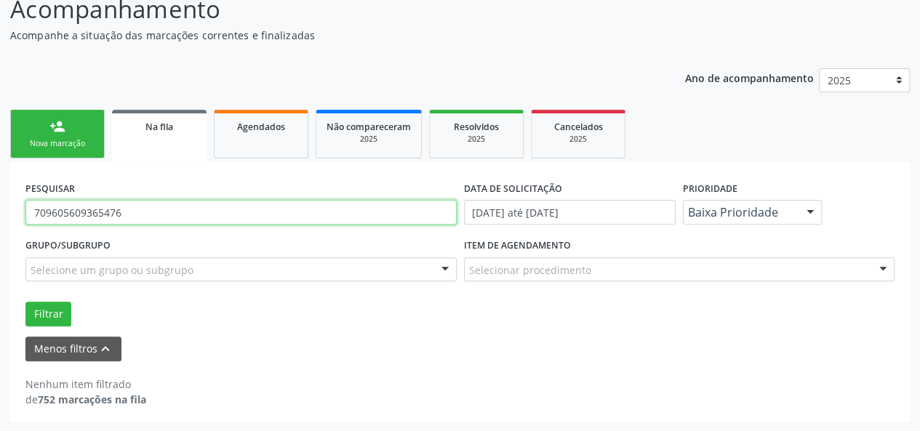
click at [136, 209] on input "709605609365476" at bounding box center [240, 212] width 431 height 25
drag, startPoint x: 145, startPoint y: 215, endPoint x: 23, endPoint y: 217, distance: 122.9
click at [23, 217] on div "PESQUISAR 709605609365476" at bounding box center [241, 205] width 439 height 57
type input "[PERSON_NAME]"
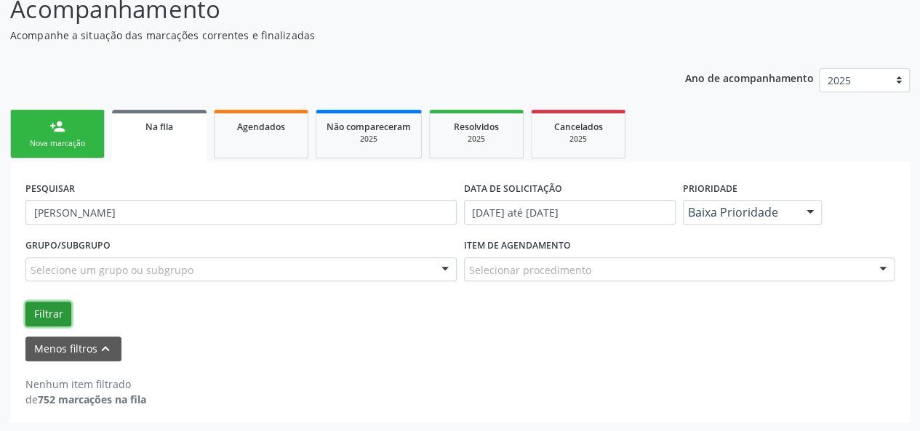
click at [49, 311] on button "Filtrar" at bounding box center [48, 314] width 46 height 25
